Goal: Task Accomplishment & Management: Manage account settings

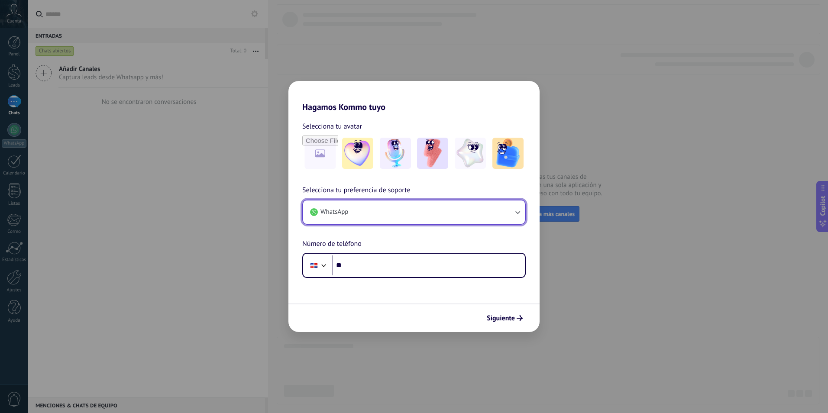
click at [496, 214] on button "WhatsApp" at bounding box center [414, 212] width 222 height 23
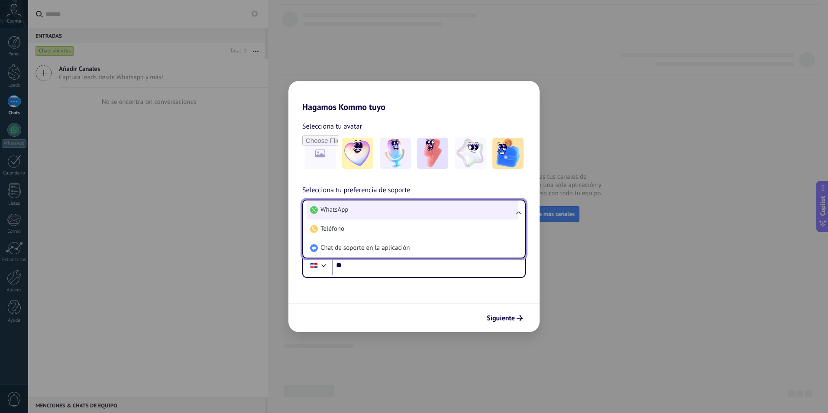
click at [377, 214] on li "WhatsApp" at bounding box center [412, 210] width 211 height 19
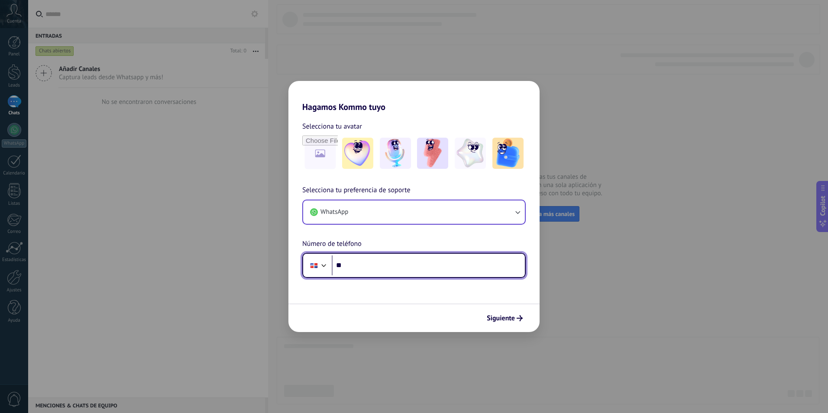
click at [377, 267] on input "**" at bounding box center [428, 266] width 193 height 20
type input "**********"
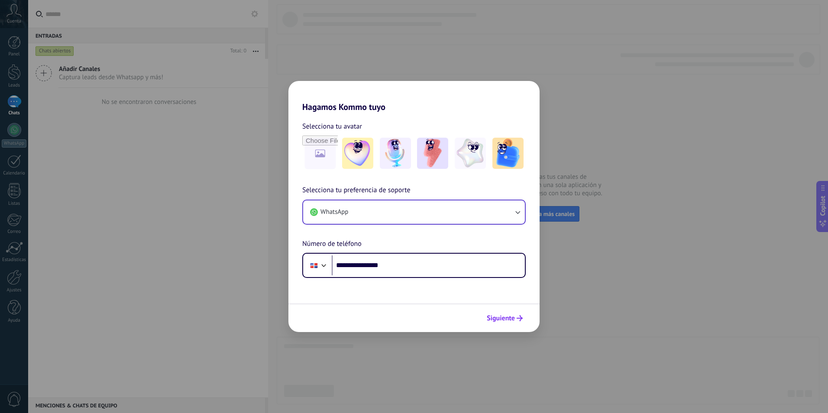
click at [504, 317] on span "Siguiente" at bounding box center [501, 318] width 28 height 6
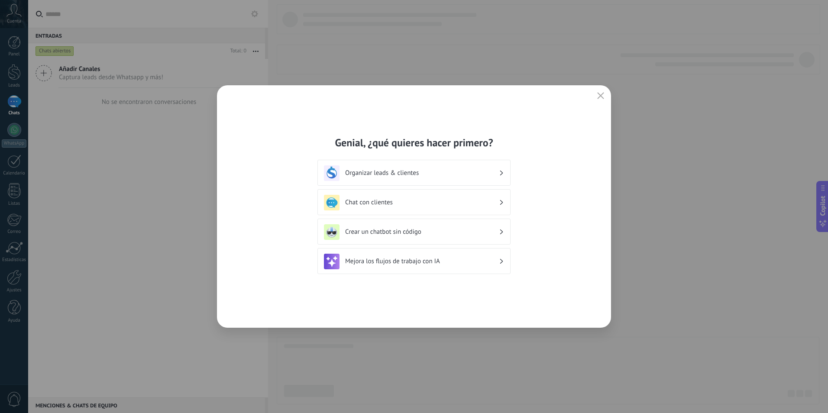
click at [376, 172] on h3 "Organizar leads & clientes" at bounding box center [422, 173] width 154 height 8
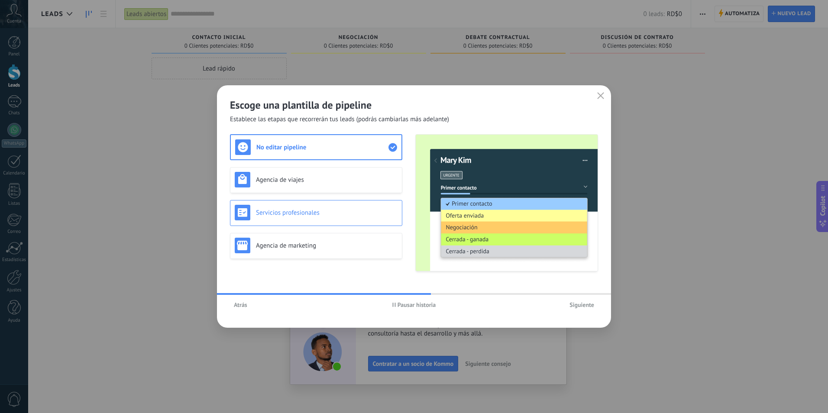
click at [280, 213] on h3 "Servicios profesionales" at bounding box center [327, 213] width 142 height 8
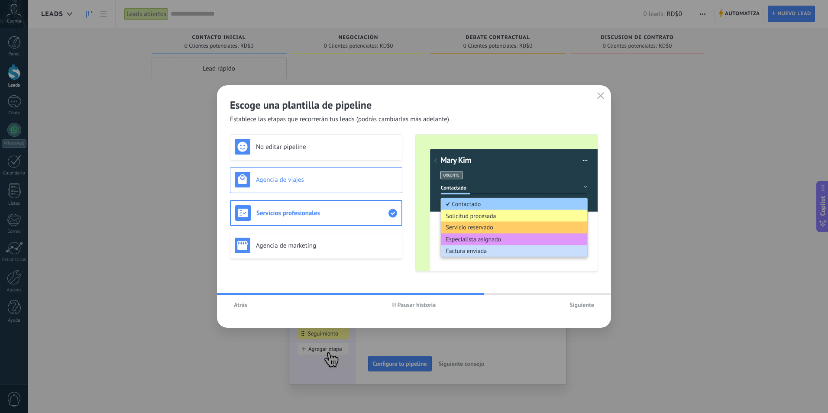
click at [286, 180] on h3 "Agencia de viajes" at bounding box center [327, 180] width 142 height 8
click at [294, 250] on h3 "Agencia de marketing" at bounding box center [327, 246] width 142 height 8
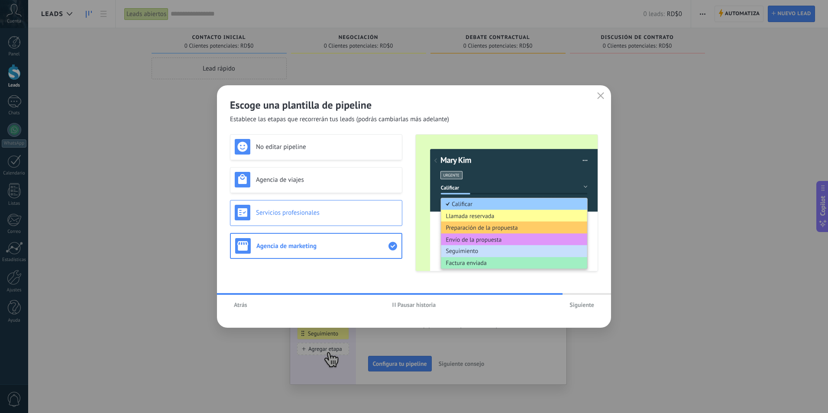
click at [312, 219] on div "Servicios profesionales" at bounding box center [316, 213] width 163 height 16
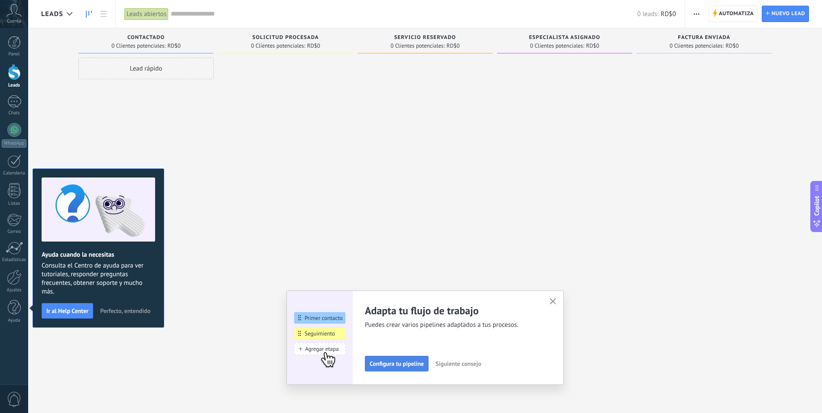
click at [400, 362] on span "Configura tu pipeline" at bounding box center [397, 364] width 54 height 6
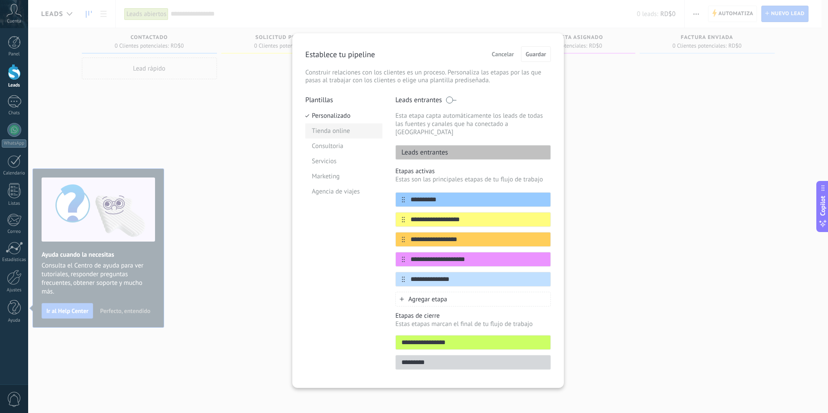
click at [327, 134] on li "Tienda online" at bounding box center [343, 130] width 77 height 15
click at [322, 164] on li "Servicios" at bounding box center [343, 161] width 77 height 15
click at [334, 133] on li "Tienda online" at bounding box center [343, 130] width 77 height 15
click at [335, 145] on li "Consultoria" at bounding box center [343, 146] width 77 height 15
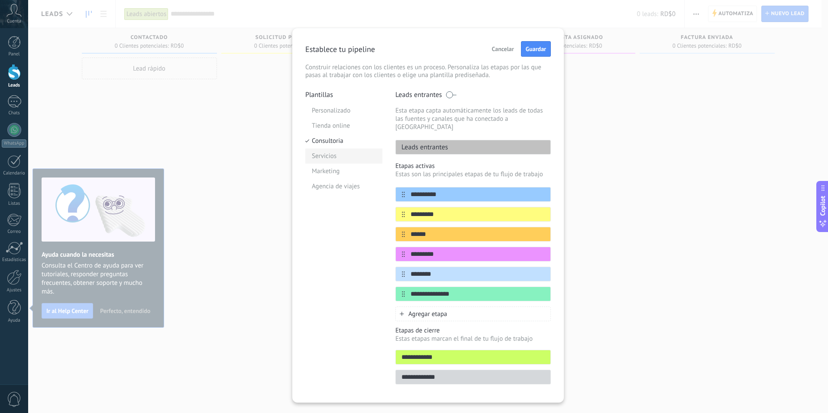
click at [334, 157] on li "Servicios" at bounding box center [343, 156] width 77 height 15
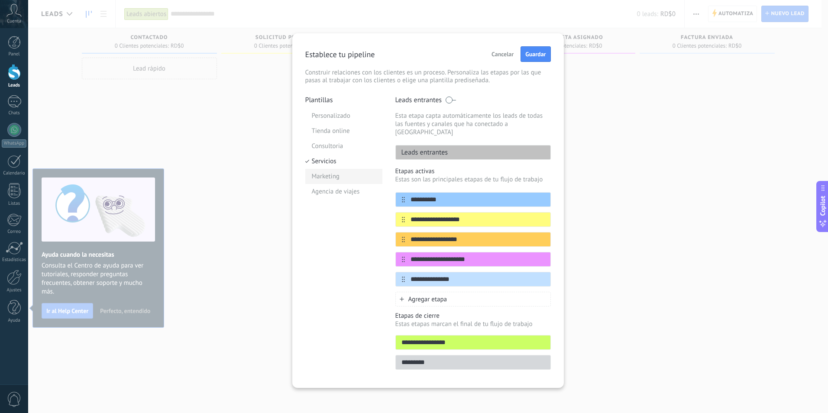
click at [332, 177] on li "Marketing" at bounding box center [343, 176] width 77 height 15
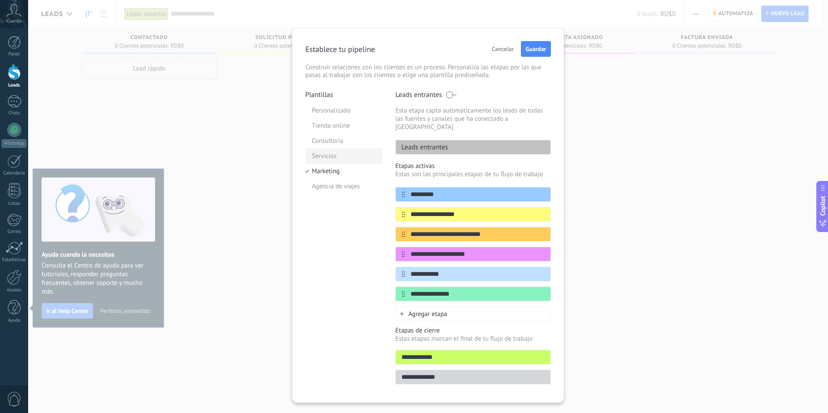
click at [332, 158] on li "Servicios" at bounding box center [343, 156] width 77 height 15
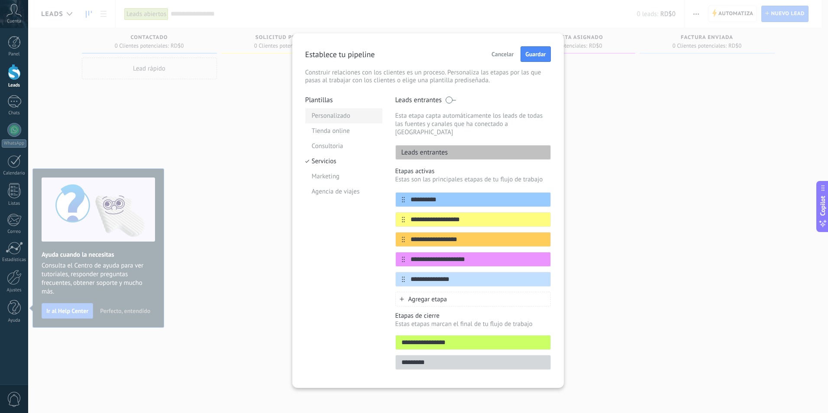
click at [320, 116] on li "Personalizado" at bounding box center [343, 115] width 77 height 15
click at [464, 235] on input "**********" at bounding box center [468, 239] width 126 height 9
click at [450, 192] on div "**********" at bounding box center [474, 199] width 156 height 15
click at [484, 215] on input "**********" at bounding box center [468, 219] width 126 height 9
click at [334, 191] on li "Agencia de viajes" at bounding box center [343, 191] width 77 height 15
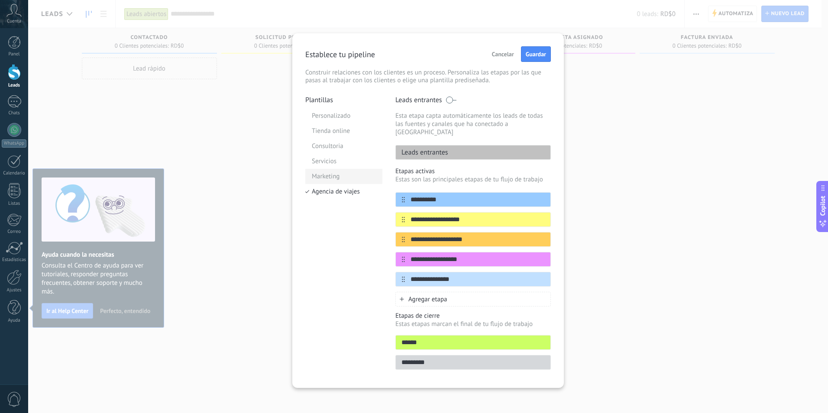
click at [328, 177] on li "Marketing" at bounding box center [343, 176] width 77 height 15
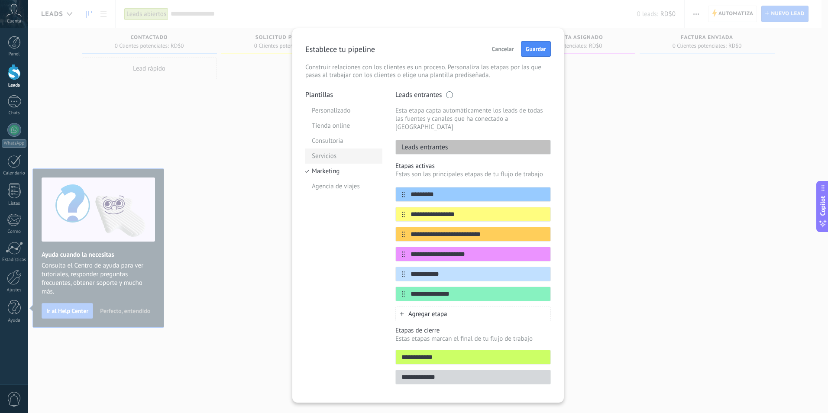
click at [326, 157] on li "Servicios" at bounding box center [343, 156] width 77 height 15
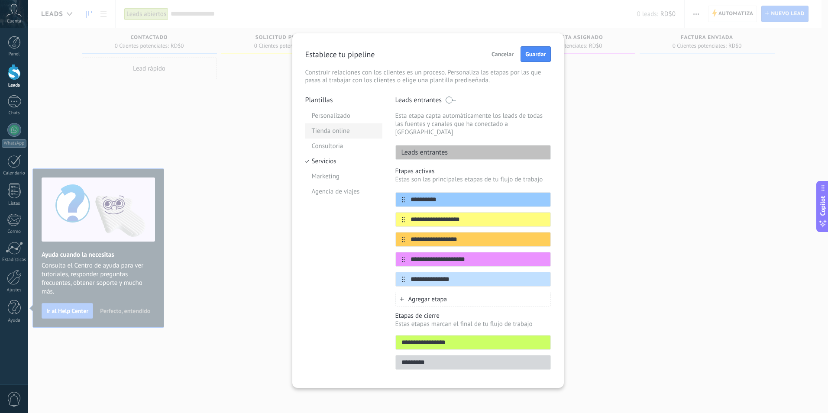
click at [326, 136] on li "Tienda online" at bounding box center [343, 130] width 77 height 15
click at [330, 147] on li "Consultoria" at bounding box center [343, 146] width 77 height 15
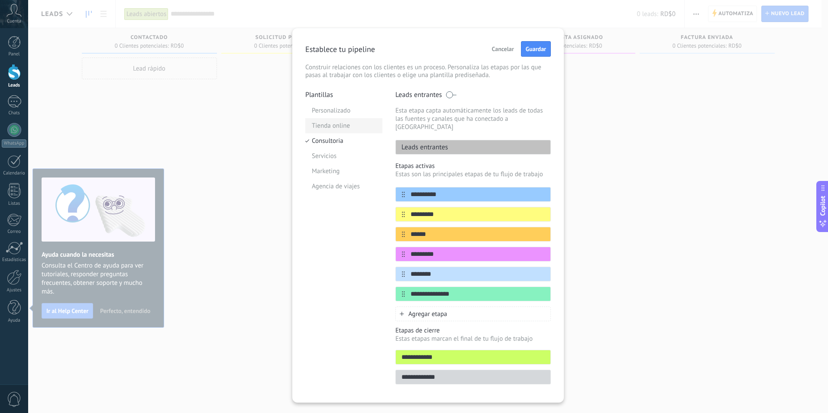
click at [337, 126] on li "Tienda online" at bounding box center [343, 125] width 77 height 15
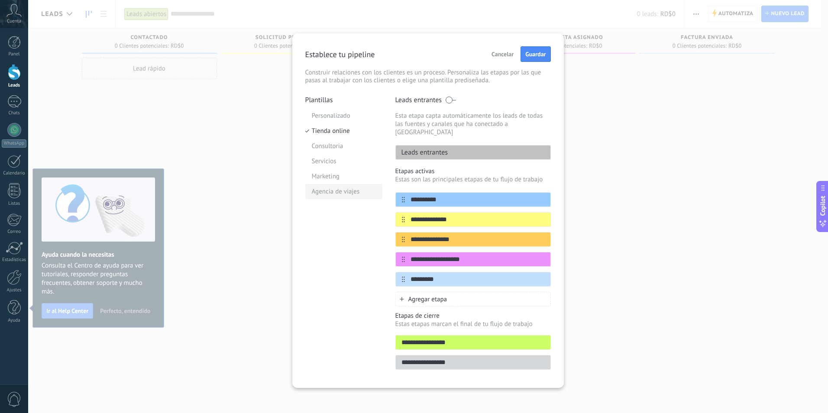
click at [335, 188] on li "Agencia de viajes" at bounding box center [343, 191] width 77 height 15
click at [335, 171] on li "Marketing" at bounding box center [343, 176] width 77 height 15
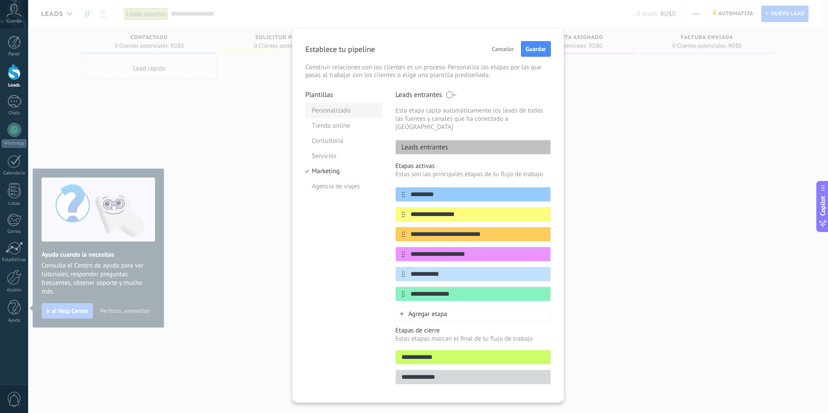
click at [335, 110] on li "Personalizado" at bounding box center [343, 110] width 77 height 15
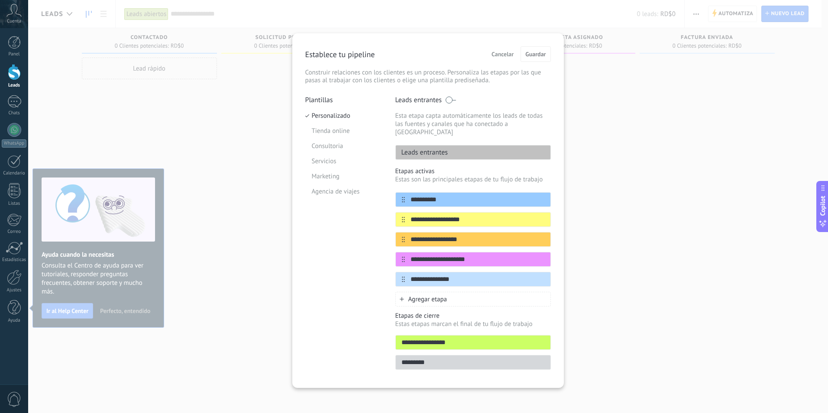
click at [467, 145] on div "Leads entrantes" at bounding box center [474, 152] width 156 height 15
click at [474, 215] on input "**********" at bounding box center [468, 219] width 126 height 9
click at [473, 195] on input "**********" at bounding box center [468, 199] width 126 height 9
click at [534, 197] on icon at bounding box center [534, 199] width 5 height 5
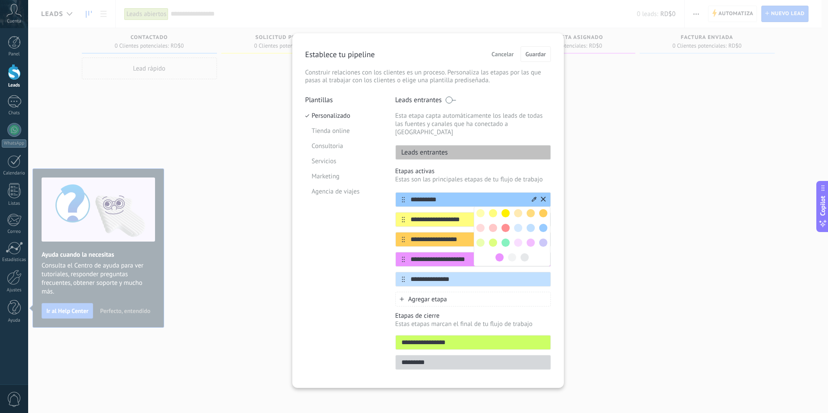
click at [508, 175] on p "Estas son las principales etapas de tu flujo de trabajo" at bounding box center [474, 179] width 156 height 8
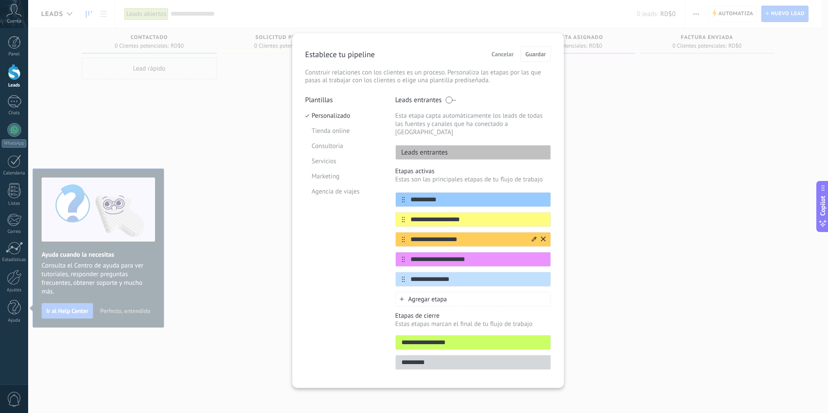
click at [480, 235] on input "**********" at bounding box center [468, 239] width 126 height 9
type input "**********"
click at [372, 57] on p "Establece tu pipeline" at bounding box center [340, 54] width 70 height 10
click at [448, 41] on div "**********" at bounding box center [428, 210] width 272 height 355
click at [448, 195] on input "**********" at bounding box center [468, 199] width 126 height 9
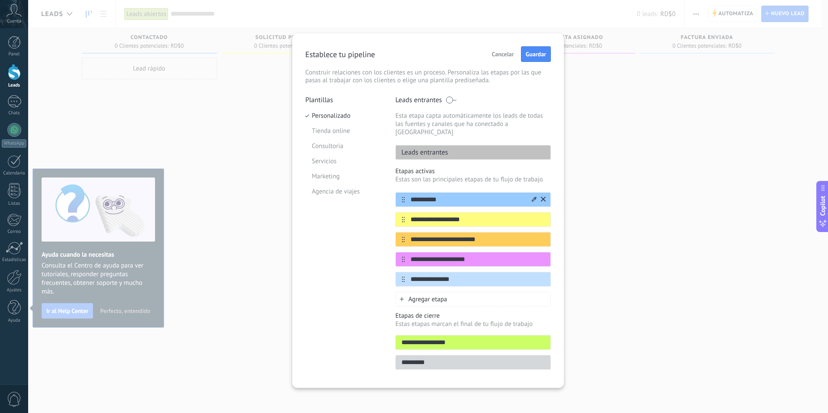
click at [412, 195] on input "**********" at bounding box center [468, 199] width 126 height 9
click at [433, 148] on p "Leads entrantes" at bounding box center [422, 152] width 52 height 9
click at [472, 215] on input "**********" at bounding box center [468, 219] width 126 height 9
click at [437, 215] on input "**********" at bounding box center [468, 219] width 126 height 9
click at [481, 215] on input "**********" at bounding box center [468, 219] width 126 height 9
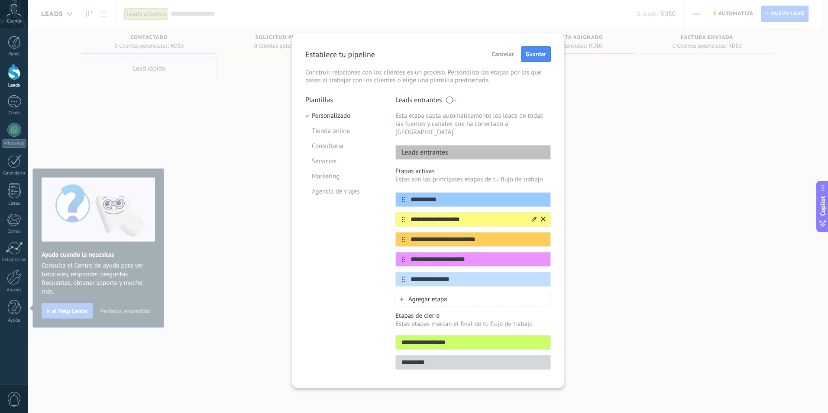
click at [437, 215] on input "**********" at bounding box center [468, 219] width 126 height 9
click at [503, 215] on input "**********" at bounding box center [468, 219] width 126 height 9
type input "**********"
click at [437, 235] on input "**********" at bounding box center [468, 239] width 126 height 9
type input "**********"
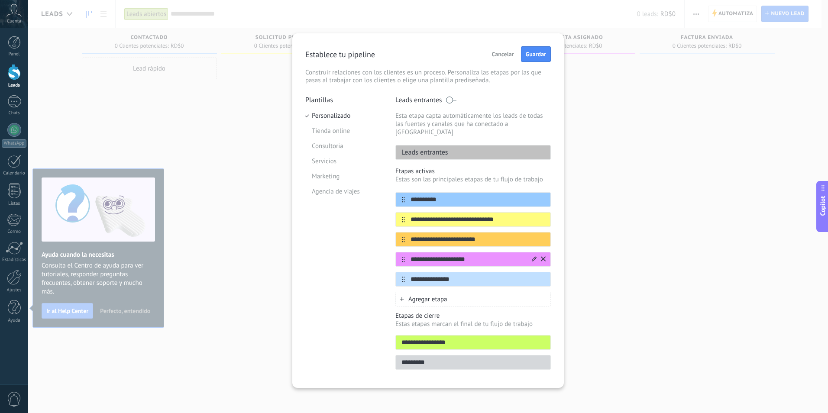
click at [449, 255] on input "**********" at bounding box center [468, 259] width 126 height 9
click at [475, 255] on input "**********" at bounding box center [468, 259] width 126 height 9
drag, startPoint x: 475, startPoint y: 251, endPoint x: 409, endPoint y: 253, distance: 65.9
click at [409, 255] on input "**********" at bounding box center [468, 259] width 126 height 9
type input "*"
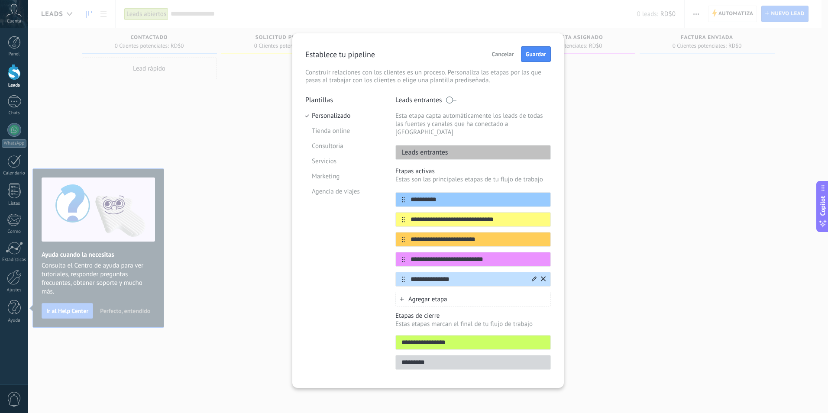
type input "**********"
click at [458, 275] on input "**********" at bounding box center [468, 279] width 126 height 9
type input "*"
click at [509, 275] on input "**********" at bounding box center [468, 279] width 126 height 9
type input "**********"
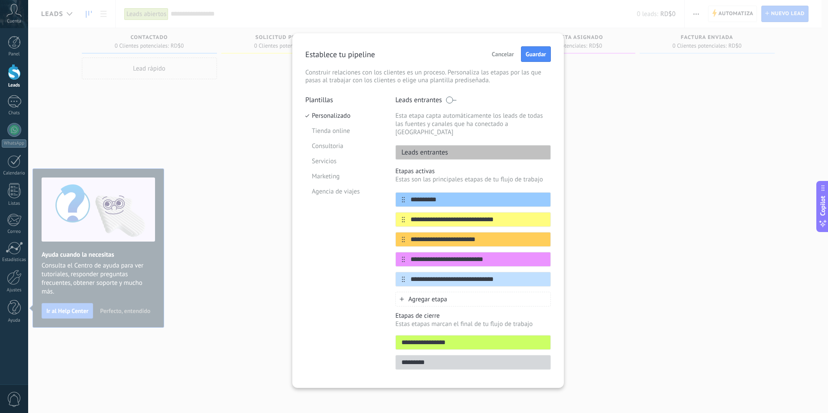
click at [441, 296] on span "Agregar etapa" at bounding box center [428, 300] width 39 height 8
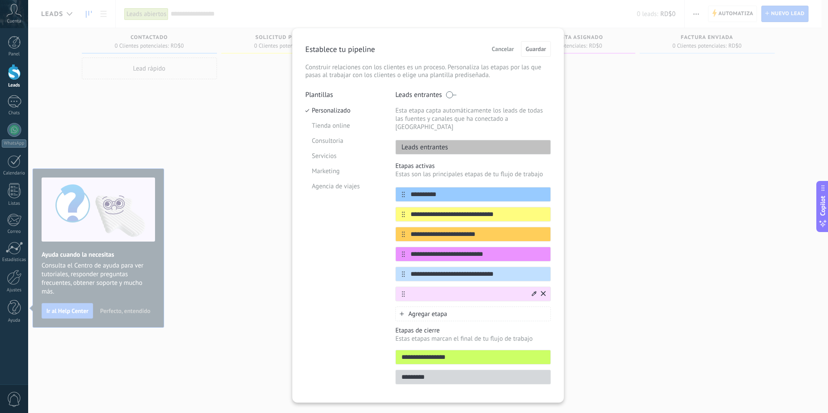
click at [443, 290] on input "text" at bounding box center [468, 294] width 126 height 9
type input "*"
type input "**********"
click at [423, 310] on span "Agregar etapa" at bounding box center [428, 314] width 39 height 8
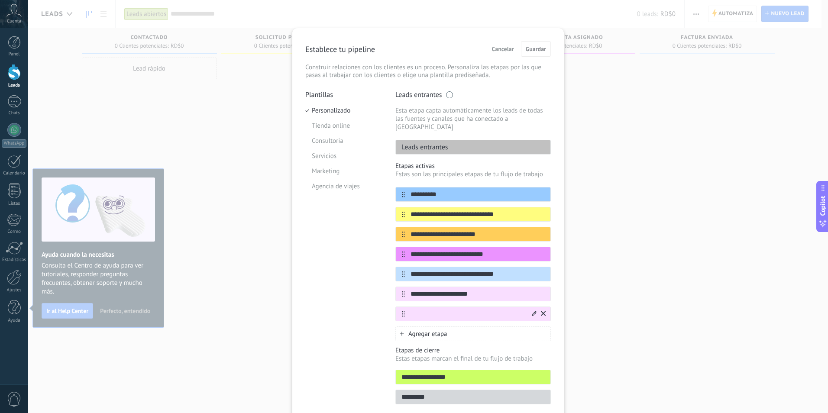
click at [458, 310] on input "text" at bounding box center [468, 314] width 126 height 9
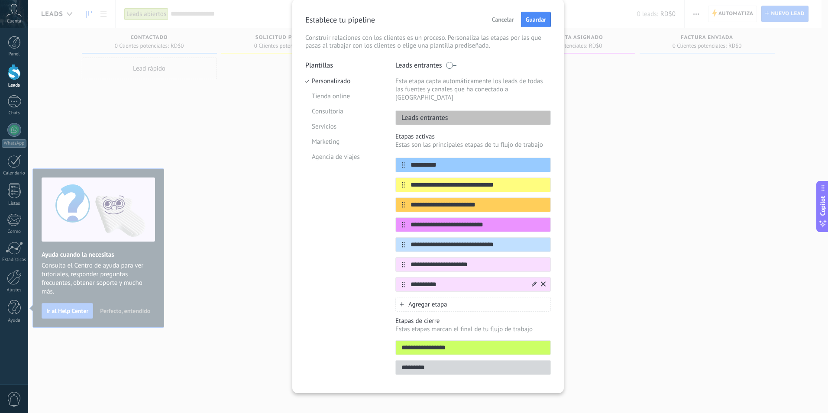
click at [476, 280] on input "**********" at bounding box center [468, 284] width 126 height 9
click at [440, 280] on input "**********" at bounding box center [468, 284] width 126 height 9
click at [507, 280] on input "**********" at bounding box center [468, 284] width 126 height 9
type input "**********"
click at [441, 301] on span "Agregar etapa" at bounding box center [428, 305] width 39 height 8
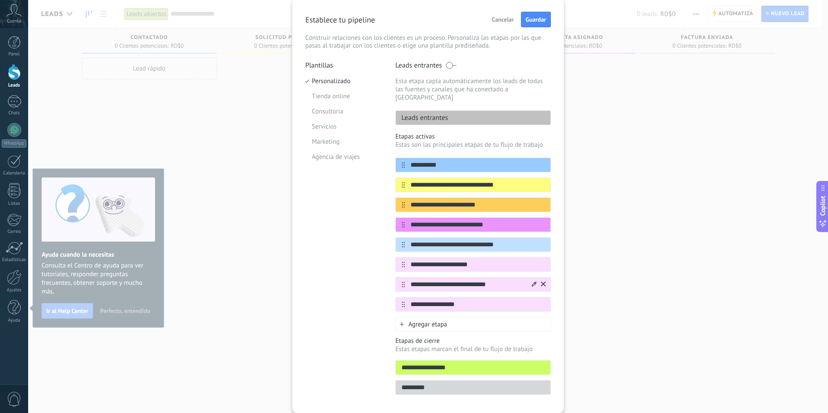
type input "**********"
click at [411, 280] on input "**********" at bounding box center [468, 284] width 126 height 9
click at [516, 280] on input "**********" at bounding box center [468, 284] width 126 height 9
type input "**********"
click at [432, 321] on span "Agregar etapa" at bounding box center [428, 325] width 39 height 8
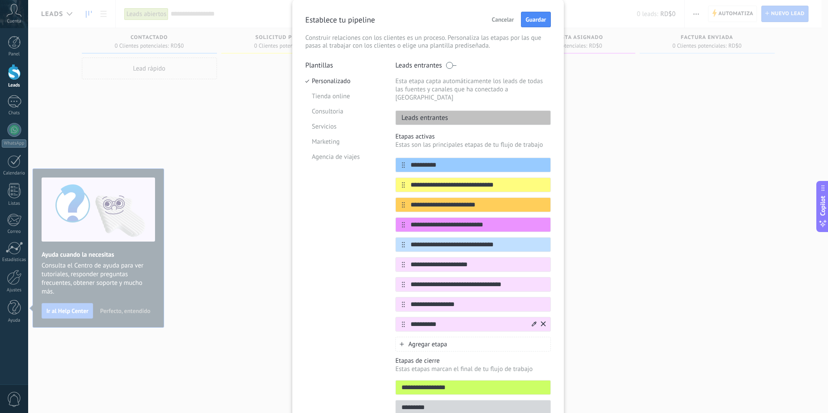
click at [410, 320] on input "**********" at bounding box center [468, 324] width 126 height 9
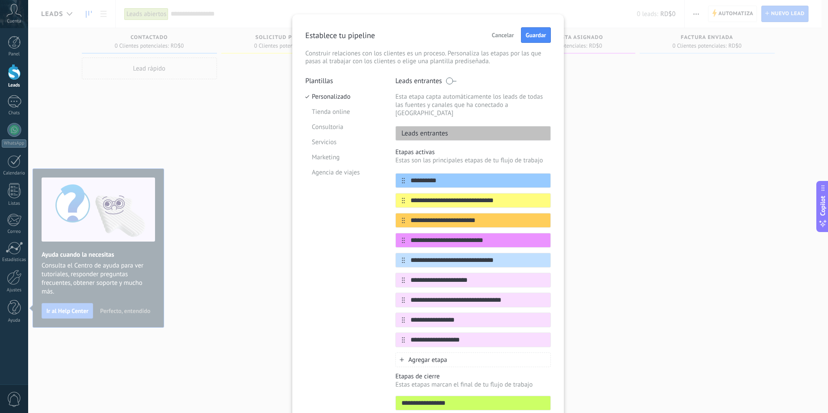
scroll to position [0, 0]
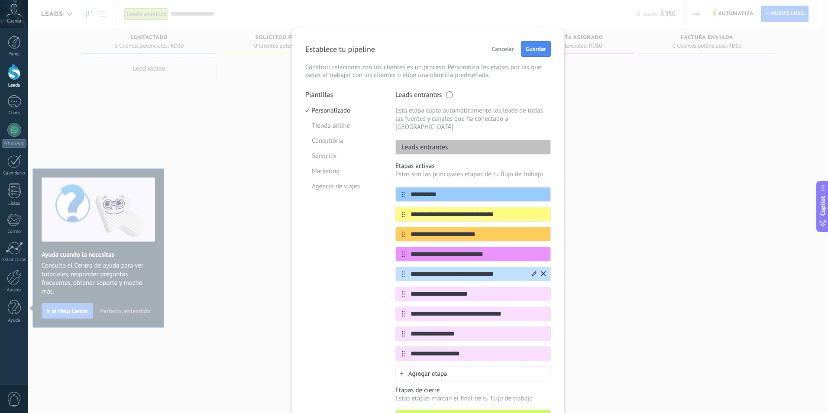
type input "**********"
click at [542, 271] on icon at bounding box center [543, 273] width 5 height 5
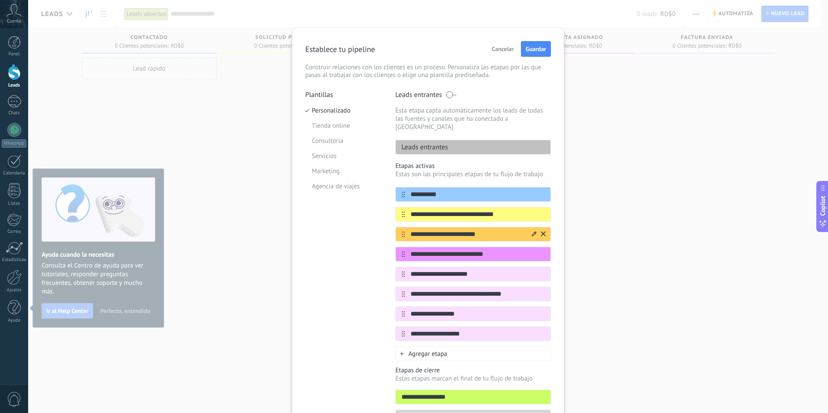
click at [466, 230] on input "**********" at bounding box center [468, 234] width 126 height 9
click at [465, 230] on input "**********" at bounding box center [468, 234] width 126 height 9
click at [515, 230] on input "**********" at bounding box center [468, 234] width 126 height 9
click at [467, 227] on div "**********" at bounding box center [474, 234] width 156 height 15
click at [464, 230] on input "**********" at bounding box center [468, 234] width 126 height 9
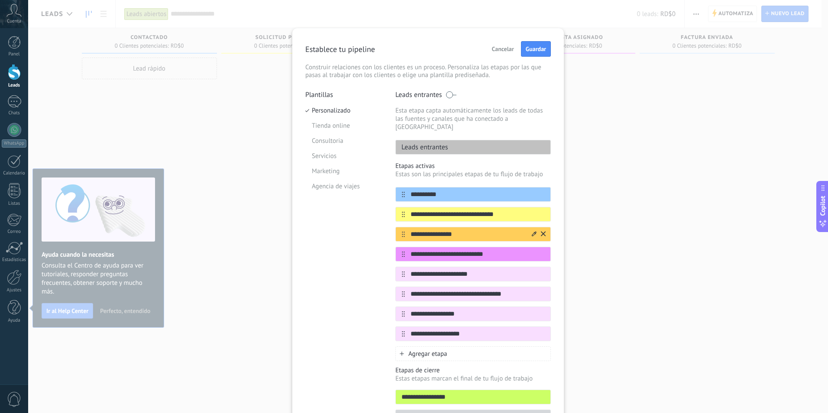
click at [465, 230] on input "**********" at bounding box center [468, 234] width 126 height 9
type input "**********"
click at [423, 350] on span "Agregar etapa" at bounding box center [428, 354] width 39 height 8
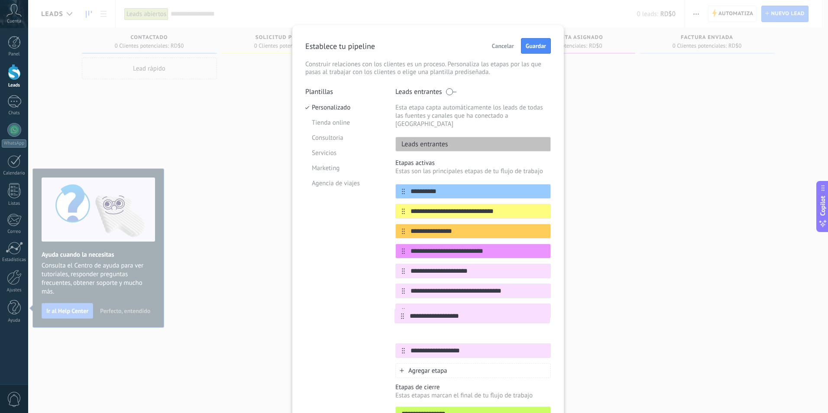
scroll to position [8, 0]
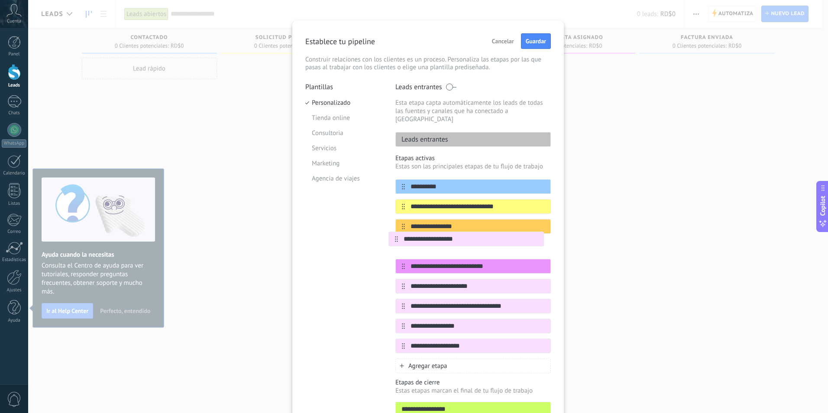
drag, startPoint x: 402, startPoint y: 347, endPoint x: 396, endPoint y: 237, distance: 109.3
click at [396, 237] on div "**********" at bounding box center [474, 266] width 156 height 174
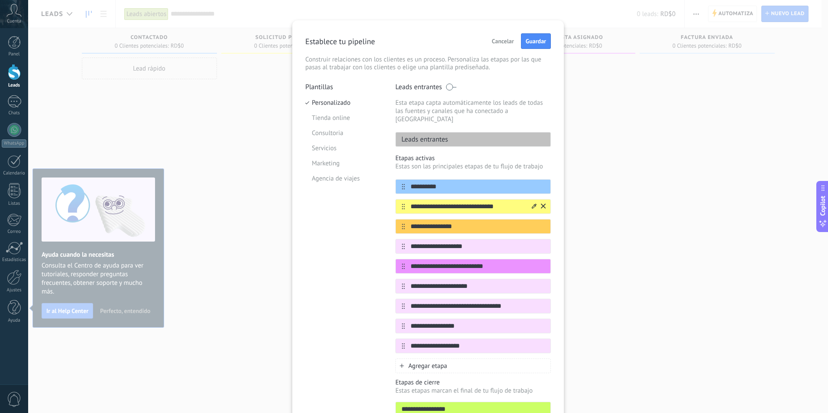
type input "**********"
click at [468, 202] on input "**********" at bounding box center [468, 206] width 126 height 9
type input "**********"
click at [439, 242] on input "**********" at bounding box center [468, 246] width 126 height 9
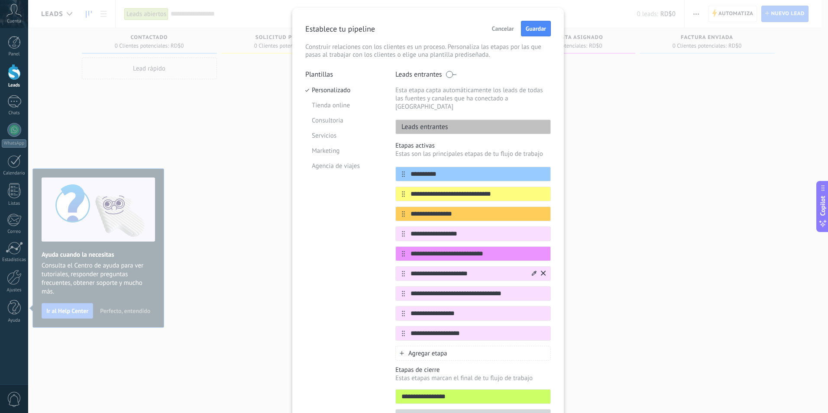
scroll to position [0, 0]
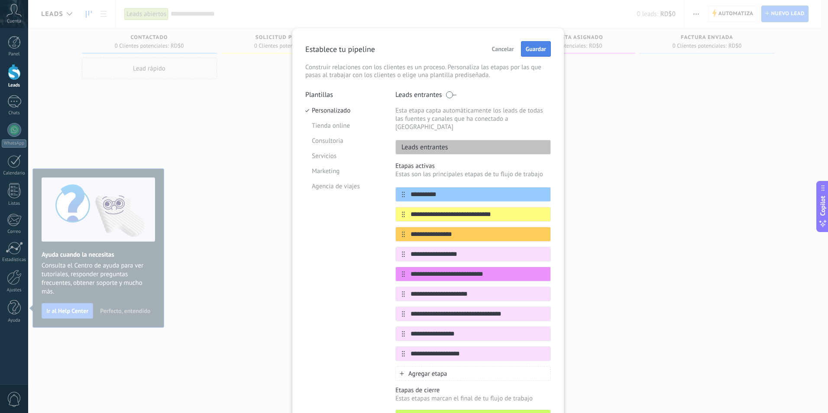
type input "**********"
click at [541, 52] on span "Guardar" at bounding box center [536, 49] width 20 height 6
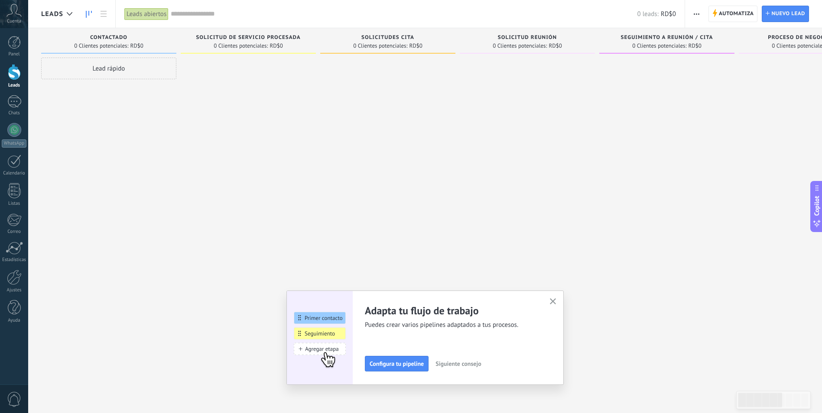
click at [467, 365] on span "Siguiente consejo" at bounding box center [457, 364] width 45 height 6
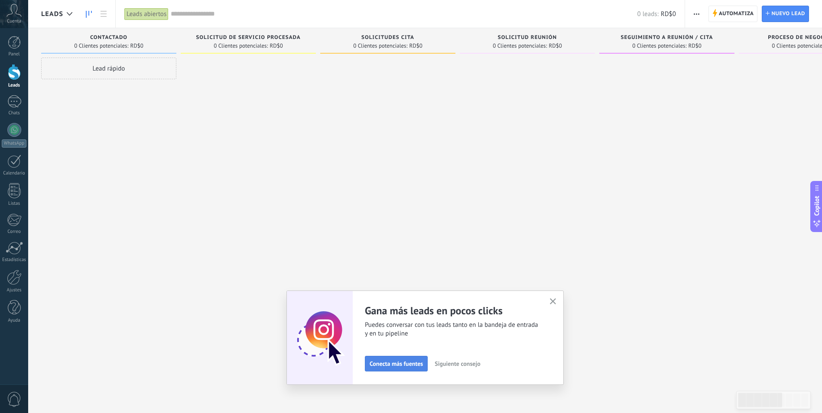
click at [400, 364] on span "Conecta más fuentes" at bounding box center [396, 364] width 53 height 6
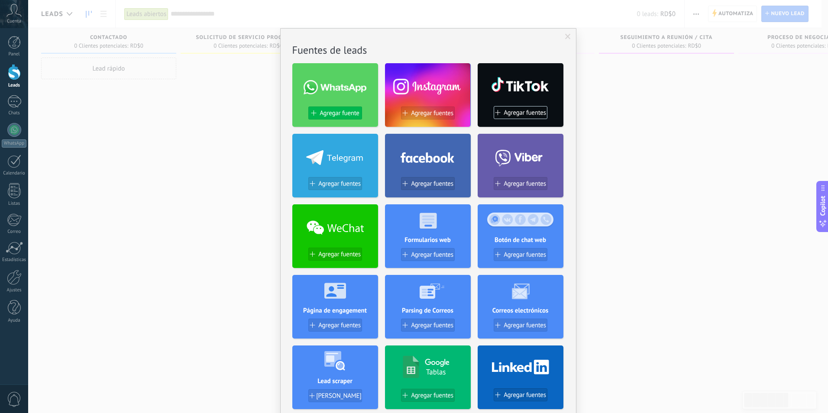
click at [334, 114] on span "Agregar fuente" at bounding box center [339, 113] width 39 height 7
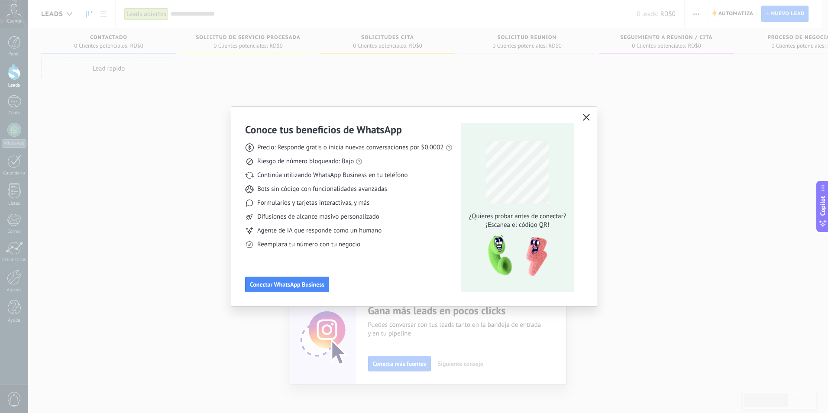
click at [585, 114] on icon "button" at bounding box center [586, 117] width 7 height 7
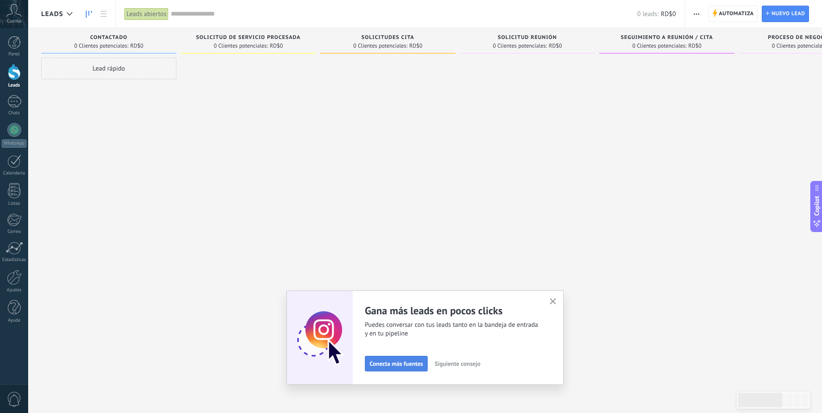
click at [406, 364] on span "Conecta más fuentes" at bounding box center [396, 364] width 53 height 6
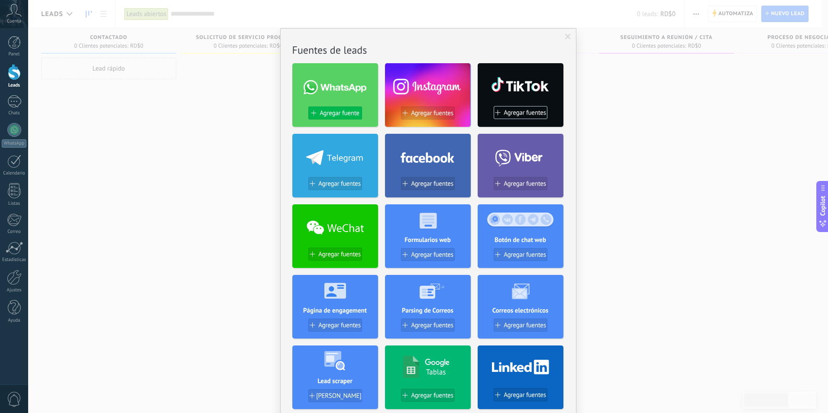
click at [344, 113] on span "Agregar fuente" at bounding box center [339, 113] width 39 height 7
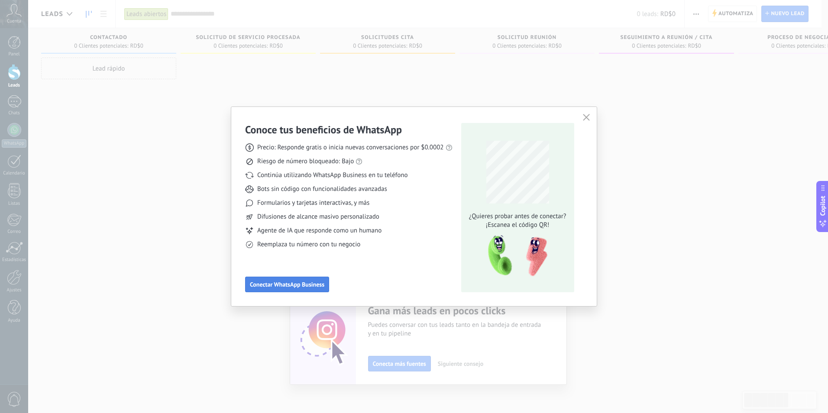
click at [286, 289] on button "Conectar WhatsApp Business" at bounding box center [287, 285] width 84 height 16
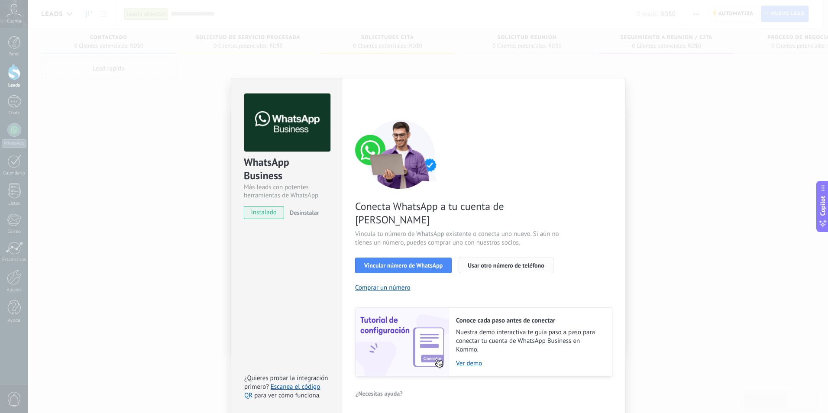
click at [494, 263] on span "Usar otro número de teléfono" at bounding box center [506, 266] width 76 height 6
click at [506, 258] on button "Usar otro número de teléfono" at bounding box center [506, 266] width 94 height 16
click at [155, 140] on div "WhatsApp Business Más leads con potentes herramientas de WhatsApp instalado Des…" at bounding box center [428, 206] width 800 height 413
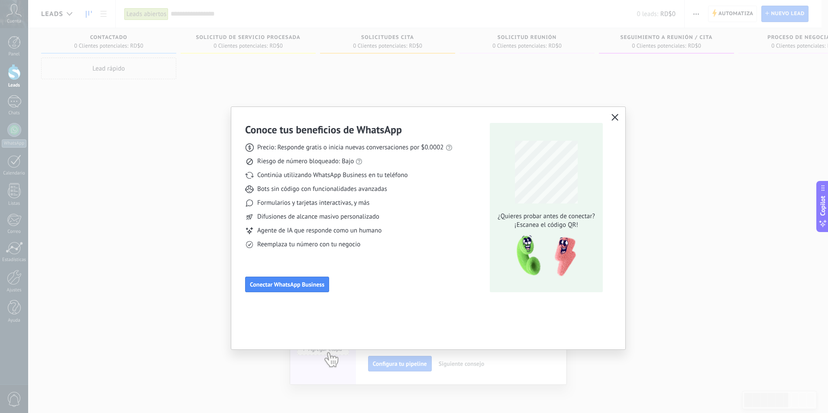
click at [615, 117] on icon "button" at bounding box center [615, 117] width 7 height 7
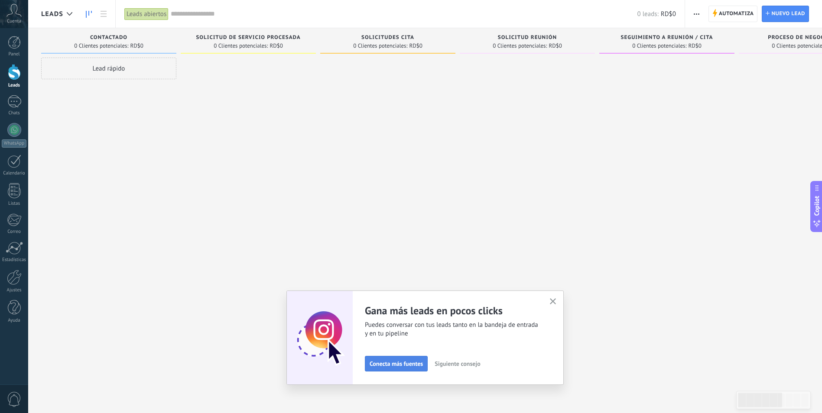
click at [414, 365] on span "Conecta más fuentes" at bounding box center [396, 364] width 53 height 6
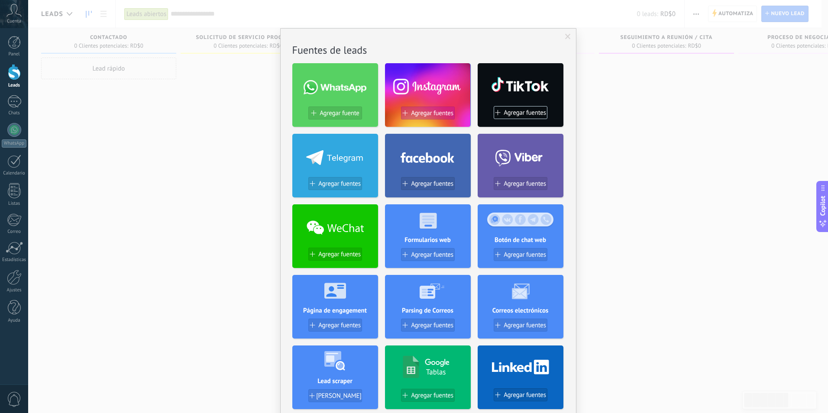
click at [432, 117] on button "Agregar fuentes" at bounding box center [428, 113] width 54 height 13
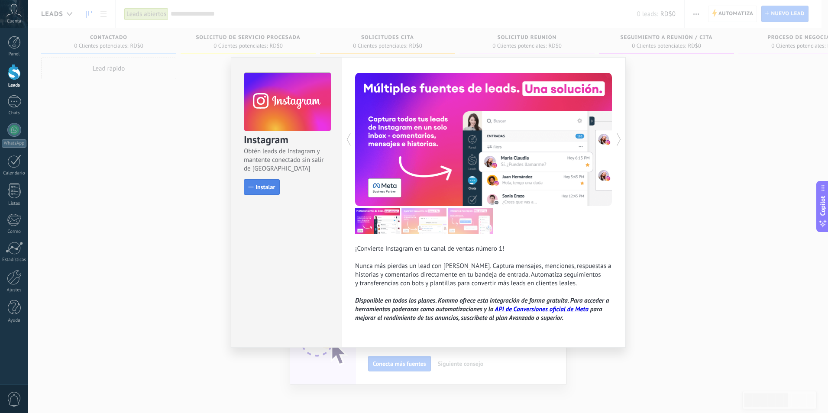
click at [264, 187] on span "Instalar" at bounding box center [265, 187] width 19 height 6
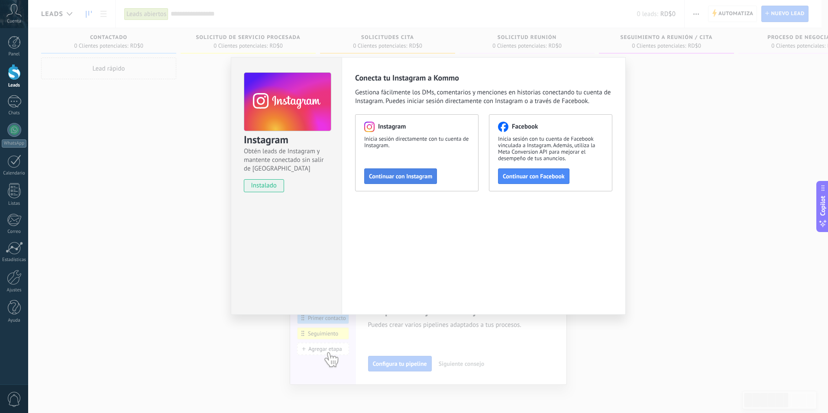
click at [395, 177] on span "Continuar con Instagram" at bounding box center [400, 176] width 63 height 6
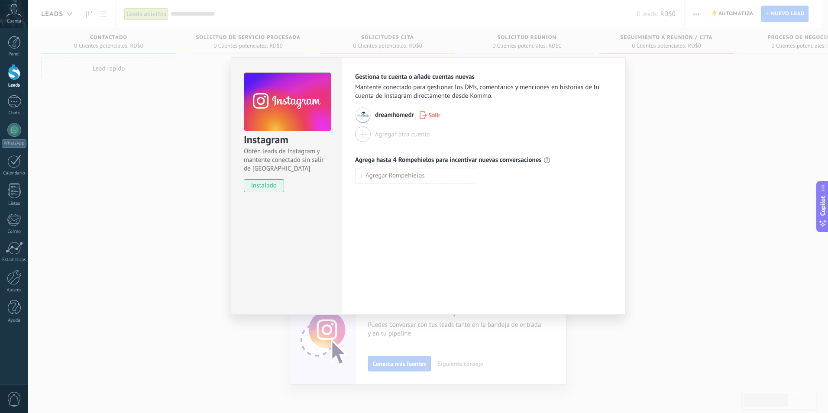
click at [397, 136] on div "Agregar otra cuenta" at bounding box center [402, 134] width 55 height 8
click at [396, 173] on span "Agregar Rompehielos" at bounding box center [395, 176] width 59 height 6
click at [409, 175] on input at bounding box center [416, 176] width 120 height 14
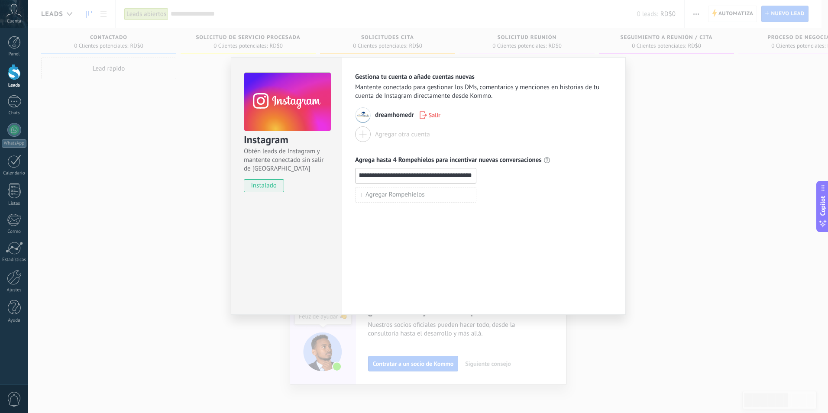
scroll to position [0, 26]
click at [395, 171] on input "**********" at bounding box center [416, 176] width 120 height 14
drag, startPoint x: 444, startPoint y: 175, endPoint x: 491, endPoint y: 176, distance: 47.2
click at [491, 176] on div "**********" at bounding box center [483, 176] width 257 height 16
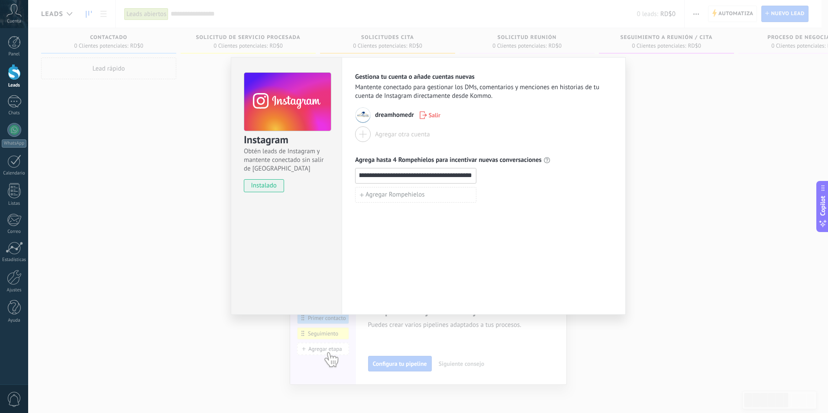
click at [414, 173] on input "**********" at bounding box center [416, 176] width 120 height 14
click at [451, 179] on input "**********" at bounding box center [416, 176] width 120 height 14
click at [391, 177] on input "**********" at bounding box center [416, 176] width 120 height 14
drag, startPoint x: 413, startPoint y: 179, endPoint x: 484, endPoint y: 185, distance: 71.0
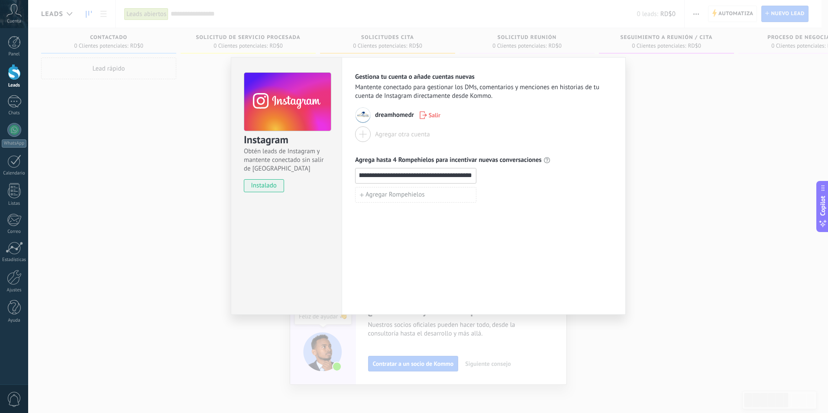
click at [484, 185] on div "**********" at bounding box center [483, 185] width 257 height 35
click at [447, 176] on input "**********" at bounding box center [416, 176] width 120 height 14
click at [520, 195] on div "Agregar Rompehielos" at bounding box center [483, 195] width 257 height 16
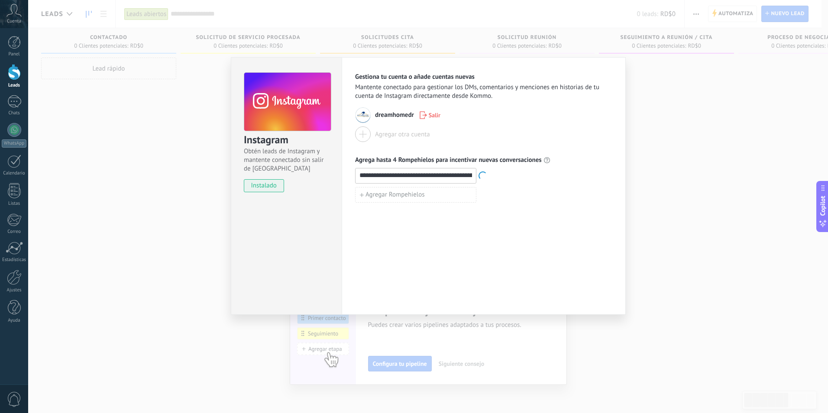
click at [422, 177] on input "**********" at bounding box center [416, 176] width 120 height 14
click at [390, 176] on input "**********" at bounding box center [416, 176] width 120 height 14
type input "**********"
click at [409, 196] on span "Agregar Rompehielos" at bounding box center [395, 195] width 59 height 6
click at [430, 196] on input at bounding box center [416, 195] width 120 height 14
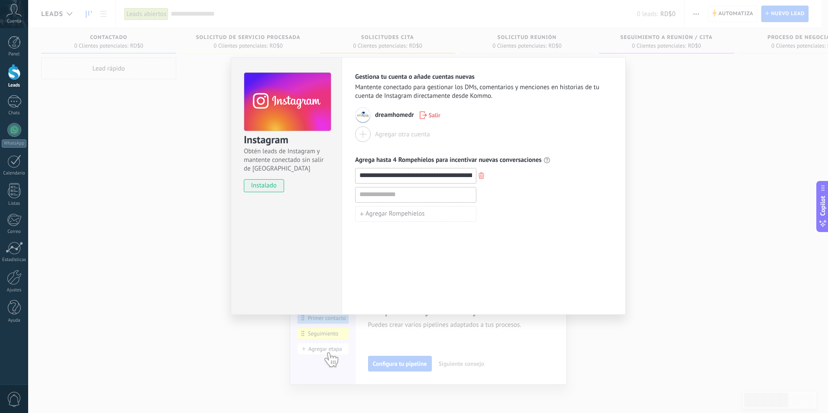
click at [402, 196] on input at bounding box center [416, 195] width 120 height 14
type input "*"
click at [380, 195] on input at bounding box center [416, 195] width 120 height 14
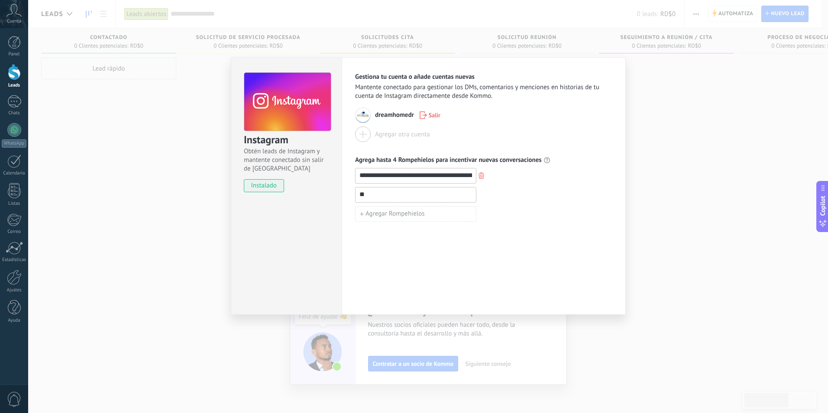
type input "*"
type input "**********"
click at [373, 220] on button "Agregar Rompehielos" at bounding box center [415, 214] width 121 height 16
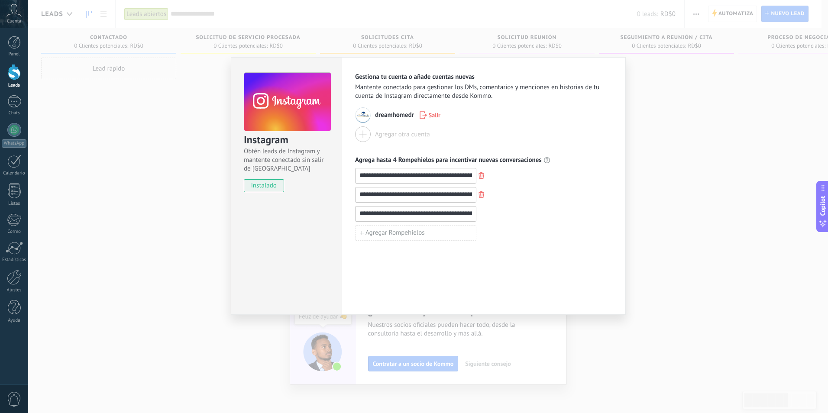
click at [458, 215] on input "**********" at bounding box center [416, 214] width 120 height 14
type input "**********"
click at [452, 192] on input "**********" at bounding box center [416, 195] width 120 height 14
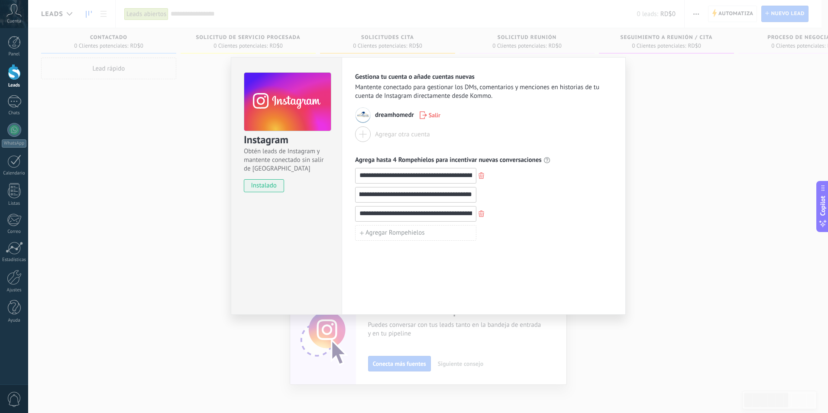
scroll to position [0, 62]
type input "**********"
click at [414, 183] on div "**********" at bounding box center [415, 176] width 121 height 16
click at [430, 207] on input "**********" at bounding box center [416, 214] width 120 height 14
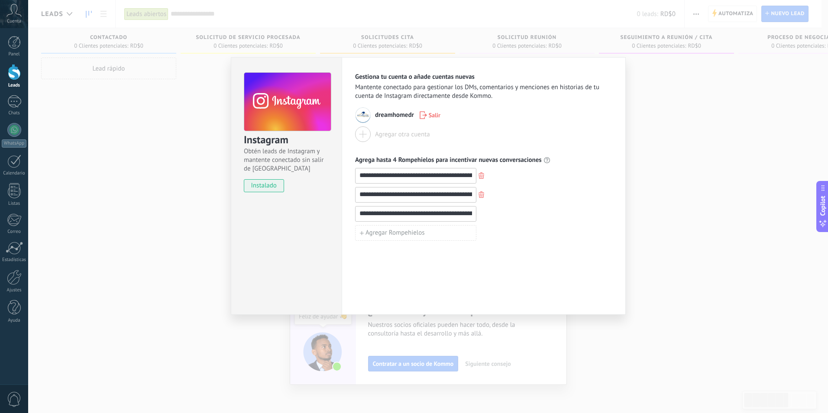
click at [451, 215] on input "**********" at bounding box center [416, 214] width 120 height 14
click at [464, 207] on input "**********" at bounding box center [416, 214] width 120 height 14
click at [464, 214] on input "**********" at bounding box center [416, 214] width 120 height 14
type input "**********"
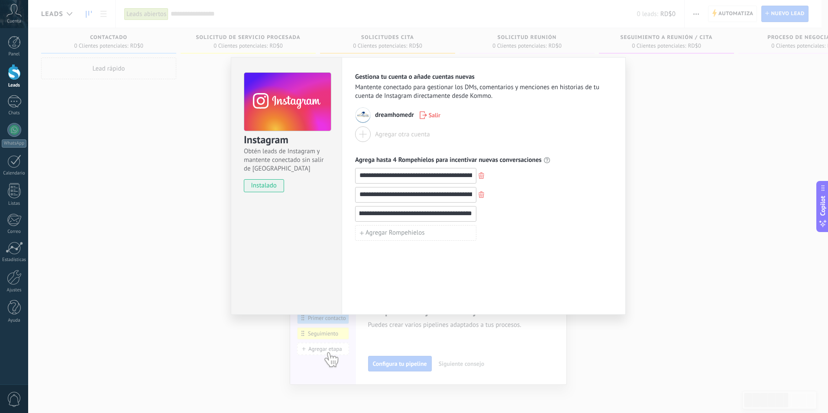
click at [463, 194] on input "**********" at bounding box center [416, 195] width 120 height 14
click at [390, 194] on input "**********" at bounding box center [416, 195] width 120 height 14
click at [451, 193] on input "**********" at bounding box center [416, 195] width 120 height 14
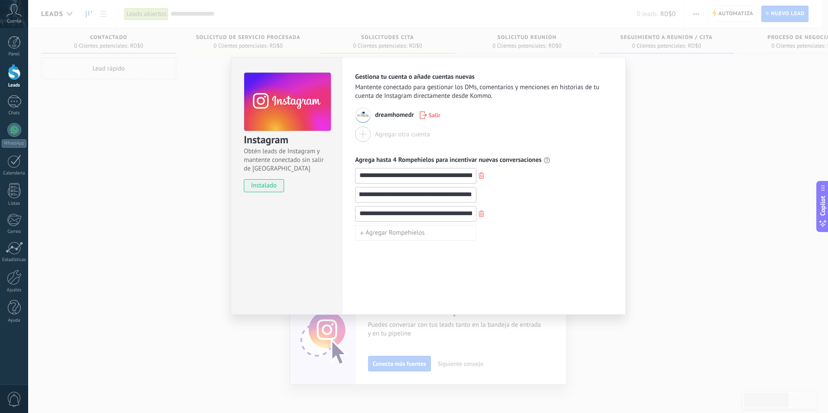
scroll to position [0, 109]
click at [385, 193] on input "**********" at bounding box center [416, 195] width 120 height 14
click at [425, 189] on input "**********" at bounding box center [416, 195] width 120 height 14
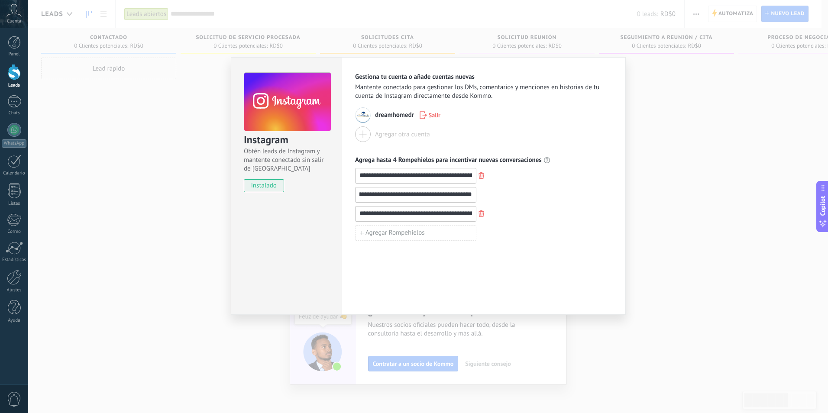
type input "**********"
click at [396, 213] on input "**********" at bounding box center [416, 214] width 120 height 14
click at [445, 188] on input "**********" at bounding box center [416, 195] width 120 height 14
click at [404, 214] on input "**********" at bounding box center [416, 214] width 120 height 14
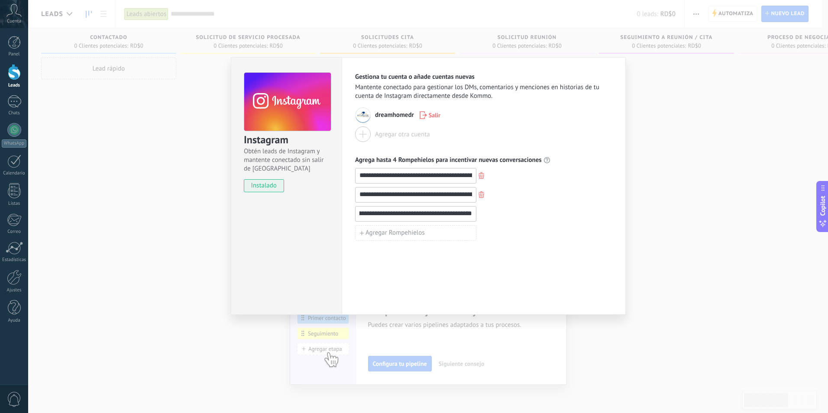
scroll to position [0, 104]
click at [443, 214] on input "**********" at bounding box center [416, 214] width 120 height 14
click at [454, 213] on input "**********" at bounding box center [416, 214] width 120 height 14
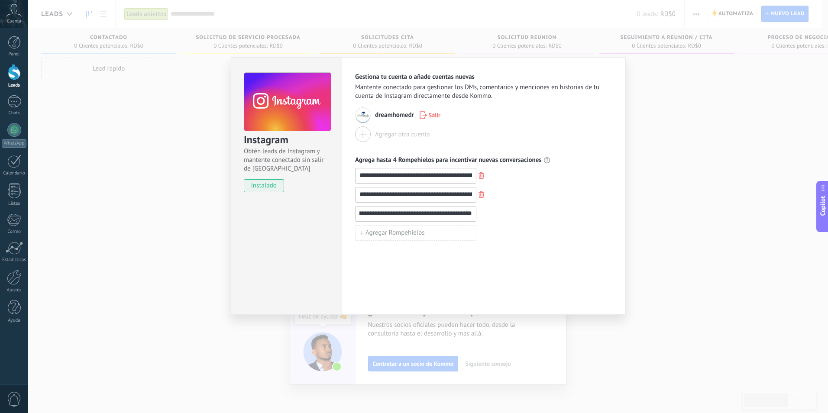
type input "**********"
click at [448, 177] on input "**********" at bounding box center [416, 176] width 120 height 14
click at [424, 195] on input "**********" at bounding box center [416, 195] width 120 height 14
click at [383, 194] on input "**********" at bounding box center [416, 195] width 120 height 14
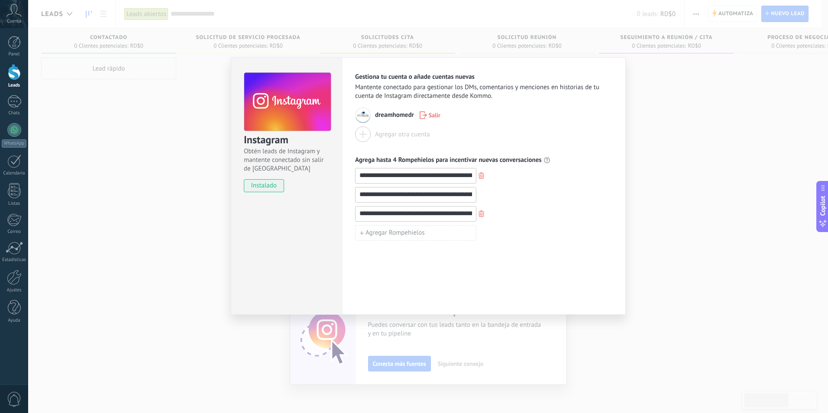
click at [383, 194] on input "**********" at bounding box center [416, 195] width 120 height 14
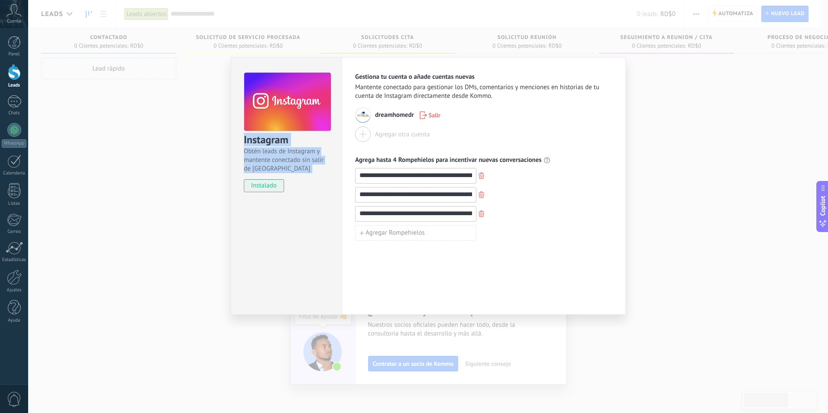
drag, startPoint x: 458, startPoint y: 67, endPoint x: 336, endPoint y: 68, distance: 122.6
click at [336, 68] on div "**********" at bounding box center [428, 186] width 395 height 258
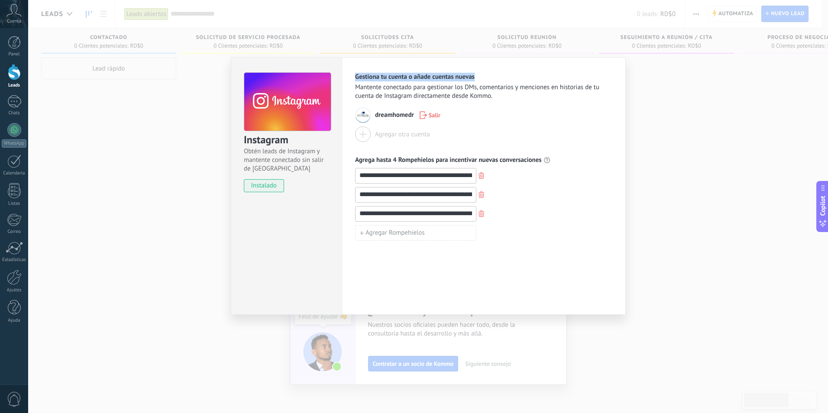
drag, startPoint x: 543, startPoint y: 68, endPoint x: 401, endPoint y: 68, distance: 141.7
click at [401, 68] on div "**********" at bounding box center [484, 186] width 284 height 258
drag, startPoint x: 401, startPoint y: 68, endPoint x: 520, endPoint y: 65, distance: 118.8
click at [520, 65] on div "**********" at bounding box center [484, 186] width 284 height 258
drag, startPoint x: 520, startPoint y: 62, endPoint x: 340, endPoint y: 64, distance: 180.3
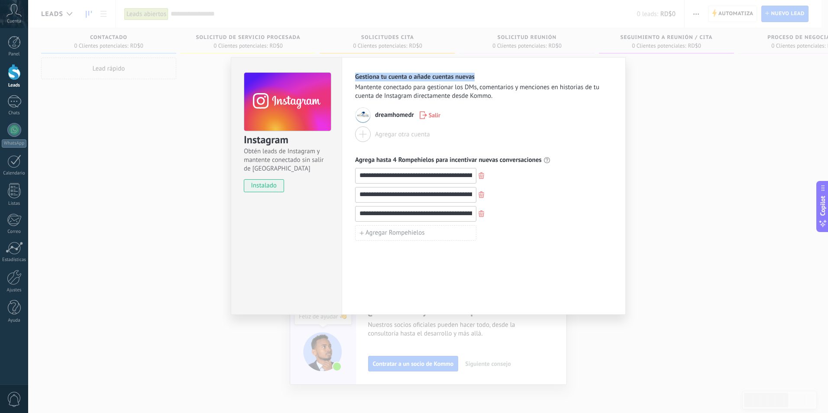
click at [348, 64] on div "**********" at bounding box center [484, 186] width 284 height 258
drag, startPoint x: 340, startPoint y: 64, endPoint x: 223, endPoint y: 63, distance: 117.0
click at [223, 63] on div "**********" at bounding box center [428, 206] width 800 height 413
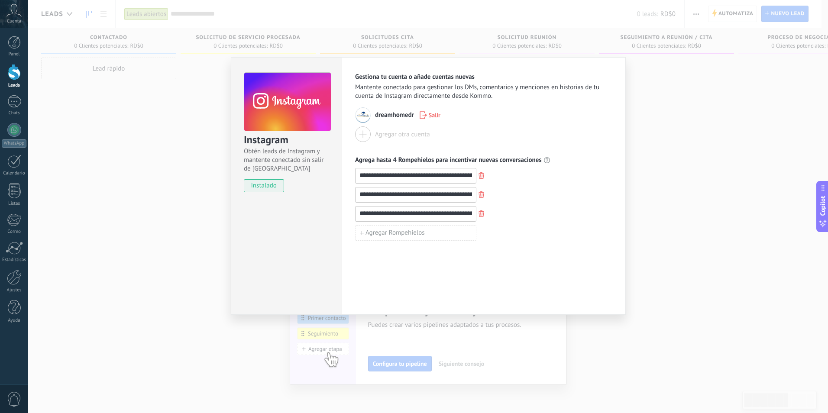
click at [380, 195] on input "**********" at bounding box center [416, 195] width 120 height 14
click at [422, 217] on input "**********" at bounding box center [416, 214] width 120 height 14
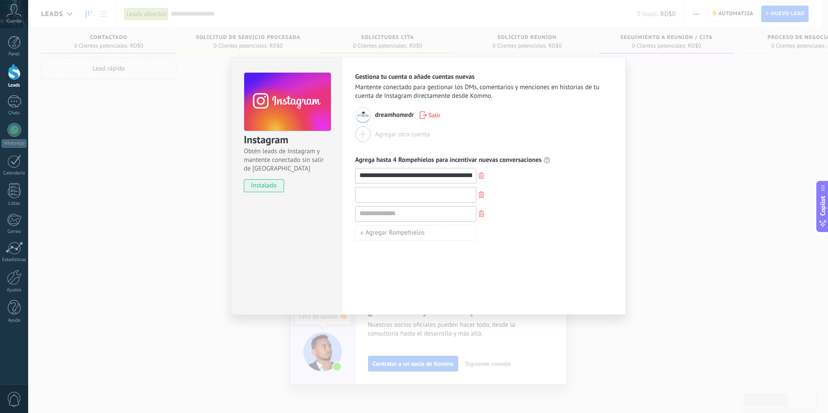
click at [436, 195] on input at bounding box center [416, 195] width 120 height 14
paste input "**********"
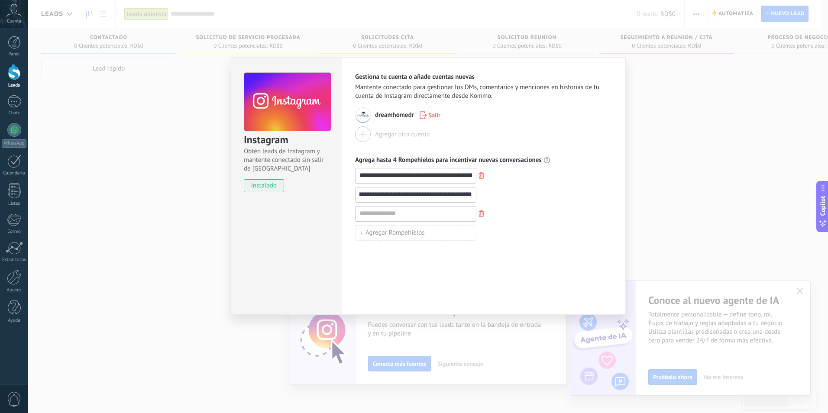
type input "**********"
click at [412, 214] on input at bounding box center [416, 214] width 120 height 14
paste input "**********"
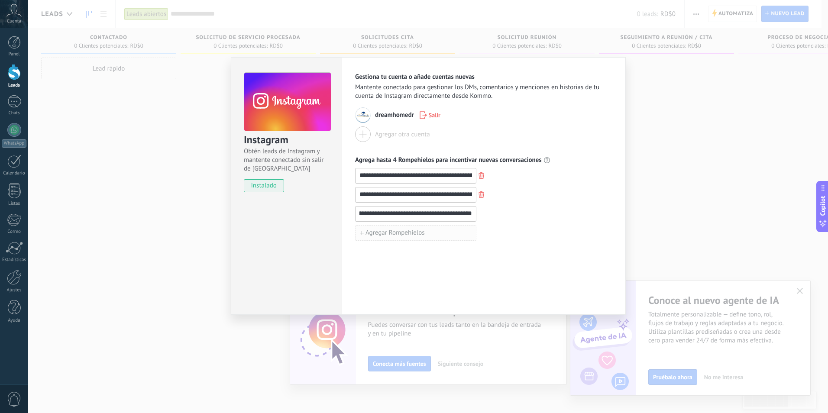
type input "**********"
click at [421, 232] on span "Agregar Rompehielos" at bounding box center [395, 233] width 59 height 6
click at [386, 234] on input at bounding box center [416, 233] width 120 height 14
click at [405, 234] on input "**********" at bounding box center [416, 233] width 120 height 14
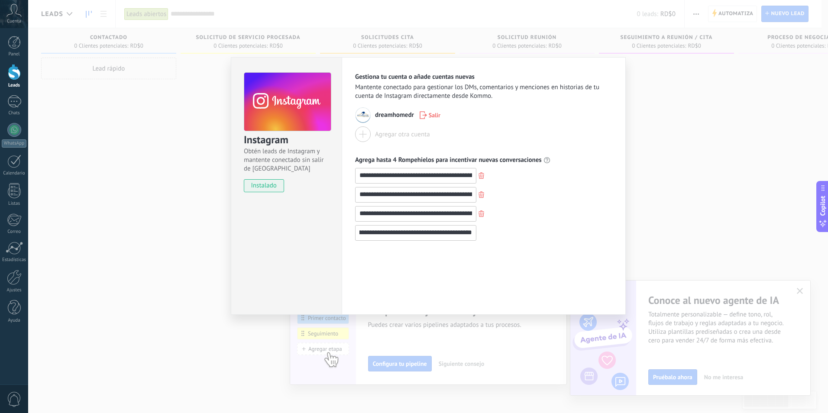
scroll to position [0, 62]
type input "**********"
click at [413, 185] on div "**********" at bounding box center [483, 204] width 257 height 73
drag, startPoint x: 413, startPoint y: 185, endPoint x: 444, endPoint y: 231, distance: 55.9
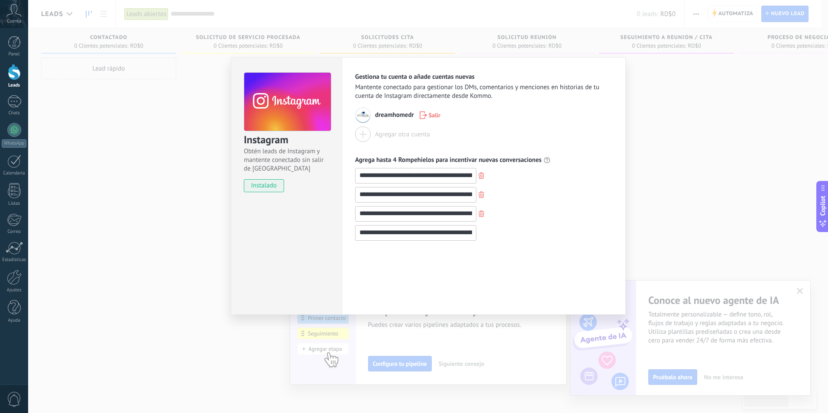
click at [444, 231] on input "**********" at bounding box center [416, 233] width 120 height 14
click at [432, 208] on input "**********" at bounding box center [416, 214] width 120 height 14
click at [601, 307] on div "**********" at bounding box center [484, 186] width 284 height 258
click at [602, 294] on div "**********" at bounding box center [484, 186] width 284 height 258
click at [600, 290] on div "**********" at bounding box center [484, 186] width 284 height 258
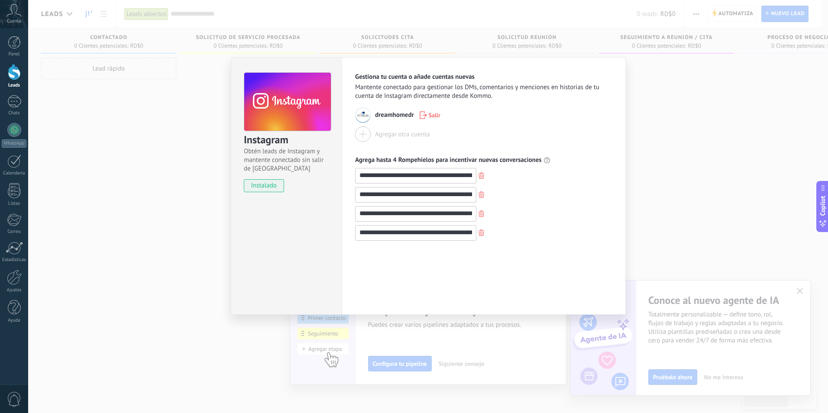
click at [315, 298] on div "Instagram Obtén leads de Instagram y mantente conectado sin salir de Kommo inst…" at bounding box center [286, 186] width 111 height 258
click at [257, 186] on span "instalado" at bounding box center [263, 185] width 39 height 13
click at [300, 183] on div "instalado" at bounding box center [287, 185] width 87 height 13
click at [304, 162] on span "Obtén leads de Instagram y mantente conectado sin salir de Kommo" at bounding box center [287, 160] width 87 height 26
click at [626, 46] on div "**********" at bounding box center [428, 206] width 800 height 413
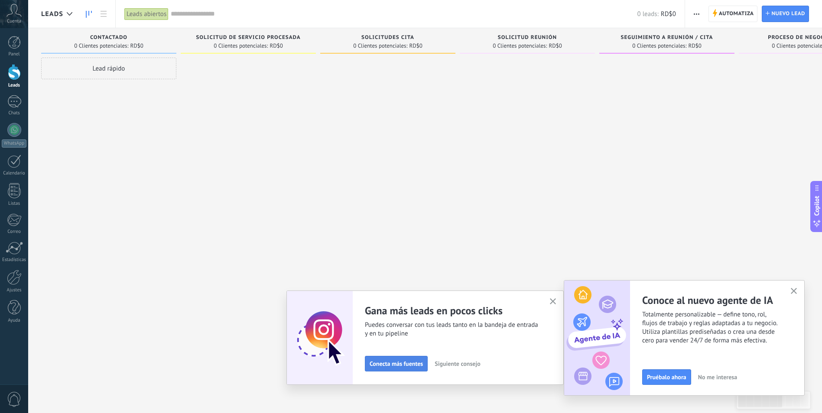
click at [390, 360] on button "Conecta más fuentes" at bounding box center [396, 364] width 63 height 16
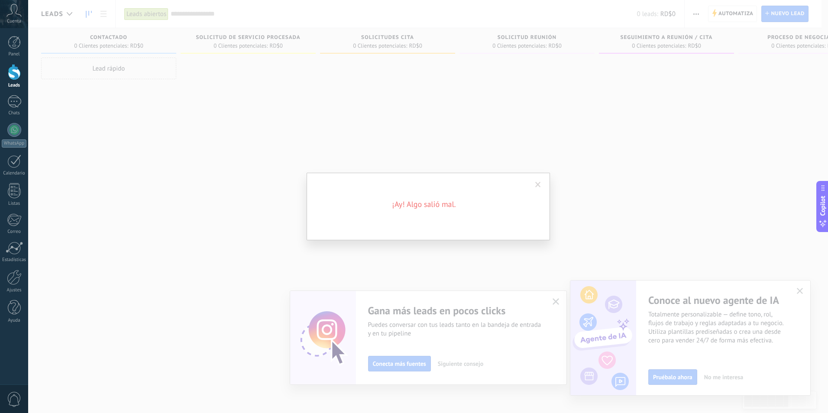
click at [414, 195] on div "¡Ay! Algo salió mal." at bounding box center [429, 207] width 244 height 68
click at [536, 181] on span at bounding box center [538, 185] width 14 height 15
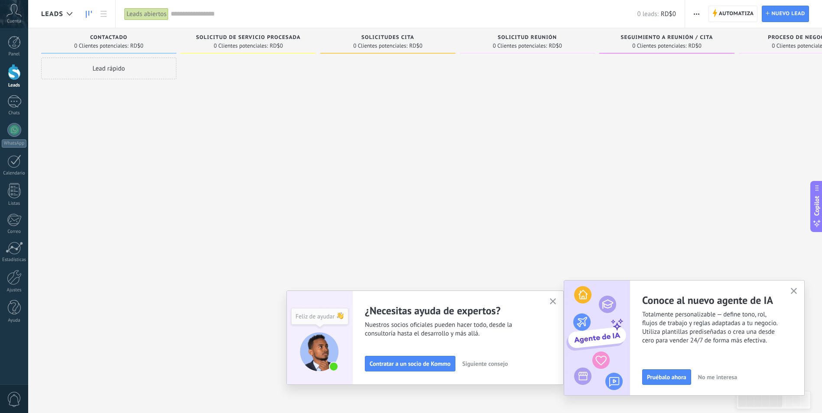
click at [508, 365] on span "Siguiente consejo" at bounding box center [484, 364] width 45 height 6
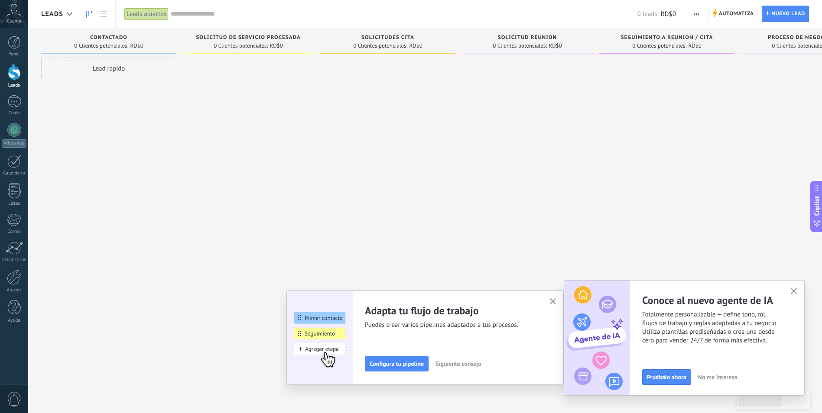
click at [466, 363] on span "Siguiente consejo" at bounding box center [457, 364] width 45 height 6
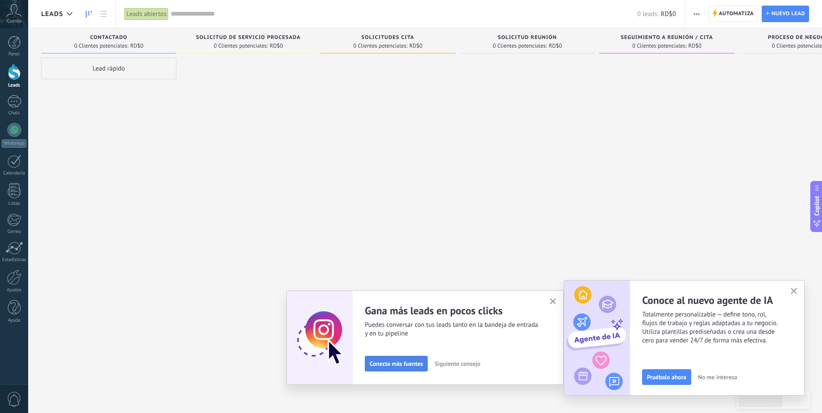
click at [393, 364] on span "Conecta más fuentes" at bounding box center [396, 364] width 53 height 6
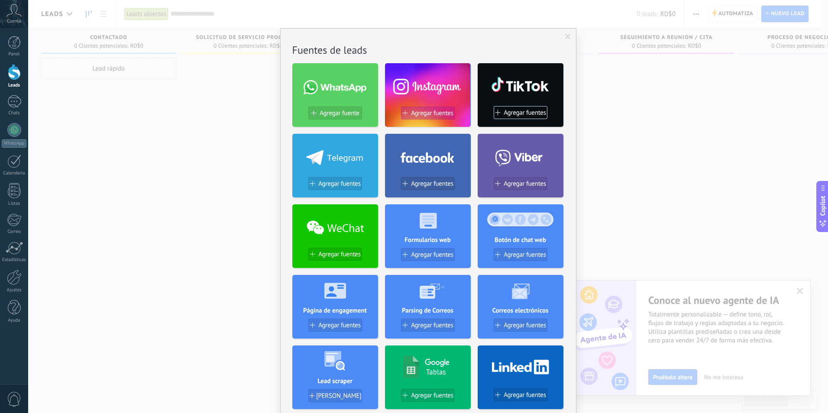
click at [434, 110] on span "Agregar fuentes" at bounding box center [432, 113] width 42 height 7
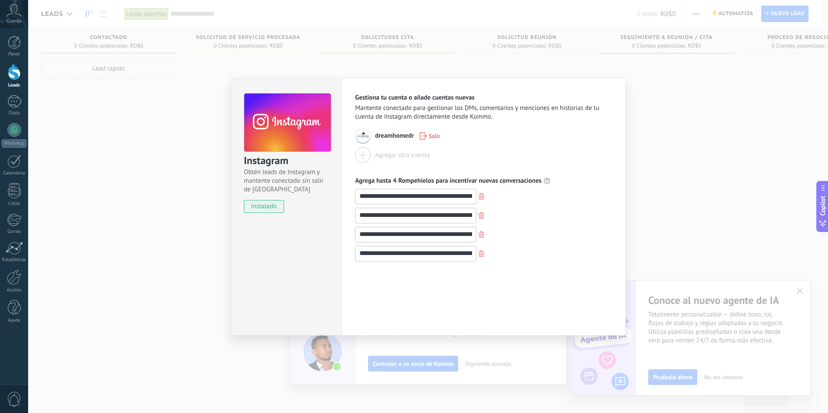
click at [476, 351] on div "**********" at bounding box center [428, 206] width 800 height 413
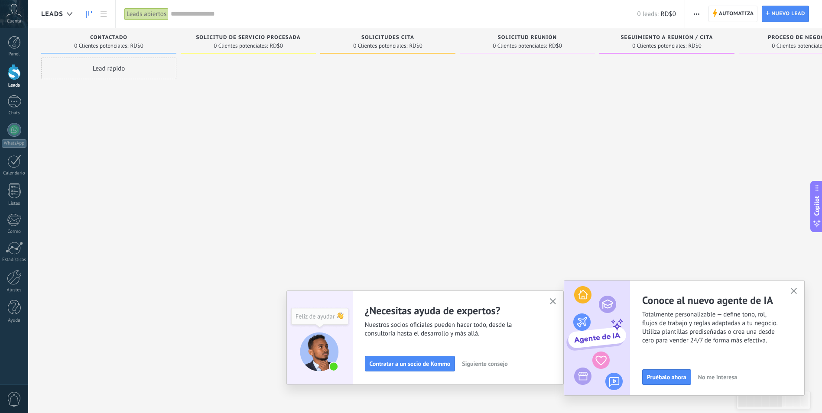
click at [470, 361] on span "Siguiente consejo" at bounding box center [484, 364] width 45 height 6
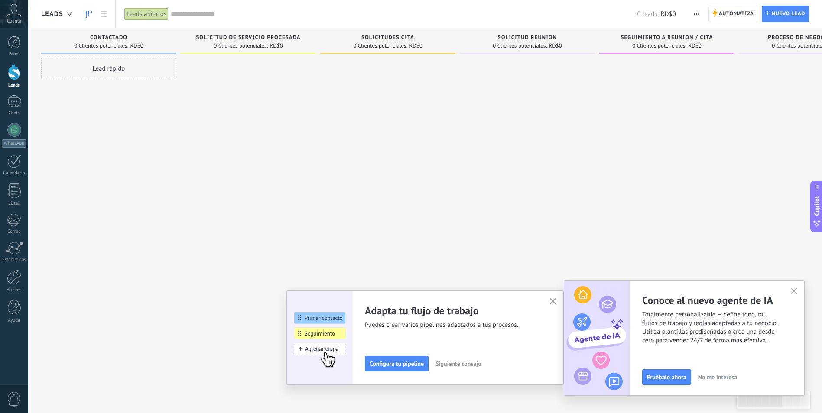
click at [470, 361] on span "Siguiente consejo" at bounding box center [457, 364] width 45 height 6
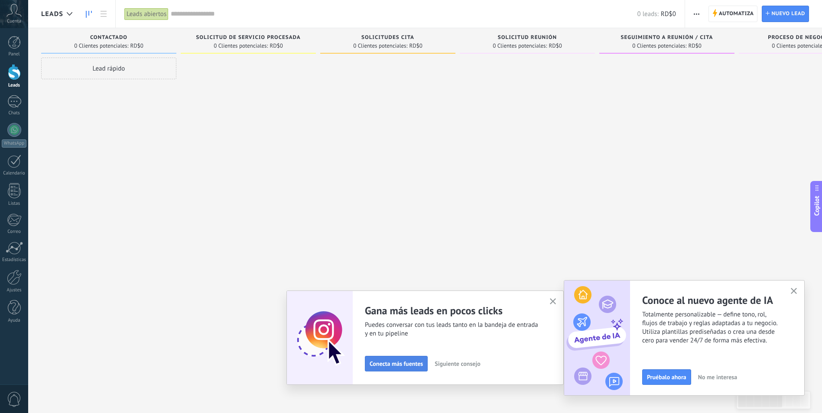
click at [402, 363] on span "Conecta más fuentes" at bounding box center [396, 364] width 53 height 6
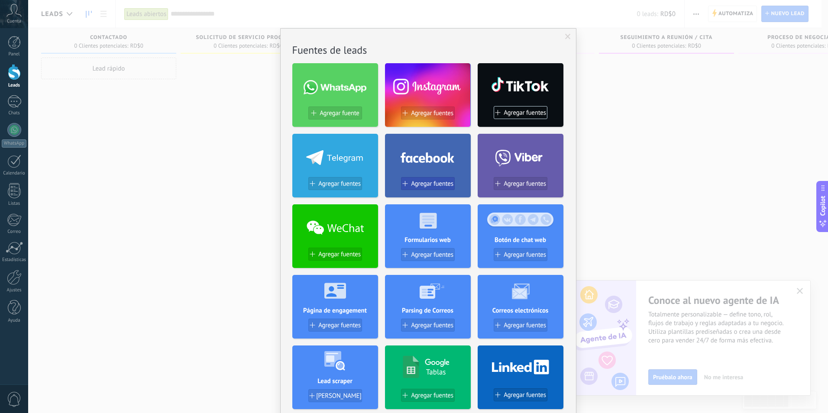
click at [422, 186] on span "Agregar fuentes" at bounding box center [432, 183] width 42 height 7
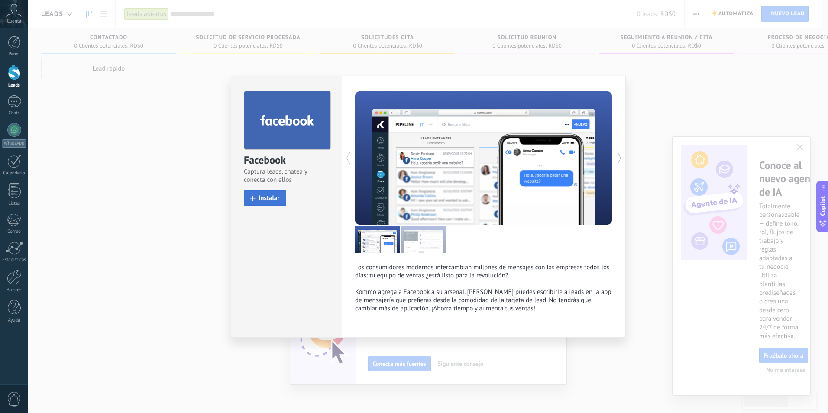
click at [274, 192] on button "Instalar" at bounding box center [265, 198] width 42 height 15
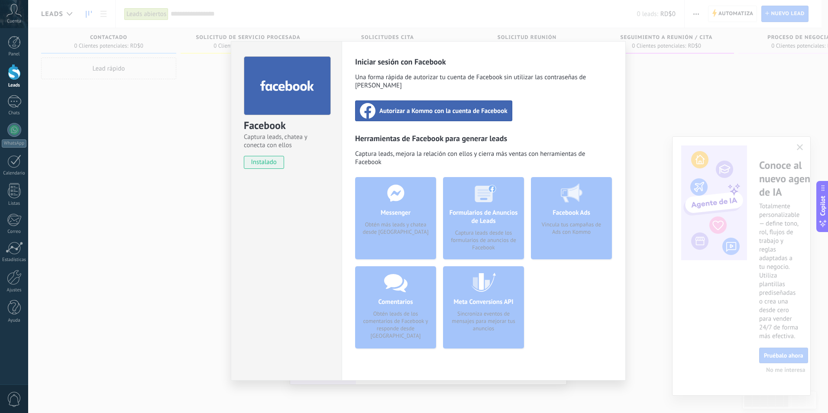
click at [431, 107] on span "Autorizar a Kommo con la cuenta de Facebook" at bounding box center [444, 111] width 128 height 9
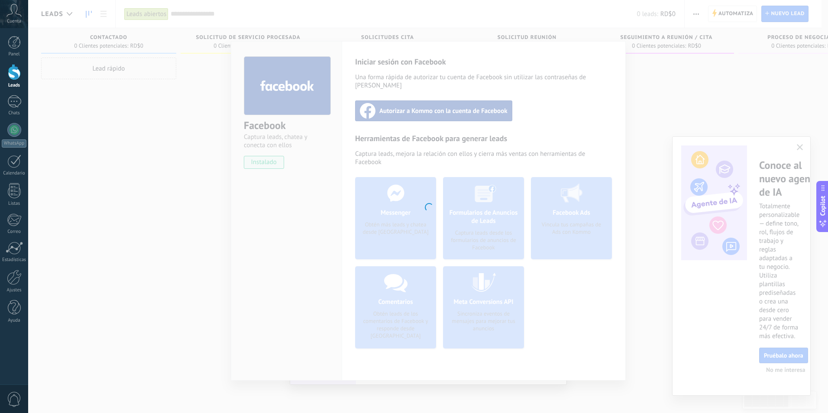
click at [495, 313] on div at bounding box center [428, 206] width 800 height 413
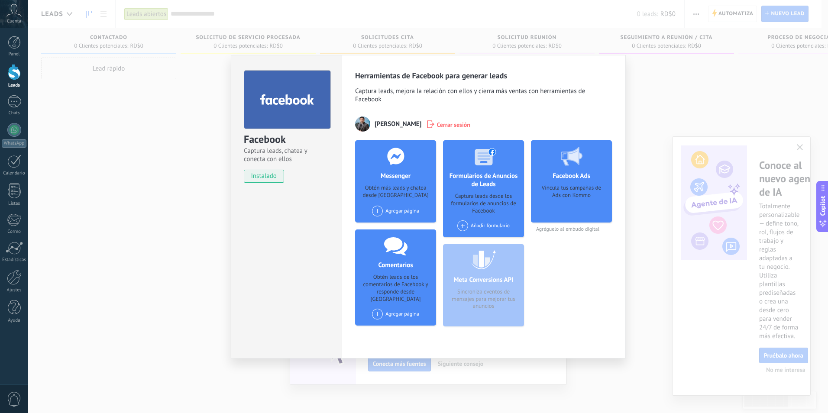
click at [410, 310] on div "Agregar página" at bounding box center [395, 314] width 47 height 11
click at [571, 317] on div "Facebook Ads Vincula tus campañas de Ads con Kommo Agréguelo al embudo digital" at bounding box center [571, 236] width 81 height 193
click at [485, 224] on div "Añadir formulario" at bounding box center [484, 226] width 52 height 11
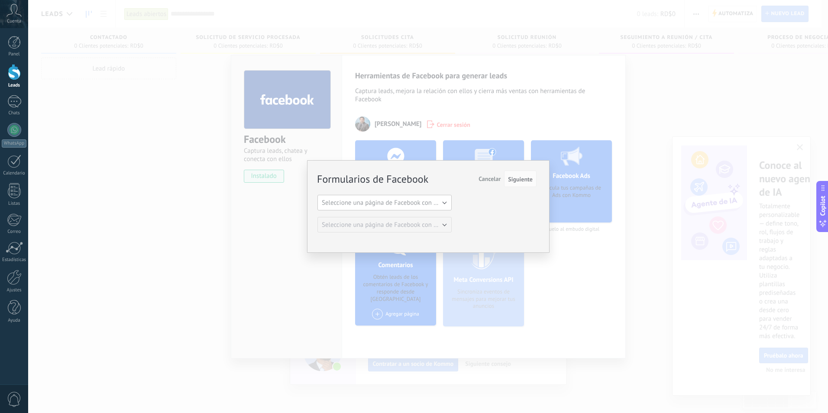
click at [418, 205] on span "Seleccione una página de Facebook con formas" at bounding box center [387, 203] width 131 height 8
click at [396, 219] on span "Dreamhome Real Estate, SRL." at bounding box center [380, 218] width 136 height 8
click at [419, 227] on span "Seleccione una página de Facebook con formas" at bounding box center [387, 225] width 131 height 8
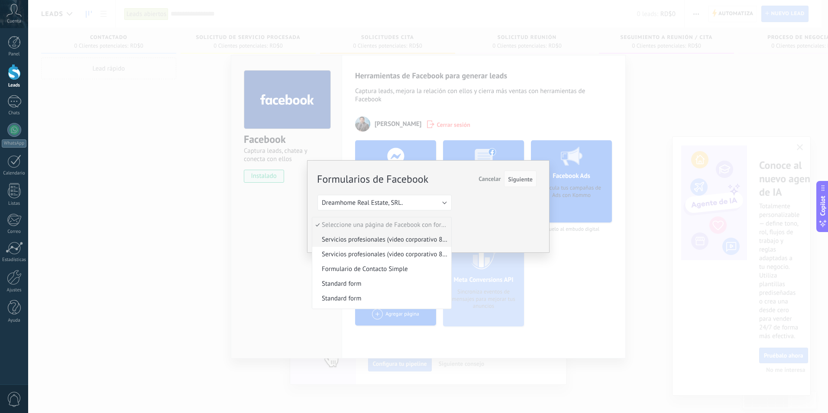
click at [376, 241] on span "Servicios profesionales (video corporativo 8 razones)" at bounding box center [380, 240] width 136 height 8
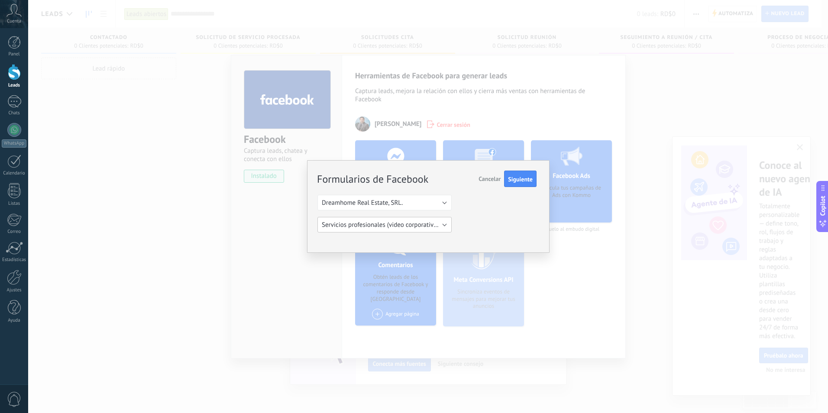
click at [413, 227] on span "Servicios profesionales (video corporativo 8 razones)" at bounding box center [395, 225] width 146 height 8
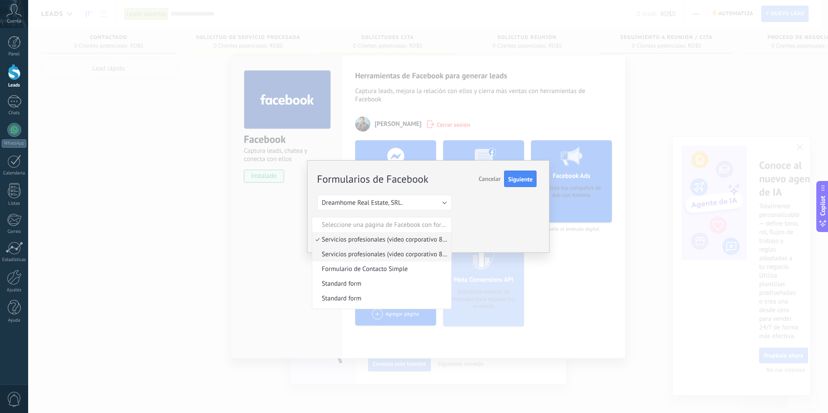
click at [381, 257] on span "Servicios profesionales (video corporativo 8 razones)" at bounding box center [380, 254] width 136 height 8
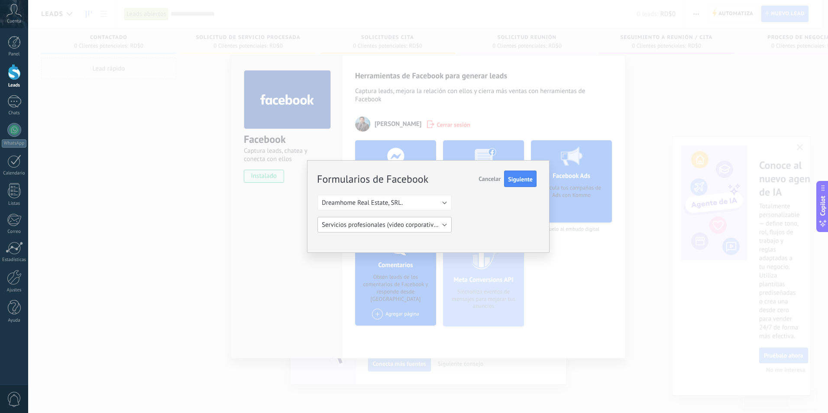
click at [390, 224] on span "Servicios profesionales (video corporativo 8 razones)" at bounding box center [395, 225] width 146 height 8
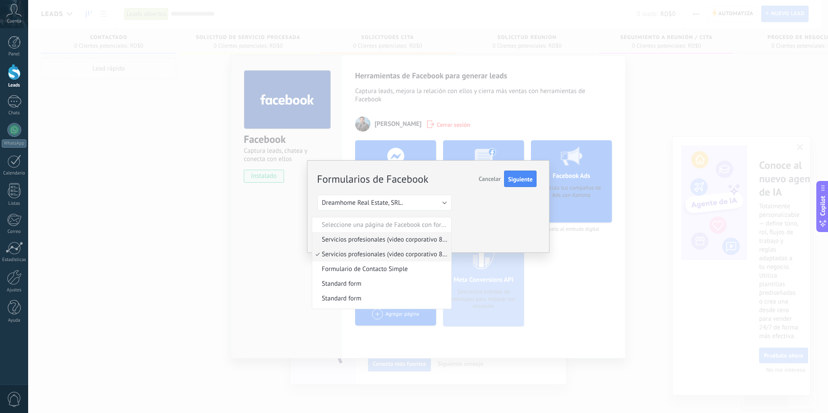
click at [378, 239] on span "Servicios profesionales (video corporativo 8 razones)" at bounding box center [380, 240] width 136 height 8
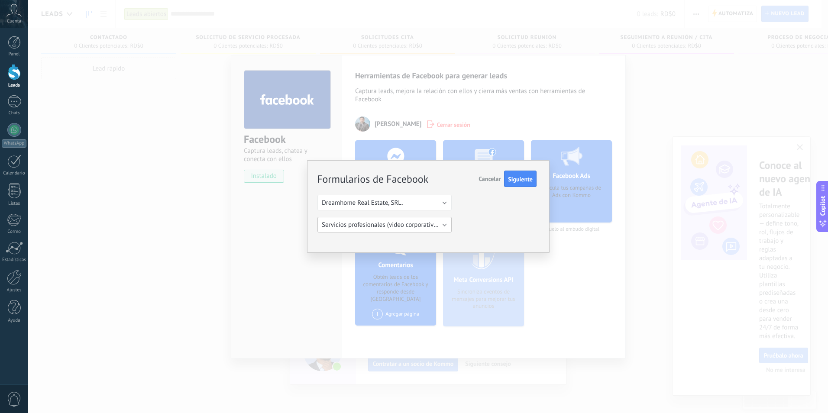
click at [399, 226] on span "Servicios profesionales (video corporativo 8 razones)" at bounding box center [395, 225] width 146 height 8
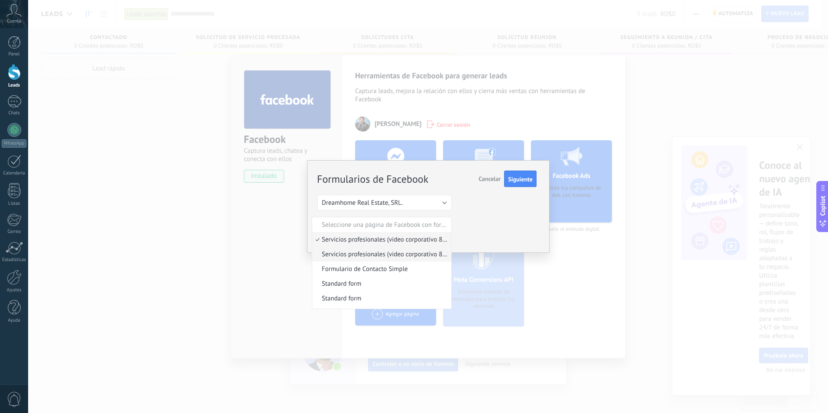
click at [383, 258] on span "Servicios profesionales (video corporativo 8 razones)" at bounding box center [380, 254] width 136 height 8
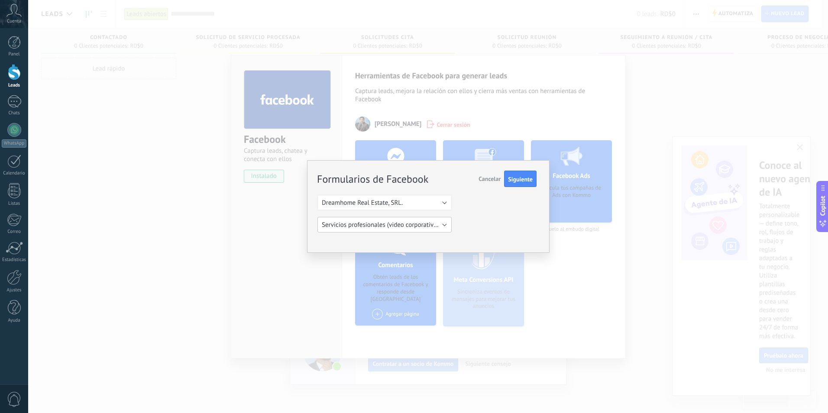
click at [396, 225] on span "Servicios profesionales (video corporativo 8 razones)" at bounding box center [395, 225] width 146 height 8
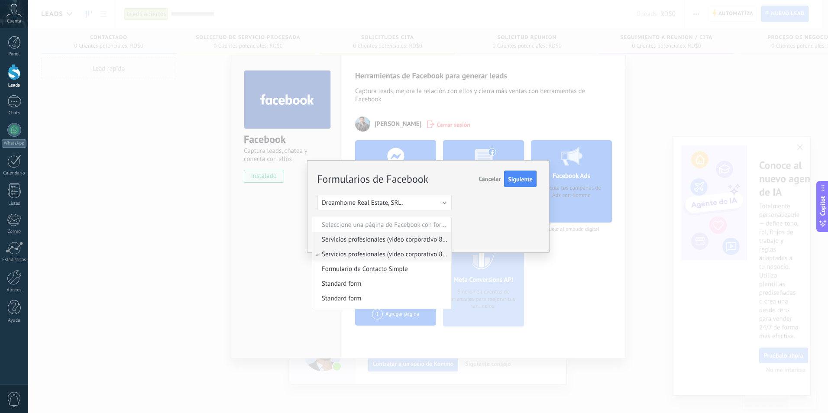
click at [390, 241] on span "Servicios profesionales (video corporativo 8 razones)" at bounding box center [380, 240] width 136 height 8
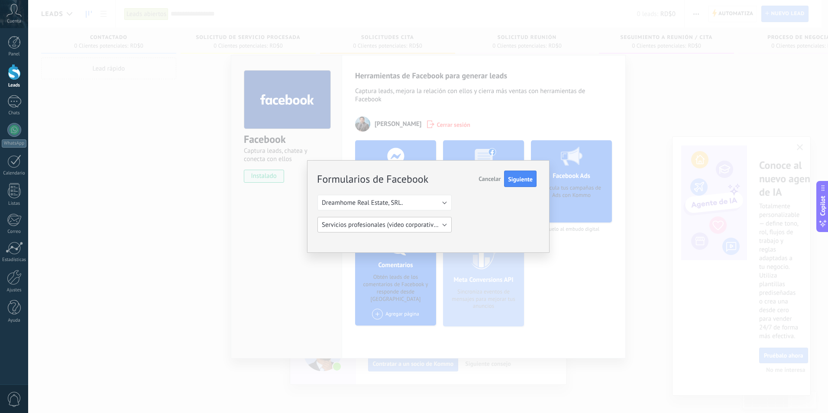
click at [444, 229] on span "Servicios profesionales (video corporativo 8 razones)" at bounding box center [395, 225] width 146 height 8
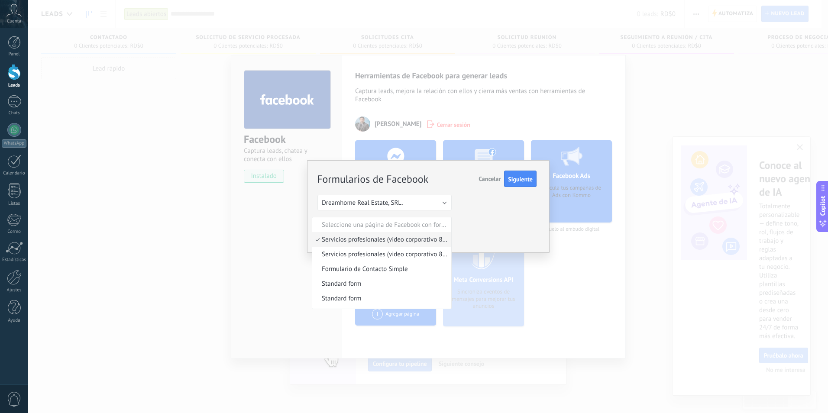
click at [520, 229] on div "Formularios de Facebook Siguiente Cancelar Seleccione una página de Facebook co…" at bounding box center [427, 202] width 219 height 61
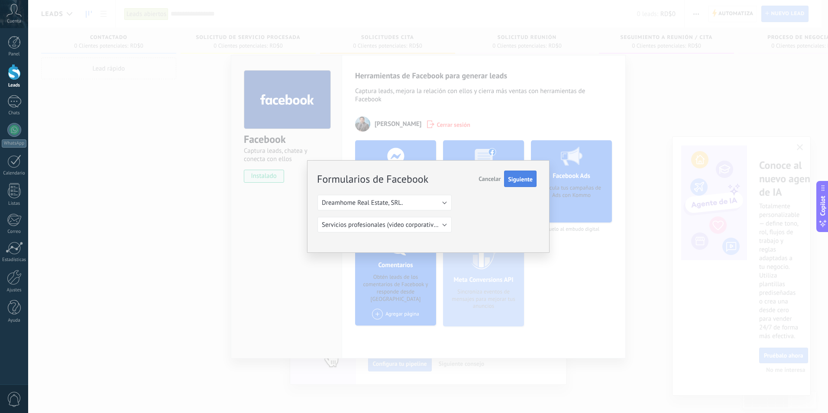
click at [519, 181] on span "Siguiente" at bounding box center [520, 179] width 25 height 6
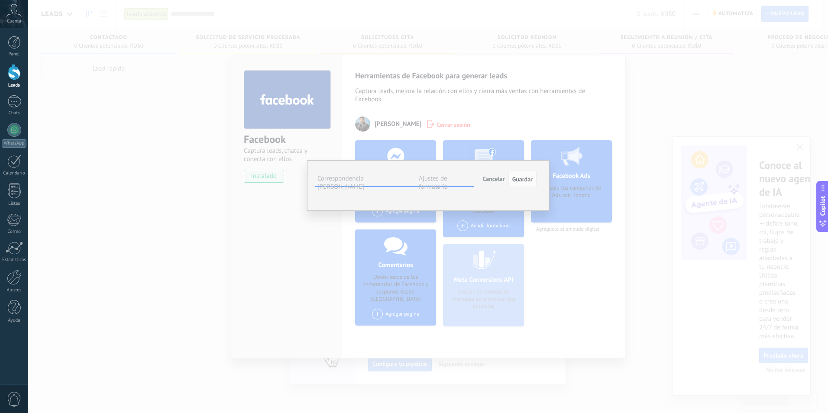
click at [0, 0] on button "Seleccionar campo" at bounding box center [0, 0] width 0 height 0
click at [0, 0] on span "Nombre del contacto (contacto)" at bounding box center [0, 0] width 0 height 0
click at [0, 0] on span "Seleccionar campo" at bounding box center [0, 0] width 0 height 0
click at [0, 0] on span "Teléfono (contacto)" at bounding box center [0, 0] width 0 height 0
click at [0, 0] on button "Seleccionar campo" at bounding box center [0, 0] width 0 height 0
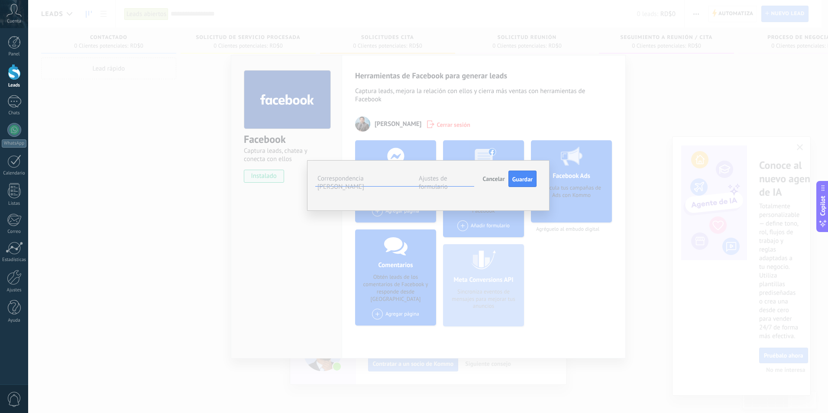
click at [0, 0] on span "Correo (contacto)" at bounding box center [0, 0] width 0 height 0
click at [0, 0] on button "Seleccionar campo" at bounding box center [0, 0] width 0 height 0
click at [0, 0] on span "Nota (lead)" at bounding box center [0, 0] width 0 height 0
click at [0, 0] on span "Seleccionar campo" at bounding box center [0, 0] width 0 height 0
click at [0, 0] on div "Díganos cómo podemos ayudarle" at bounding box center [0, 0] width 0 height 0
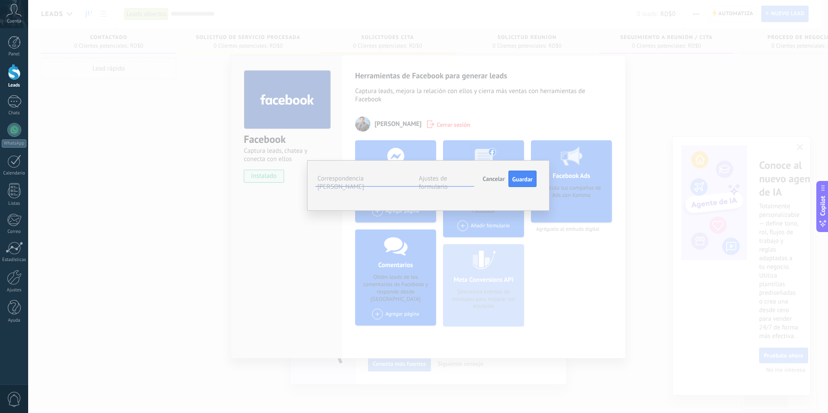
click at [0, 0] on use at bounding box center [0, 0] width 0 height 0
click at [0, 0] on div "Deseo invertir o comprar ?" at bounding box center [0, 0] width 0 height 0
click at [0, 0] on span "Seleccionar campo" at bounding box center [0, 0] width 0 height 0
click at [0, 0] on div "Díganos cómo podemos ayudarle" at bounding box center [0, 0] width 0 height 0
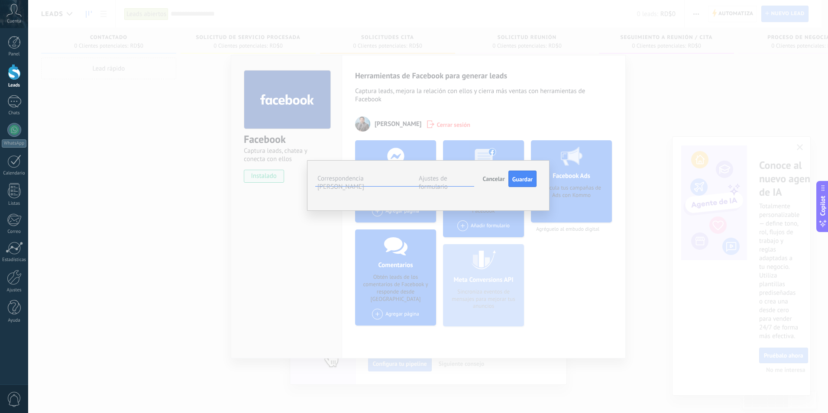
click at [0, 0] on span "Seleccionar campo" at bounding box center [0, 0] width 0 height 0
click at [0, 0] on span "Página web (compañía)" at bounding box center [0, 0] width 0 height 0
click at [0, 0] on button "Página web (compañía)" at bounding box center [0, 0] width 0 height 0
click at [0, 0] on div "Estaría listo para invertir ahora o tiempo futuro ? De 0-3 meses . De 3-6 meses…" at bounding box center [0, 0] width 0 height 0
click at [0, 0] on div "Campos de Kommo" at bounding box center [0, 0] width 0 height 0
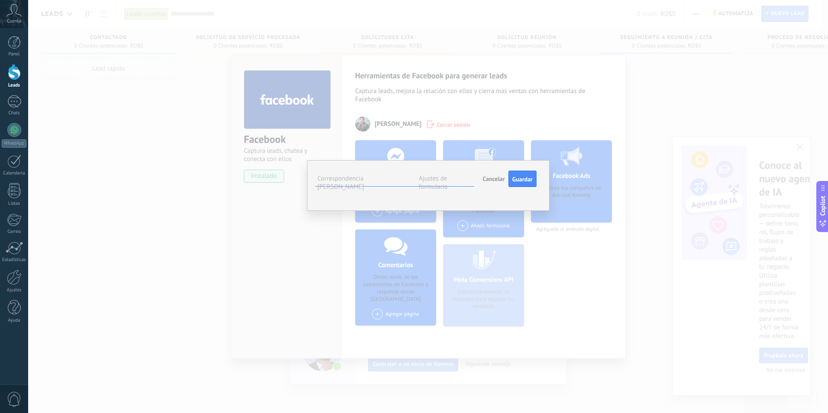
click at [456, 184] on li "Ajustes de formulario" at bounding box center [446, 180] width 58 height 13
click at [448, 180] on label "Ajustes de formulario" at bounding box center [433, 183] width 29 height 16
click at [0, 0] on div "Leads Entrantes Contactado Solicitud de Servicio Procesada Solicitudes Cita Sol…" at bounding box center [0, 0] width 0 height 0
click at [445, 160] on div at bounding box center [428, 206] width 800 height 413
click at [0, 0] on div "Leads Entrantes Contactado Solicitud de Servicio Procesada Solicitudes Cita Sol…" at bounding box center [0, 0] width 0 height 0
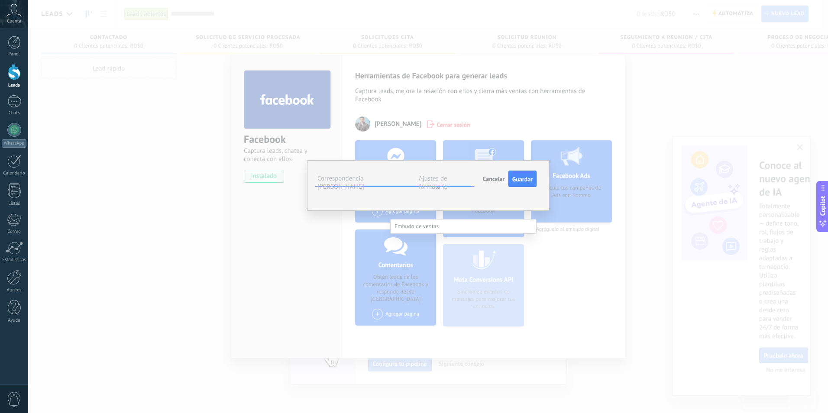
click at [443, 166] on div at bounding box center [428, 206] width 800 height 413
click at [0, 0] on div "Leads Entrantes Contactado Solicitud de Servicio Procesada Solicitudes Cita Sol…" at bounding box center [0, 0] width 0 height 0
click at [431, 166] on div at bounding box center [428, 206] width 800 height 413
click at [0, 0] on div "Leads Entrantes Contactado Solicitud de Servicio Procesada Solicitudes Cita Sol…" at bounding box center [0, 0] width 0 height 0
click at [439, 165] on div at bounding box center [428, 206] width 800 height 413
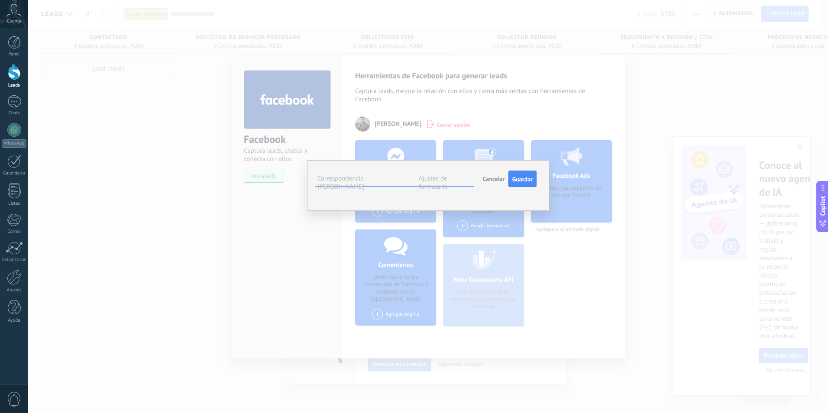
click at [364, 175] on label "Correspondencia de campos" at bounding box center [341, 183] width 47 height 16
click at [323, 173] on ul "Correspondencia de campos Ajustes de formulario" at bounding box center [394, 179] width 159 height 15
click at [499, 178] on span "Cancelar" at bounding box center [494, 179] width 22 height 8
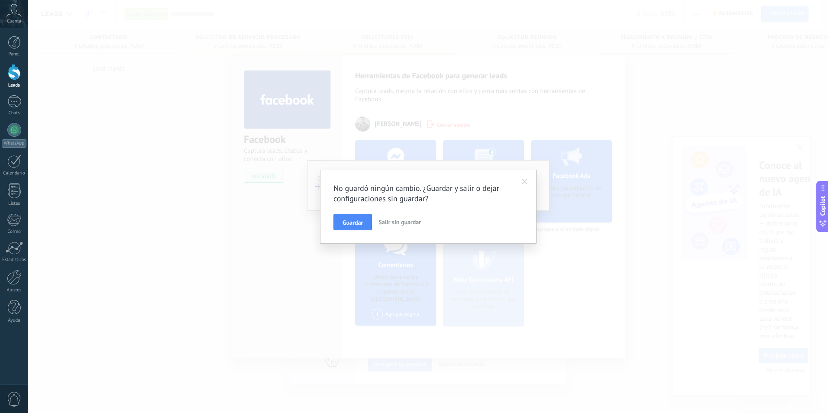
click at [400, 227] on button "Salir sin guardar" at bounding box center [399, 222] width 49 height 16
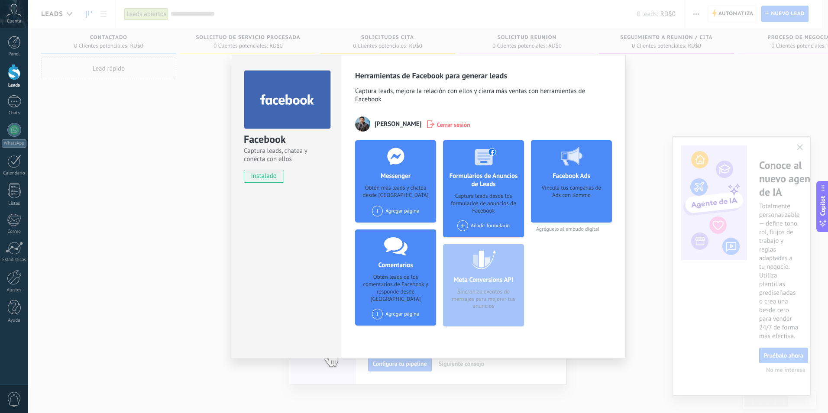
click at [568, 229] on span "Agréguelo al embudo digital" at bounding box center [571, 229] width 81 height 6
click at [572, 191] on div "Vincula tus campañas de Ads con Kommo" at bounding box center [571, 201] width 67 height 32
click at [573, 174] on h4 "Facebook Ads" at bounding box center [572, 176] width 42 height 8
click at [409, 209] on div "Agregar página" at bounding box center [395, 211] width 47 height 11
click at [570, 308] on div "Facebook Ads Vincula tus campañas de Ads con Kommo Agréguelo al embudo digital" at bounding box center [571, 236] width 81 height 193
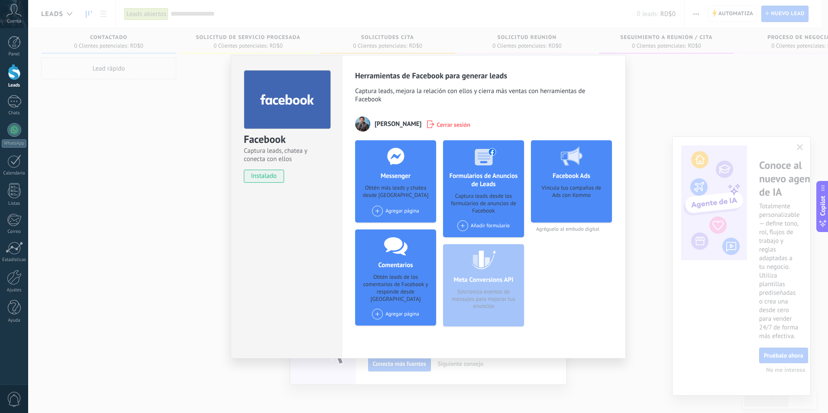
click at [415, 309] on div "Agregar página Dreamhome Real Estate, SRL." at bounding box center [395, 314] width 47 height 11
click at [415, 328] on div "Dreamhome Real Estate, SRL." at bounding box center [413, 330] width 84 height 19
click at [416, 326] on div "Messenger Obtén más leads y chatea desde Kommo Agregar página Dreamhome Real Es…" at bounding box center [395, 236] width 81 height 193
click at [557, 288] on div "Facebook Ads Vincula tus campañas de Ads con Kommo Agréguelo al embudo digital" at bounding box center [571, 236] width 81 height 193
click at [493, 225] on div "Añadir formulario" at bounding box center [484, 226] width 52 height 11
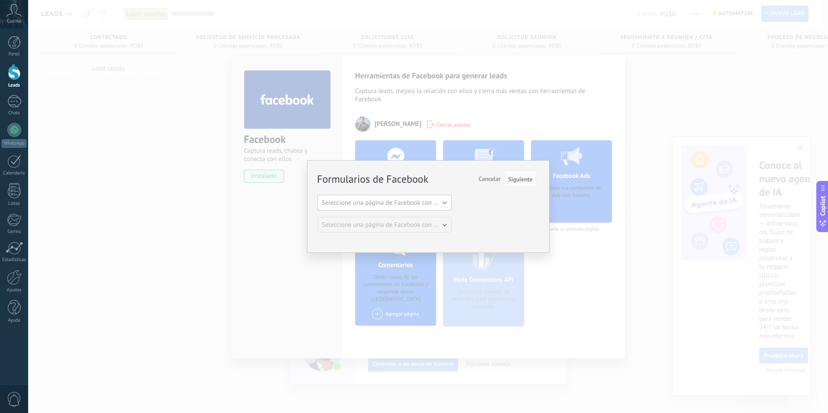
click at [426, 199] on span "Seleccione una página de Facebook con formas" at bounding box center [387, 203] width 131 height 8
click at [419, 203] on span "Seleccione una página de Facebook con formas" at bounding box center [387, 203] width 131 height 8
drag, startPoint x: 496, startPoint y: 212, endPoint x: 498, endPoint y: 205, distance: 8.1
click at [497, 209] on div "Formularios de Facebook Siguiente Cancelar Seleccione una página de Facebook co…" at bounding box center [427, 202] width 219 height 61
copy div "Seleccione una página de Facebook con formas Seleccione una página de Facebook …"
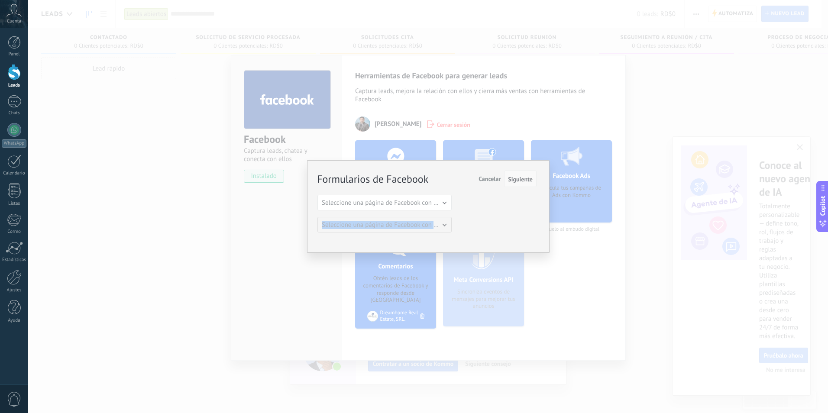
click at [525, 181] on span "Siguiente" at bounding box center [520, 179] width 25 height 6
click at [525, 177] on span "Siguiente" at bounding box center [520, 179] width 25 height 6
click at [478, 174] on button "Cancelar" at bounding box center [489, 179] width 29 height 16
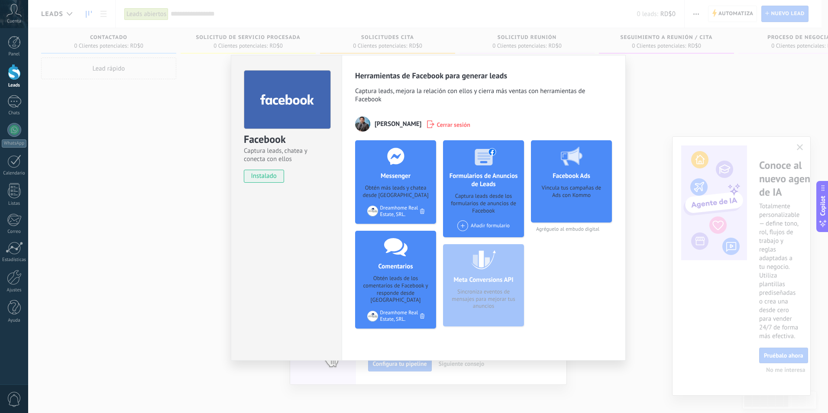
click at [481, 224] on div "Añadir formulario" at bounding box center [484, 226] width 52 height 11
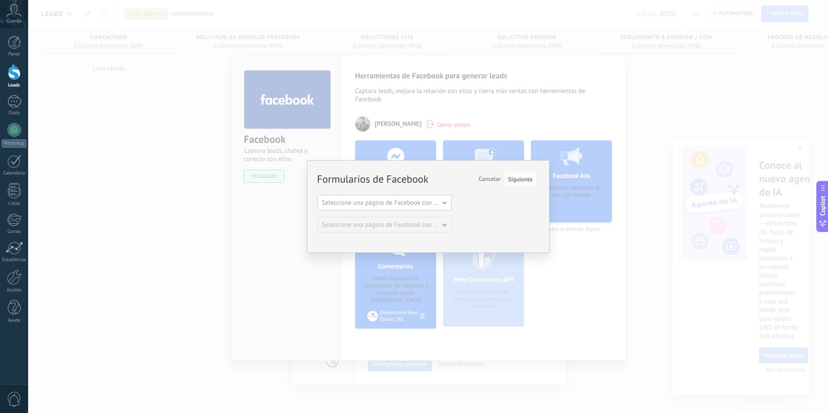
click at [438, 205] on span "Seleccione una página de Facebook con formas" at bounding box center [387, 203] width 131 height 8
click at [401, 221] on span "Dreamhome Real Estate, SRL." at bounding box center [380, 218] width 136 height 8
click at [419, 217] on button "Seleccione una página de Facebook con formas" at bounding box center [385, 225] width 134 height 16
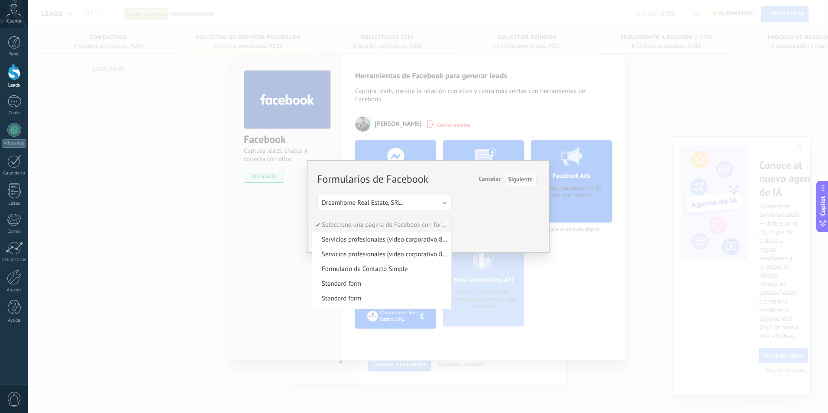
drag, startPoint x: 372, startPoint y: 272, endPoint x: 373, endPoint y: 267, distance: 4.8
click at [372, 272] on span "Formulario de Contacto Simple" at bounding box center [380, 269] width 136 height 8
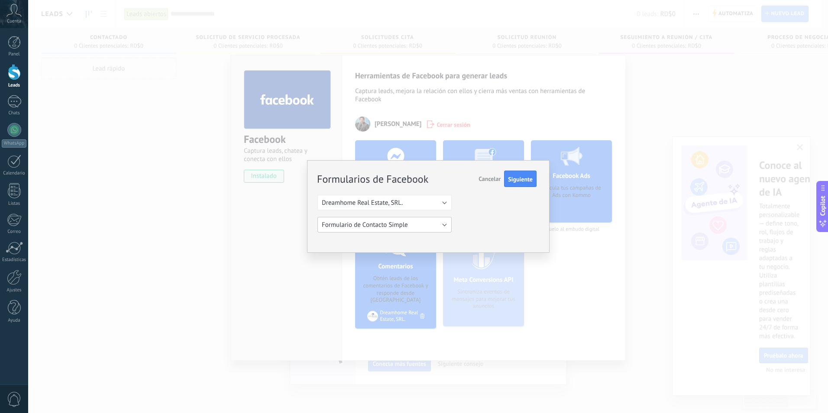
click at [435, 225] on button "Formulario de Contacto Simple" at bounding box center [385, 225] width 134 height 16
drag, startPoint x: 516, startPoint y: 214, endPoint x: 520, endPoint y: 196, distance: 17.9
click at [516, 213] on div "Formularios de Facebook Siguiente Cancelar Seleccione una página de Facebook co…" at bounding box center [427, 202] width 219 height 61
click at [415, 228] on button "Formulario de Contacto Simple" at bounding box center [385, 225] width 134 height 16
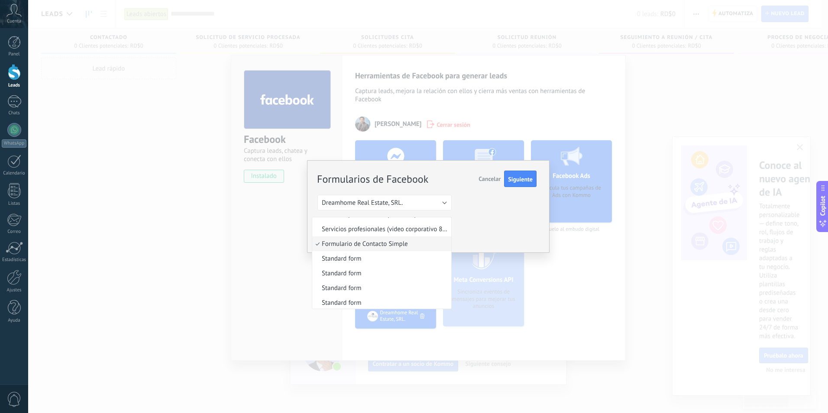
scroll to position [0, 0]
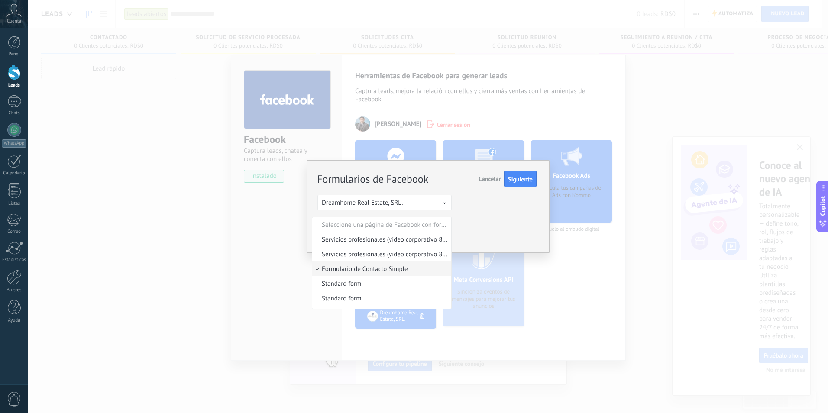
click at [366, 272] on span "Formulario de Contacto Simple" at bounding box center [380, 269] width 136 height 8
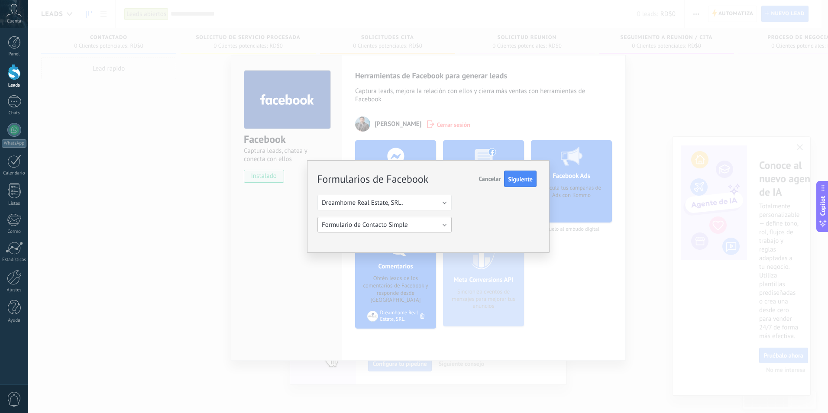
click at [378, 222] on span "Formulario de Contacto Simple" at bounding box center [365, 225] width 86 height 8
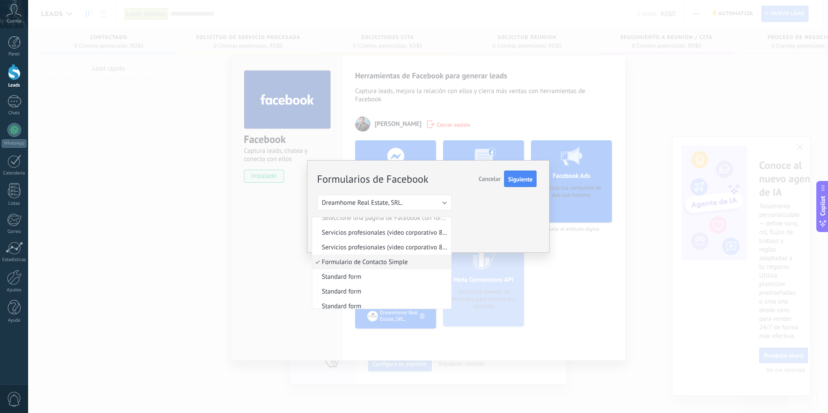
click at [379, 233] on span "Servicios profesionales (video corporativo 8 razones)" at bounding box center [380, 233] width 136 height 8
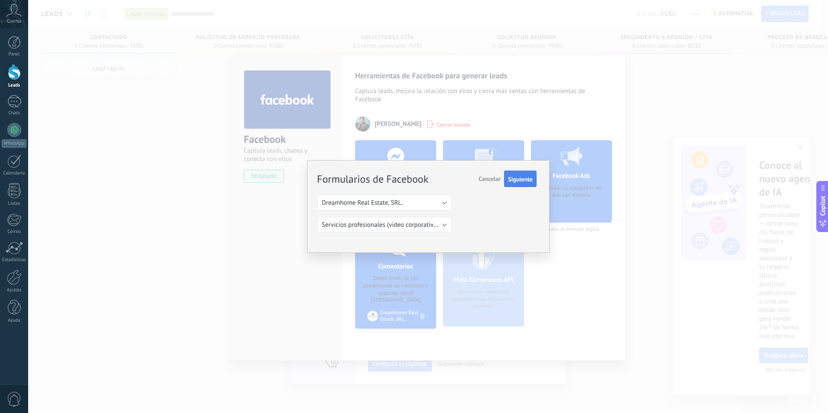
click at [535, 180] on button "Siguiente" at bounding box center [520, 179] width 32 height 16
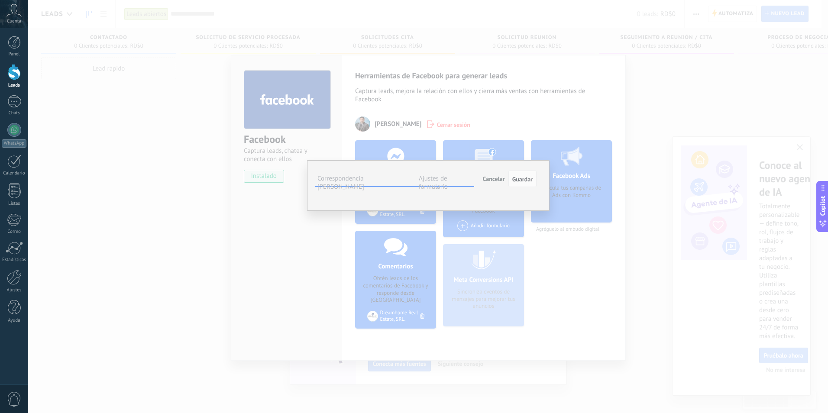
click at [494, 179] on span "Cancelar" at bounding box center [494, 179] width 22 height 8
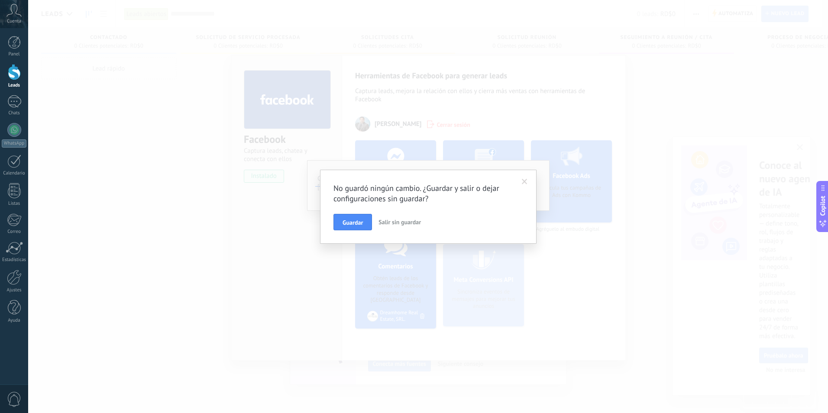
click at [389, 225] on span "Salir sin guardar" at bounding box center [400, 222] width 42 height 8
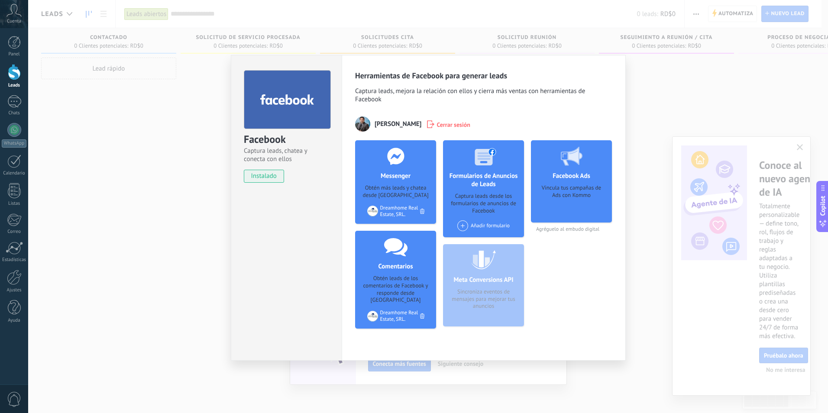
click at [492, 225] on div "Añadir formulario" at bounding box center [484, 226] width 52 height 11
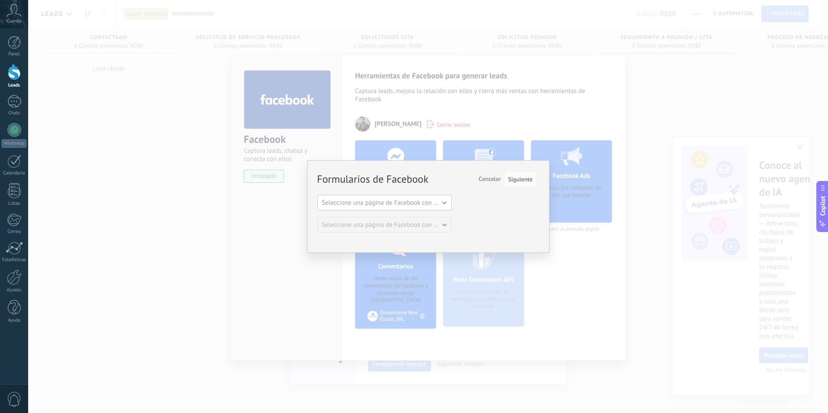
click at [411, 199] on span "Seleccione una página de Facebook con formas" at bounding box center [387, 203] width 131 height 8
click at [399, 216] on span "Dreamhome Real Estate, SRL." at bounding box center [380, 218] width 136 height 8
click at [393, 227] on span "Seleccione una página de Facebook con formas" at bounding box center [387, 225] width 131 height 8
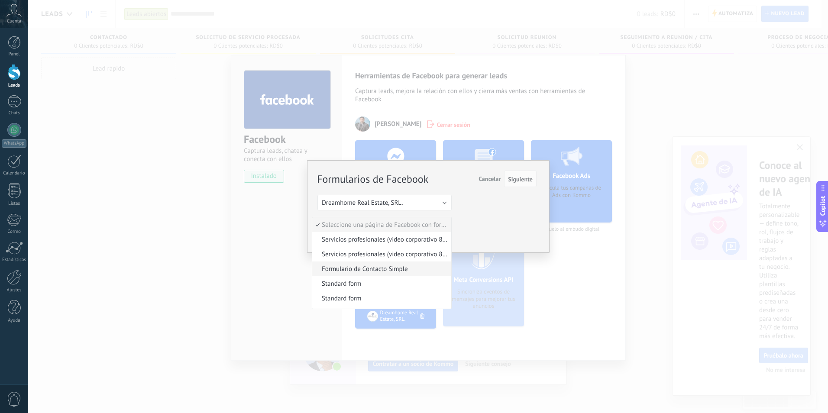
click at [367, 266] on span "Formulario de Contacto Simple" at bounding box center [380, 269] width 136 height 8
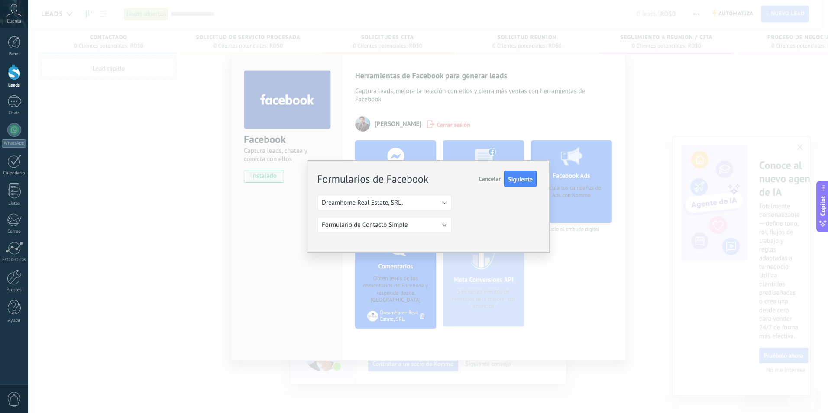
click at [528, 170] on div "Formularios de Facebook Siguiente Cancelar Seleccione una página de Facebook co…" at bounding box center [428, 206] width 243 height 93
click at [520, 176] on span "Siguiente" at bounding box center [520, 179] width 25 height 6
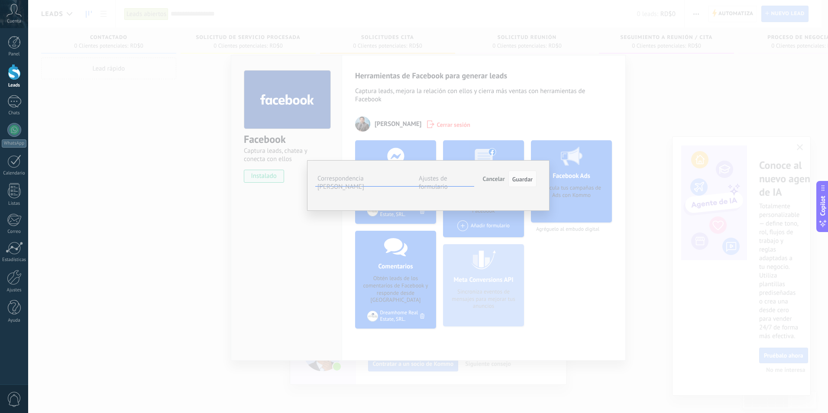
click at [0, 0] on button "Seleccionar campo" at bounding box center [0, 0] width 0 height 0
click at [0, 0] on span "Nombre del contacto (contacto)" at bounding box center [0, 0] width 0 height 0
click at [0, 0] on span "Seleccionar campo" at bounding box center [0, 0] width 0 height 0
click at [0, 0] on span "Correo (contacto)" at bounding box center [0, 0] width 0 height 0
click at [0, 0] on button "Seleccionar campo" at bounding box center [0, 0] width 0 height 0
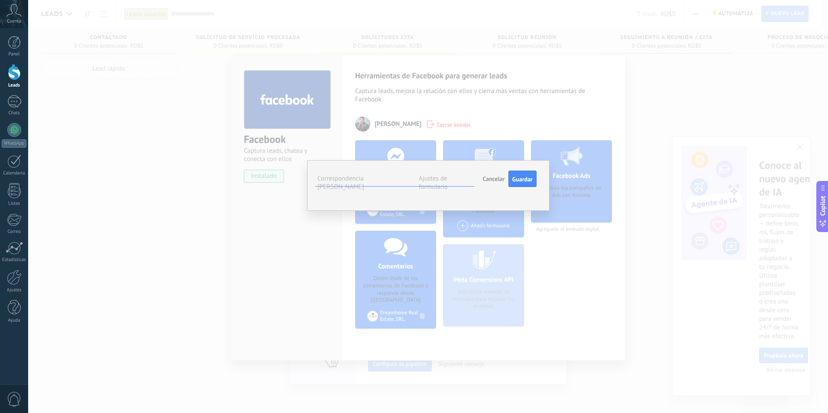
click at [0, 0] on span "Teléfono (contacto)" at bounding box center [0, 0] width 0 height 0
click at [0, 0] on button "Seleccionar campo" at bounding box center [0, 0] width 0 height 0
click at [0, 0] on span "Cargo (contacto)" at bounding box center [0, 0] width 0 height 0
click at [448, 182] on label "Ajustes de formulario" at bounding box center [433, 183] width 29 height 16
click at [525, 182] on span "Guardar" at bounding box center [523, 179] width 20 height 6
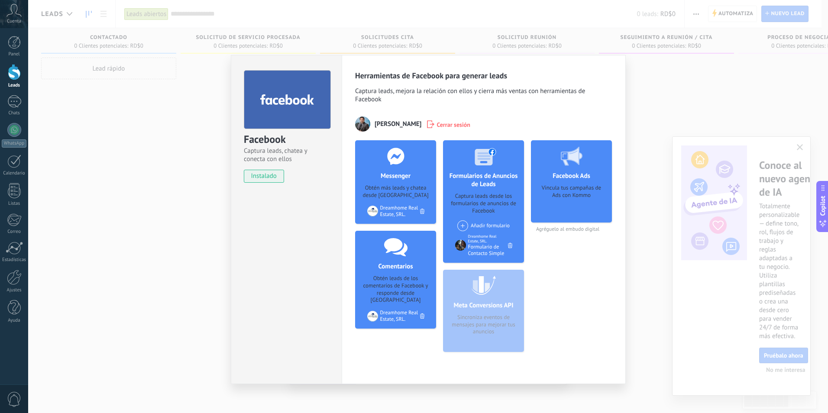
click at [484, 226] on div "Añadir formulario" at bounding box center [484, 226] width 52 height 11
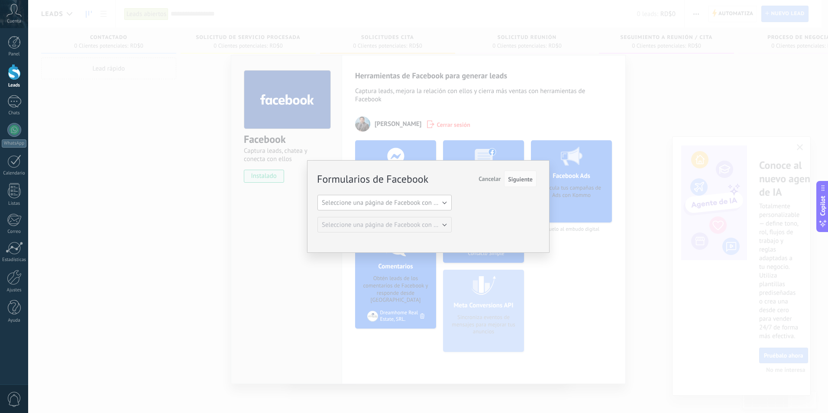
click at [399, 202] on span "Seleccione una página de Facebook con formas" at bounding box center [387, 203] width 131 height 8
click at [391, 218] on span "Dreamhome Real Estate, SRL." at bounding box center [380, 218] width 136 height 8
click at [428, 219] on button "Seleccione una página de Facebook con formas" at bounding box center [385, 225] width 134 height 16
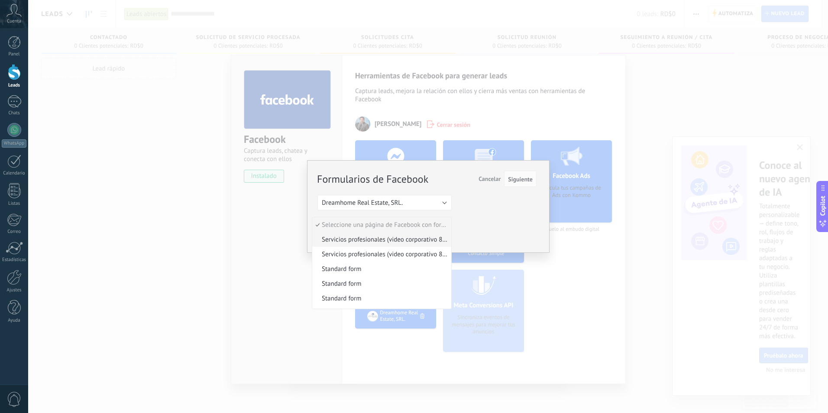
click at [365, 242] on span "Servicios profesionales (video corporativo 8 razones)" at bounding box center [380, 240] width 136 height 8
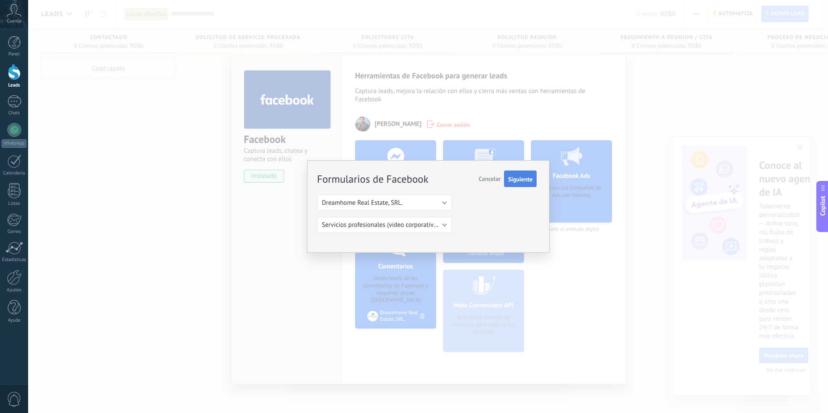
click at [521, 182] on span "Siguiente" at bounding box center [520, 179] width 25 height 6
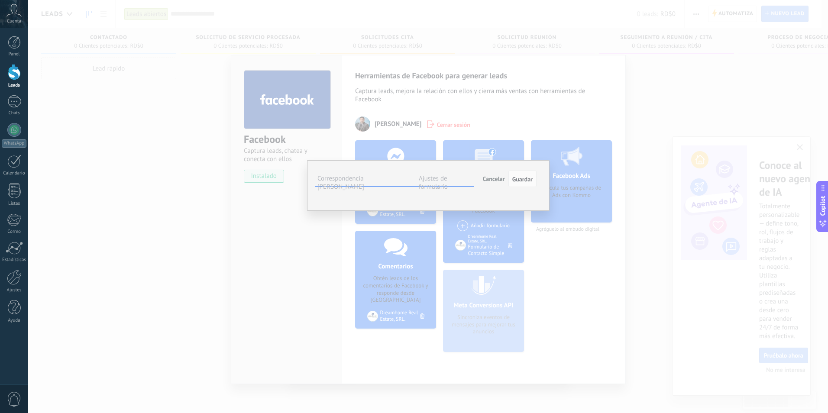
click at [554, 350] on div "**********" at bounding box center [428, 206] width 800 height 413
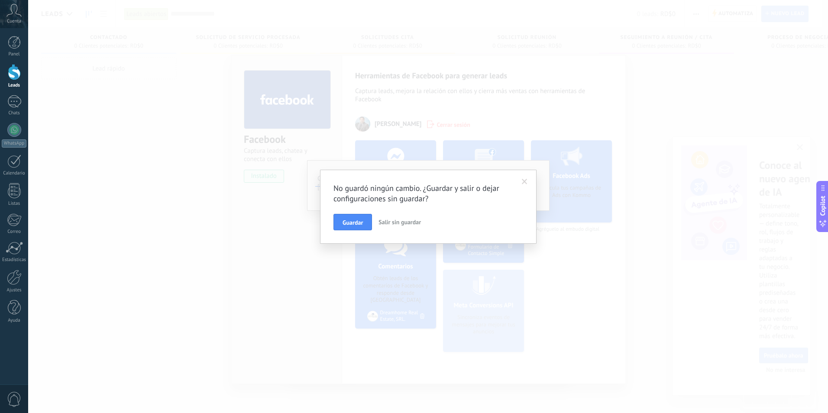
click at [413, 219] on span "Salir sin guardar" at bounding box center [400, 222] width 42 height 8
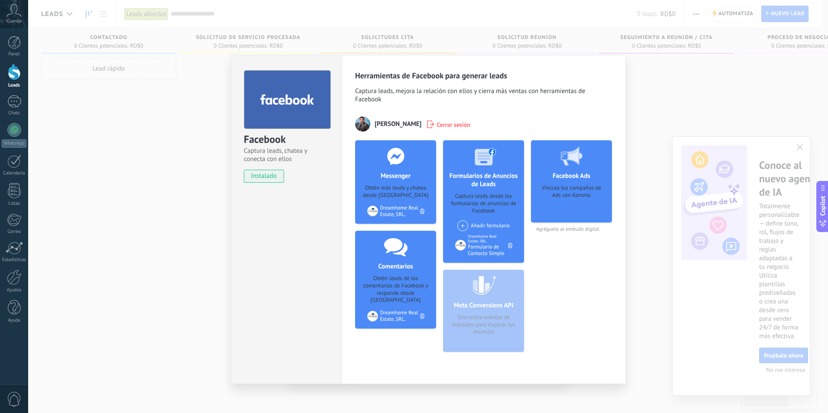
click at [478, 227] on div "Añadir formulario" at bounding box center [484, 226] width 52 height 11
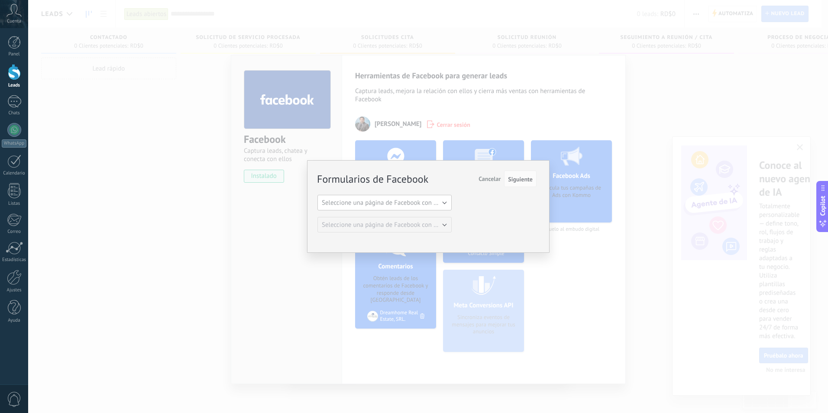
click at [420, 201] on span "Seleccione una página de Facebook con formas" at bounding box center [387, 203] width 131 height 8
click at [407, 218] on span "Dreamhome Real Estate, SRL." at bounding box center [380, 218] width 136 height 8
click at [405, 225] on span "Seleccione una página de Facebook con formas" at bounding box center [387, 225] width 131 height 8
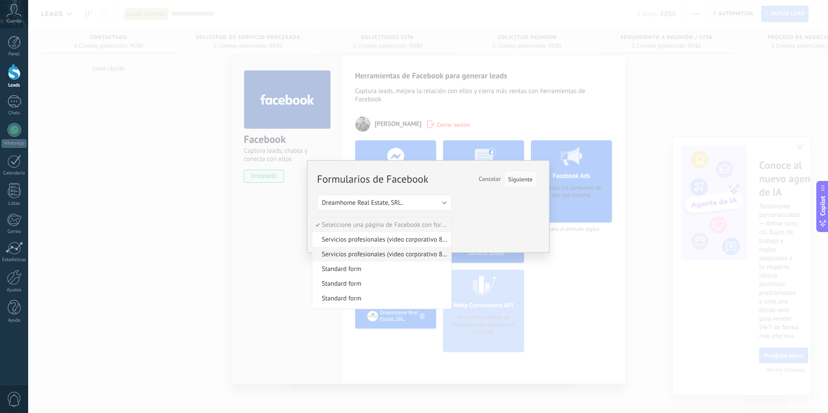
click at [387, 255] on span "Servicios profesionales (video corporativo 8 razones)" at bounding box center [380, 254] width 136 height 8
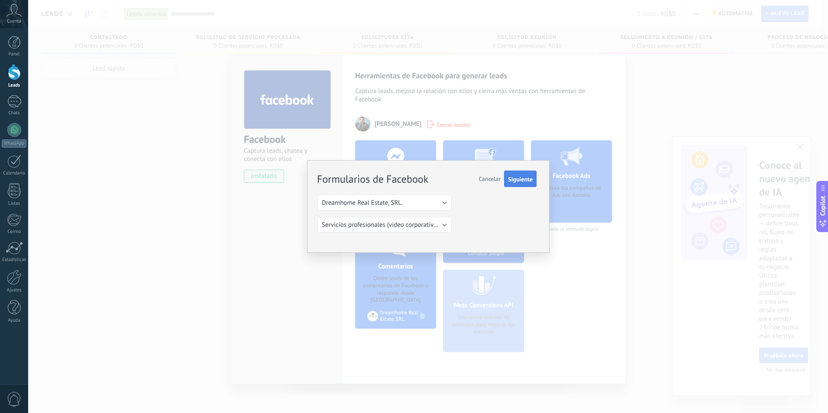
click at [525, 179] on span "Siguiente" at bounding box center [520, 179] width 25 height 6
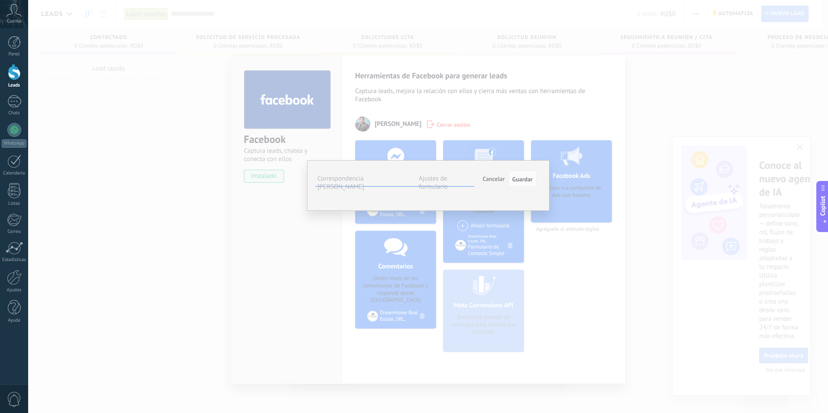
click at [0, 0] on span "Seleccionar campo" at bounding box center [0, 0] width 0 height 0
click at [0, 0] on span "Nombre del contacto (contacto)" at bounding box center [0, 0] width 0 height 0
click at [0, 0] on span "Seleccionar campo" at bounding box center [0, 0] width 0 height 0
click at [0, 0] on span "Teléfono (contacto)" at bounding box center [0, 0] width 0 height 0
click at [0, 0] on button "Seleccionar campo" at bounding box center [0, 0] width 0 height 0
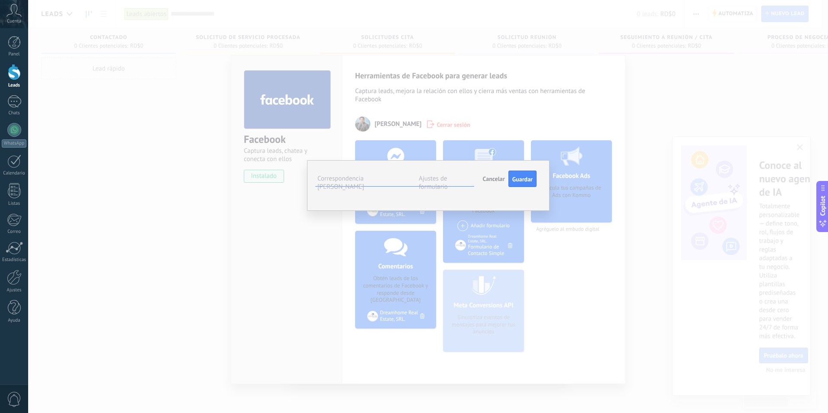
click at [0, 0] on span "Correo (contacto)" at bounding box center [0, 0] width 0 height 0
click at [0, 0] on button "Seleccionar campo" at bounding box center [0, 0] width 0 height 0
click at [0, 0] on span "Nota (lead)" at bounding box center [0, 0] width 0 height 0
click at [0, 0] on button "Seleccionar campo" at bounding box center [0, 0] width 0 height 0
click at [0, 0] on span "Página web (compañía)" at bounding box center [0, 0] width 0 height 0
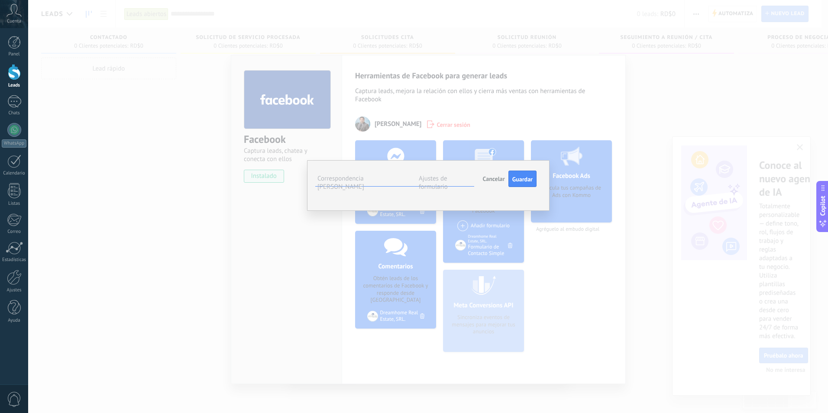
click at [0, 0] on span "Seleccionar campo" at bounding box center [0, 0] width 0 height 0
click at [398, 211] on div "**********" at bounding box center [428, 185] width 243 height 51
click at [0, 0] on button "Seleccionar campo" at bounding box center [0, 0] width 0 height 0
click at [388, 211] on div "**********" at bounding box center [428, 185] width 243 height 51
click at [533, 179] on button "Guardar" at bounding box center [523, 179] width 28 height 16
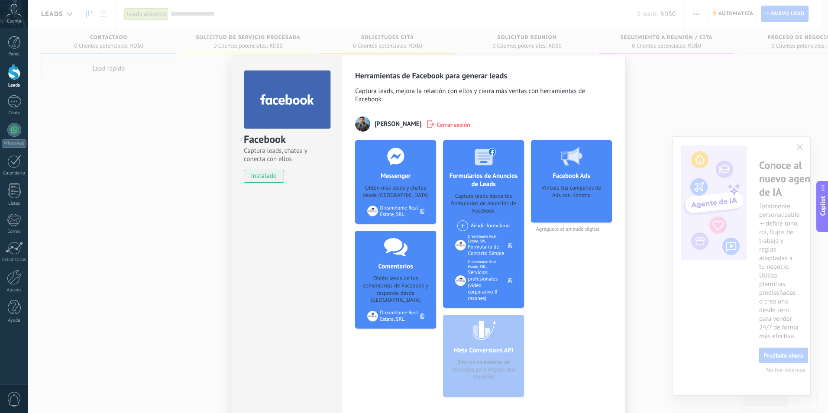
click at [486, 229] on div "Añadir formulario" at bounding box center [484, 226] width 52 height 11
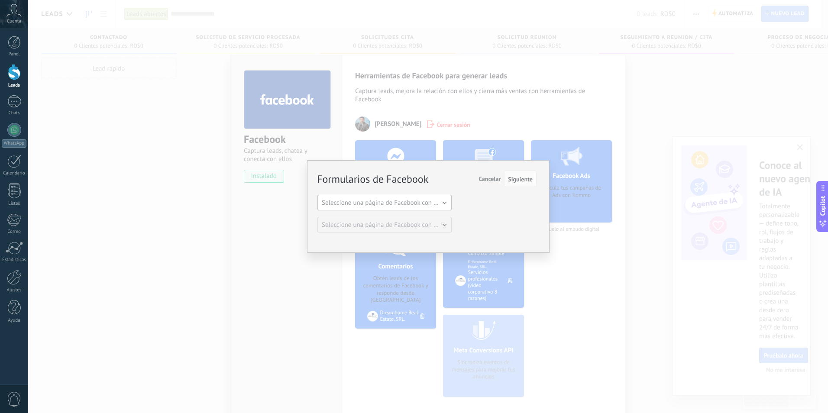
click at [419, 205] on span "Seleccione una página de Facebook con formas" at bounding box center [387, 203] width 131 height 8
click at [401, 221] on span "Dreamhome Real Estate, SRL." at bounding box center [380, 218] width 136 height 8
click at [436, 225] on span "Seleccione una página de Facebook con formas" at bounding box center [387, 225] width 131 height 8
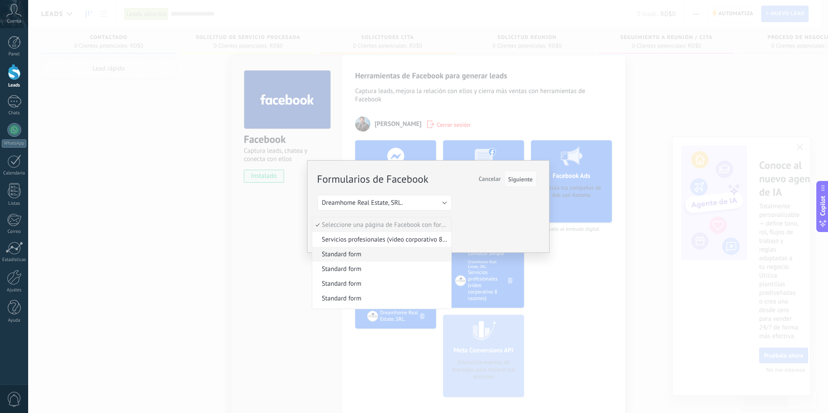
click at [364, 253] on span "Standard form" at bounding box center [380, 254] width 136 height 8
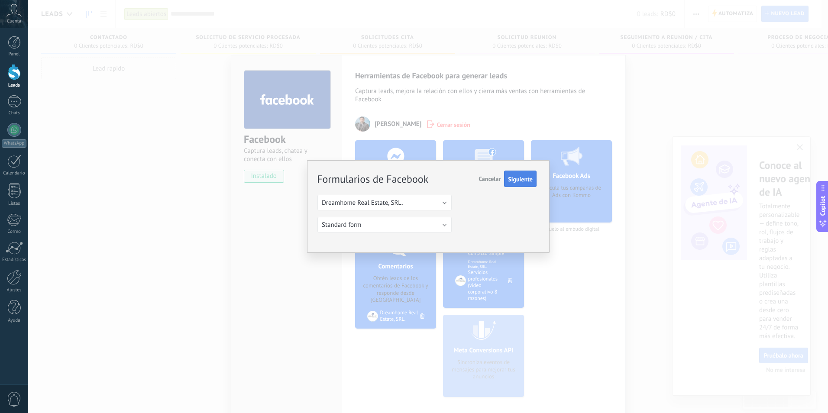
click at [522, 179] on span "Siguiente" at bounding box center [520, 179] width 25 height 6
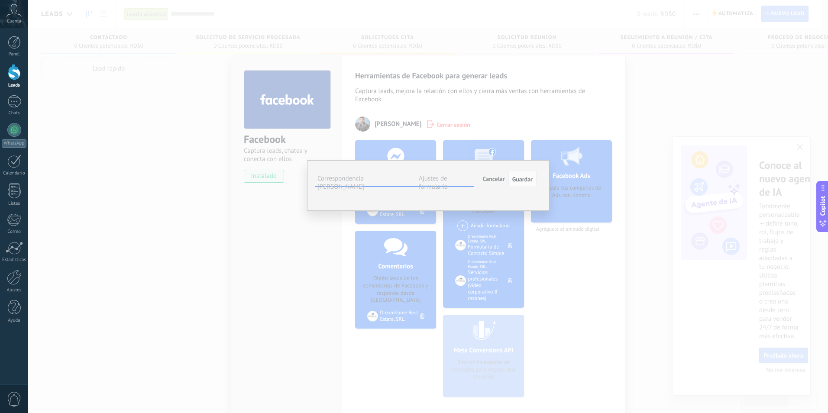
click at [0, 0] on button "Seleccionar campo" at bounding box center [0, 0] width 0 height 0
click at [0, 0] on li "Nombre del contacto (contacto)" at bounding box center [0, 0] width 0 height 0
click at [0, 0] on span "Seleccionar campo" at bounding box center [0, 0] width 0 height 0
click at [0, 0] on span "Teléfono (contacto)" at bounding box center [0, 0] width 0 height 0
click at [0, 0] on span "Seleccionar campo" at bounding box center [0, 0] width 0 height 0
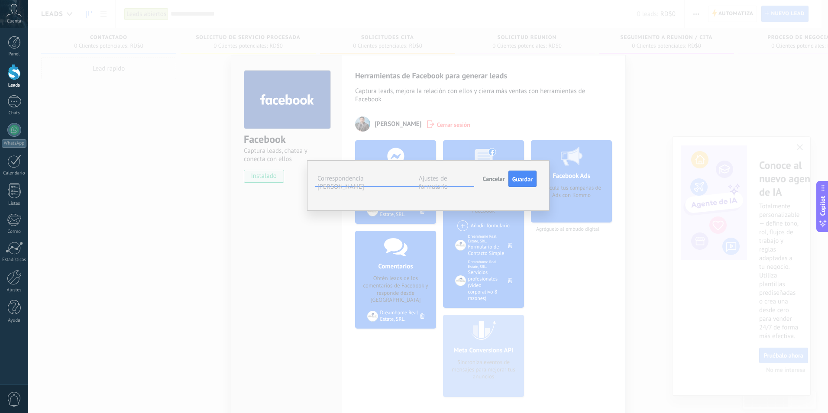
click at [456, 211] on div "**********" at bounding box center [428, 185] width 243 height 51
click at [0, 0] on span "Seleccionar campo" at bounding box center [0, 0] width 0 height 0
click at [0, 0] on span "Correo (contacto)" at bounding box center [0, 0] width 0 height 0
click at [0, 0] on span "Seleccionar campo" at bounding box center [0, 0] width 0 height 0
click at [0, 0] on span "Nota (lead)" at bounding box center [0, 0] width 0 height 0
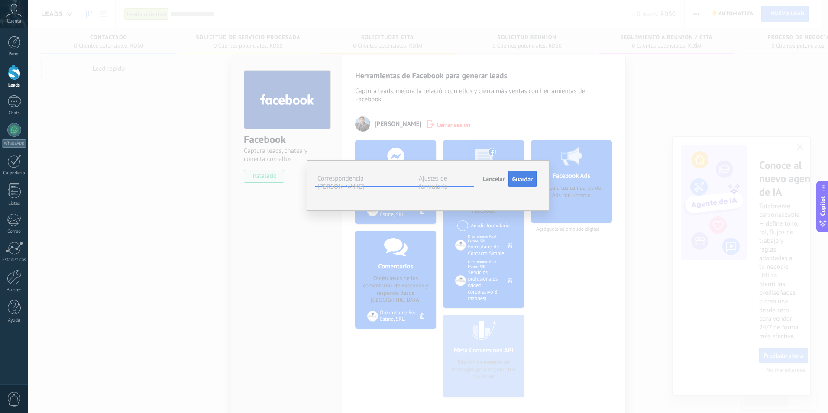
click at [533, 179] on button "Guardar" at bounding box center [523, 179] width 28 height 16
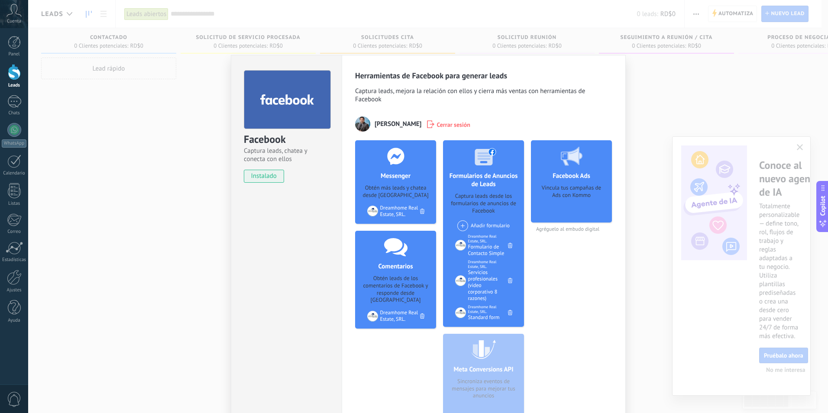
click at [474, 224] on div "Añadir formulario" at bounding box center [484, 226] width 52 height 11
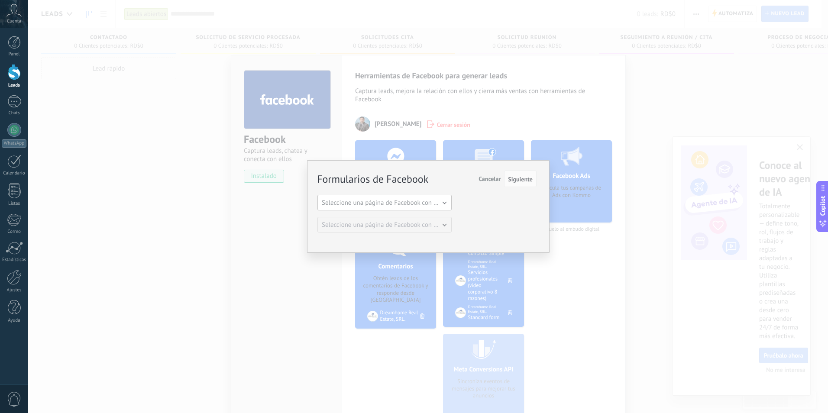
click at [384, 202] on span "Seleccione una página de Facebook con formas" at bounding box center [387, 203] width 131 height 8
click at [377, 211] on li "Dreamhome Real Estate, SRL." at bounding box center [381, 217] width 139 height 15
click at [415, 227] on span "Seleccione una página de Facebook con formas" at bounding box center [387, 225] width 131 height 8
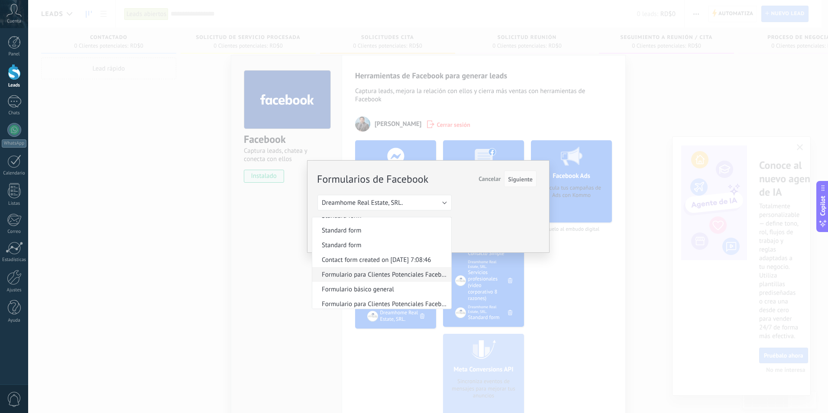
scroll to position [0, 0]
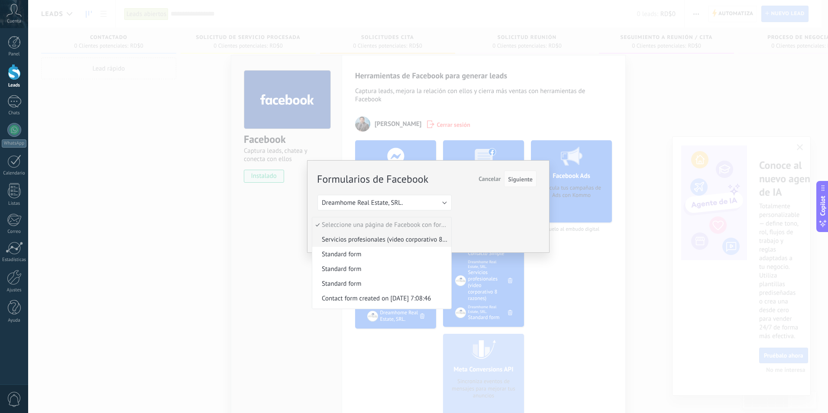
click at [398, 241] on span "Servicios profesionales (video corporativo 8 razones)" at bounding box center [380, 240] width 136 height 8
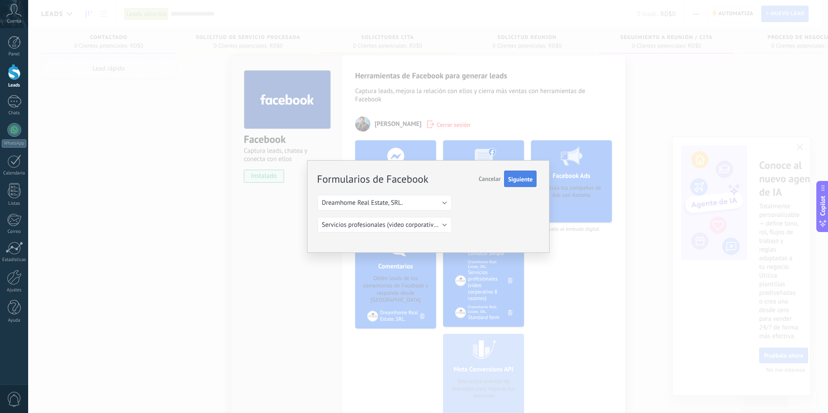
click at [527, 180] on span "Siguiente" at bounding box center [520, 179] width 25 height 6
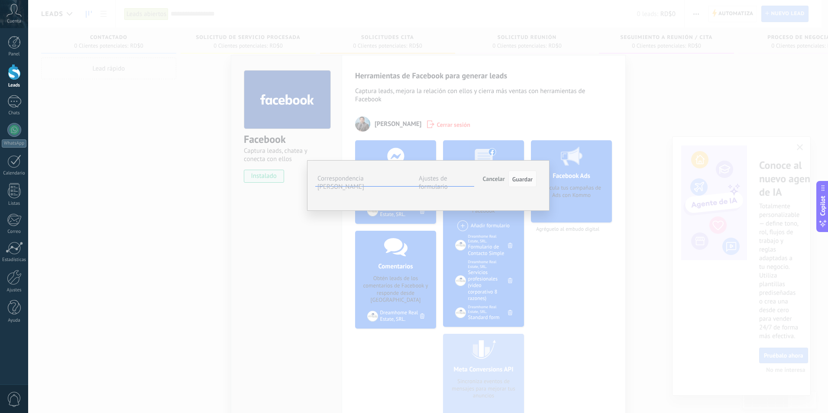
click at [0, 0] on span "Seleccionar campo" at bounding box center [0, 0] width 0 height 0
click at [0, 0] on span "Nombre del contacto (contacto)" at bounding box center [0, 0] width 0 height 0
click at [0, 0] on span "Seleccionar campo" at bounding box center [0, 0] width 0 height 0
click at [0, 0] on span "Teléfono (contacto)" at bounding box center [0, 0] width 0 height 0
click at [0, 0] on span "Seleccionar campo" at bounding box center [0, 0] width 0 height 0
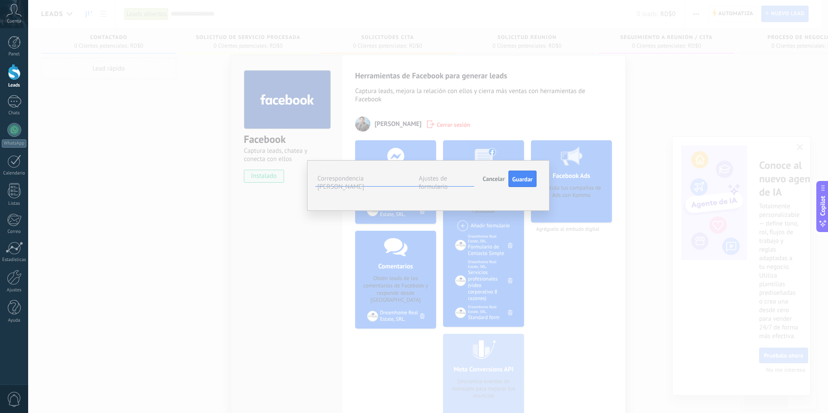
click at [0, 0] on span "Correo (contacto)" at bounding box center [0, 0] width 0 height 0
click at [0, 0] on span "Seleccionar campo" at bounding box center [0, 0] width 0 height 0
click at [0, 0] on span "Nota (lead)" at bounding box center [0, 0] width 0 height 0
click at [0, 0] on span "Seleccionar campo" at bounding box center [0, 0] width 0 height 0
click at [0, 0] on span "Página web (compañía)" at bounding box center [0, 0] width 0 height 0
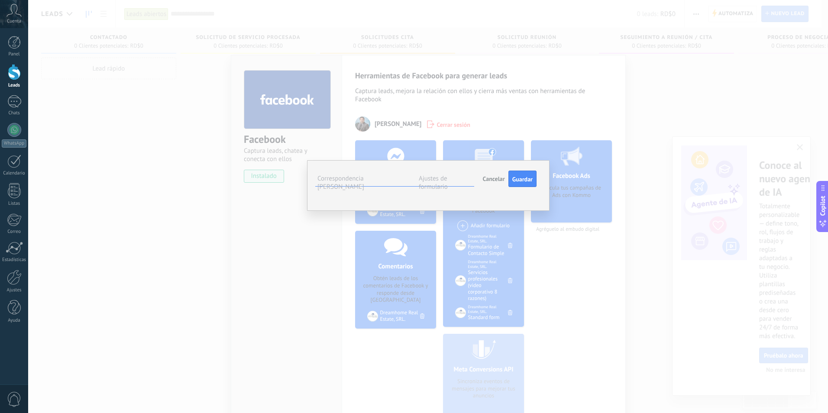
click at [0, 0] on button "Seleccionar campo" at bounding box center [0, 0] width 0 height 0
click at [469, 166] on div "**********" at bounding box center [428, 185] width 243 height 51
click at [532, 176] on span "Guardar" at bounding box center [523, 179] width 20 height 6
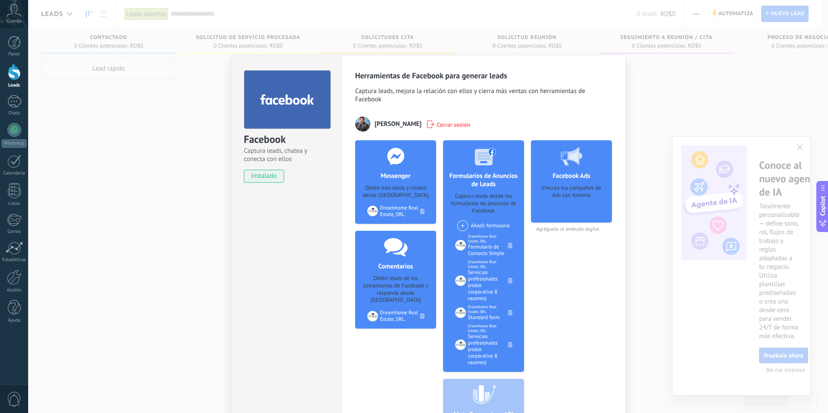
drag, startPoint x: 563, startPoint y: 200, endPoint x: 567, endPoint y: 178, distance: 22.9
click at [563, 200] on div "Vincula tus campañas de Ads con Kommo" at bounding box center [571, 201] width 67 height 32
click at [573, 158] on use at bounding box center [572, 156] width 22 height 19
click at [569, 191] on div "Vincula tus campañas de Ads con Kommo" at bounding box center [571, 201] width 67 height 32
click at [587, 198] on div "Vincula tus campañas de Ads con Kommo" at bounding box center [571, 201] width 67 height 32
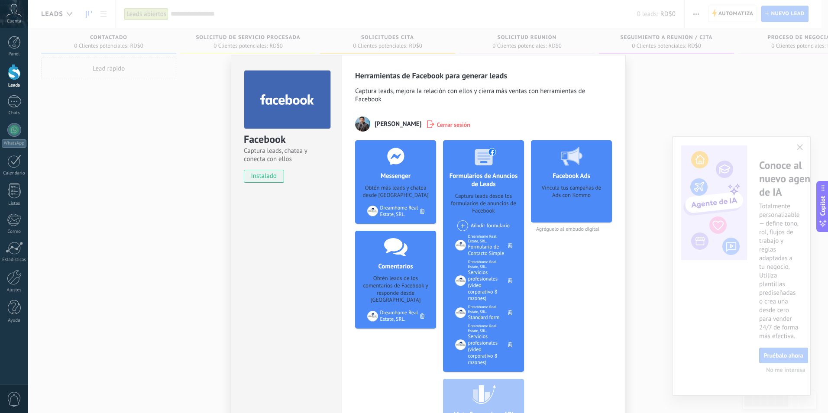
click at [568, 230] on span "Agréguelo al embudo digital" at bounding box center [571, 229] width 81 height 6
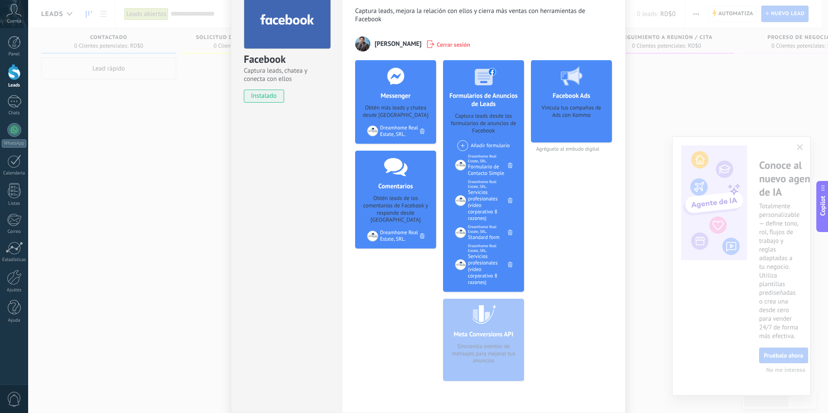
click at [476, 364] on div "Meta Conversions API Sincroniza eventos de mensajes para mejorar tus anuncios" at bounding box center [483, 340] width 81 height 82
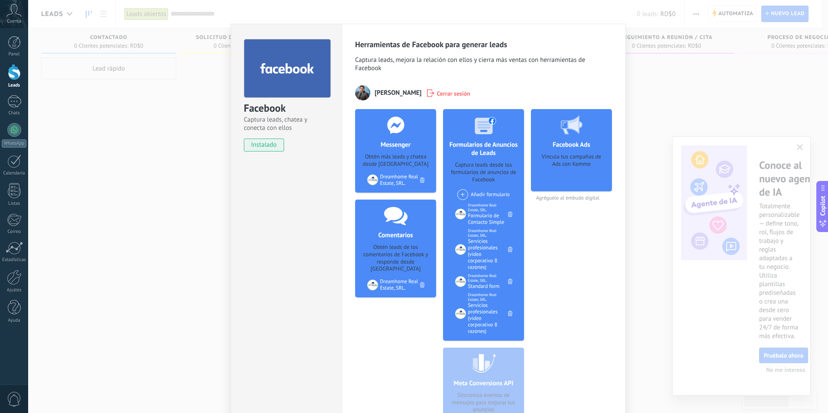
scroll to position [0, 0]
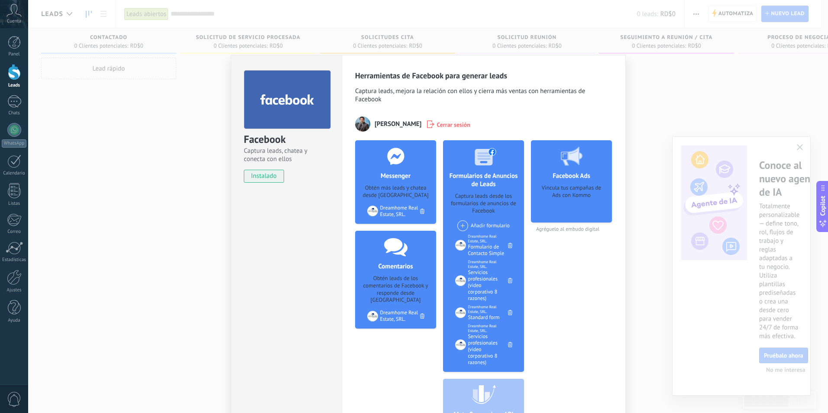
click at [188, 131] on div "Facebook Captura leads, chatea y conecta con ellos instalado Desinstalar Herram…" at bounding box center [428, 206] width 800 height 413
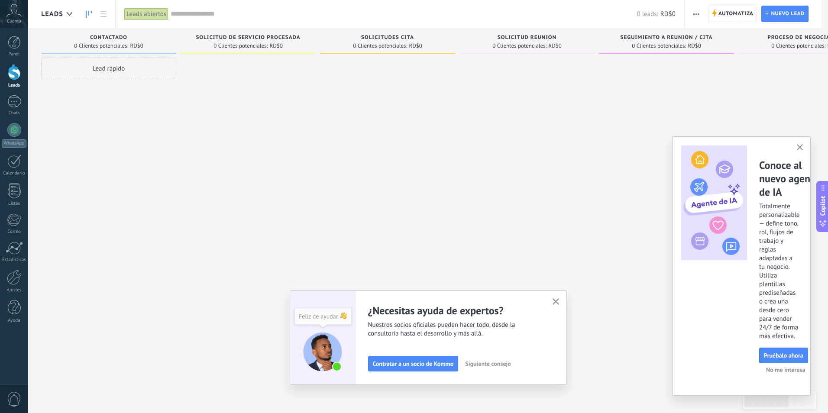
click at [489, 361] on span "Siguiente consejo" at bounding box center [487, 364] width 45 height 6
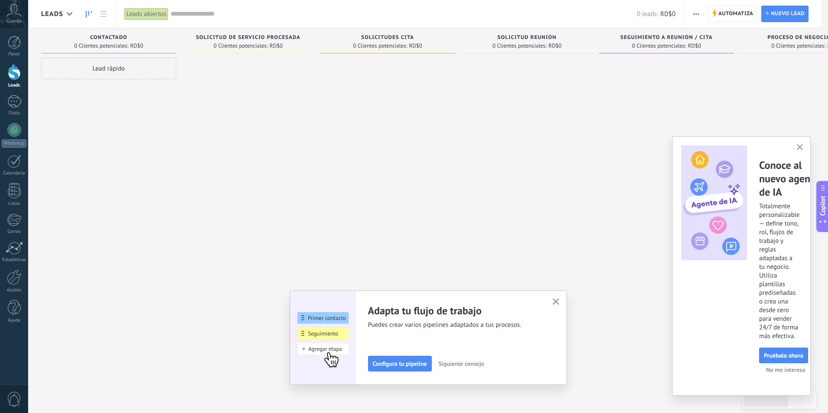
click at [489, 361] on div "Configura tu pipeline Siguiente consejo" at bounding box center [455, 364] width 174 height 16
click at [460, 365] on span "Siguiente consejo" at bounding box center [461, 364] width 45 height 6
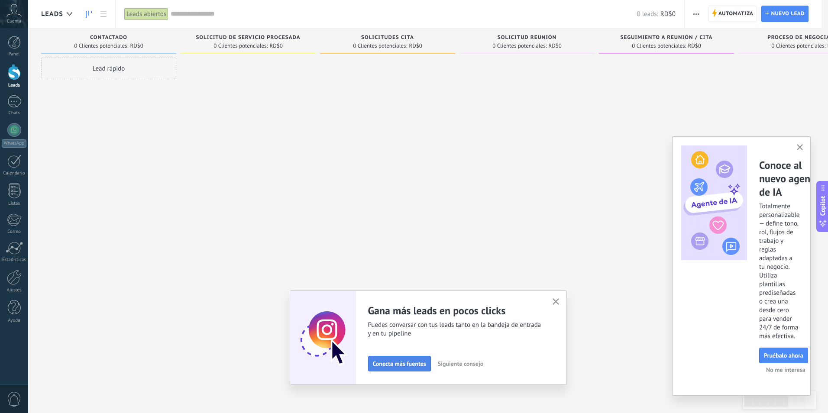
click at [393, 359] on button "Conecta más fuentes" at bounding box center [399, 364] width 63 height 16
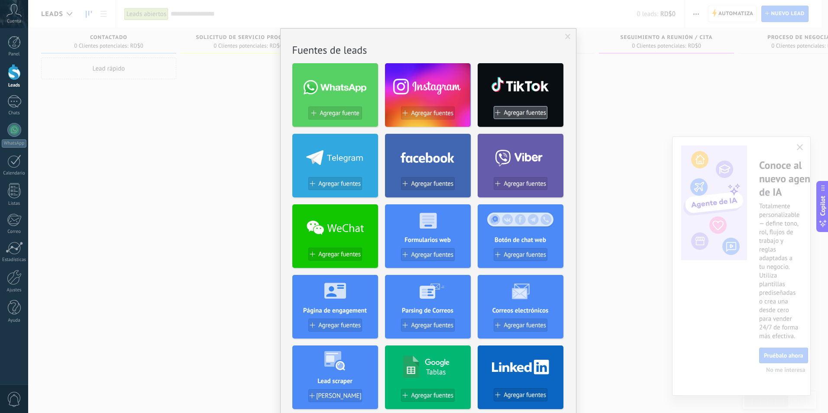
click at [508, 115] on span "Agregar fuentes" at bounding box center [525, 112] width 42 height 7
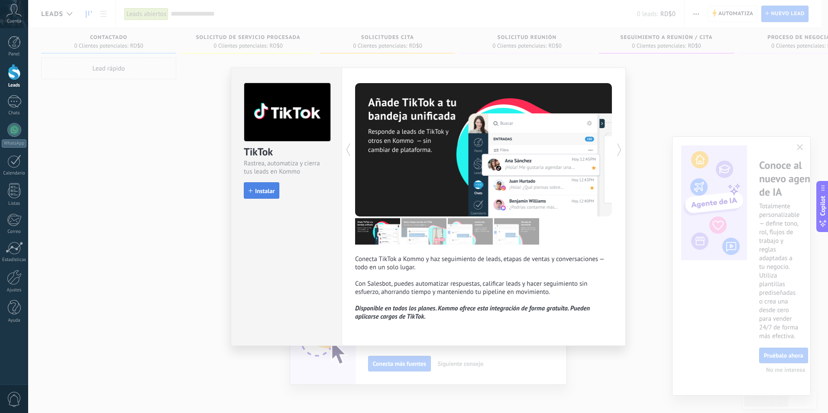
click at [263, 188] on span "Instalar" at bounding box center [264, 191] width 19 height 6
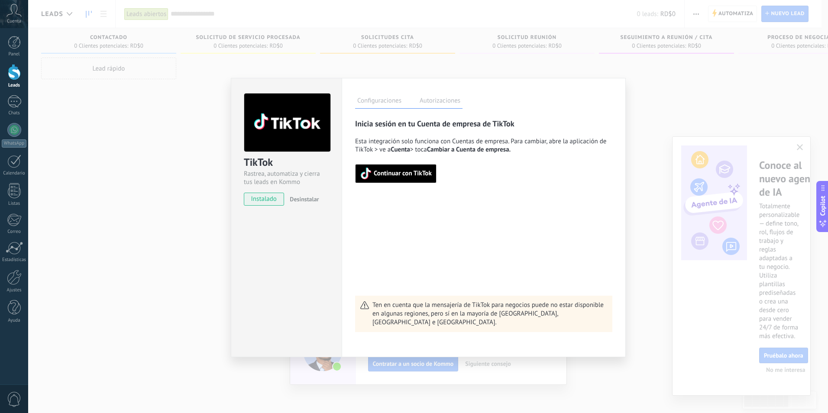
click at [391, 169] on span "Continuar con TikTok" at bounding box center [396, 174] width 72 height 12
click at [414, 174] on span "Continuar con TikTok" at bounding box center [403, 174] width 58 height 6
click at [388, 175] on span "Continuar con TikTok" at bounding box center [403, 174] width 58 height 6
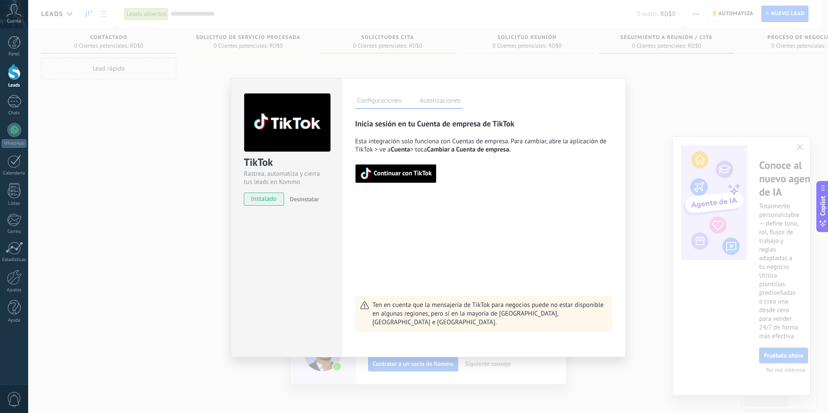
click at [388, 175] on span "Continuar con TikTok" at bounding box center [403, 174] width 58 height 6
click at [450, 98] on label "Autorizaciones" at bounding box center [440, 102] width 45 height 13
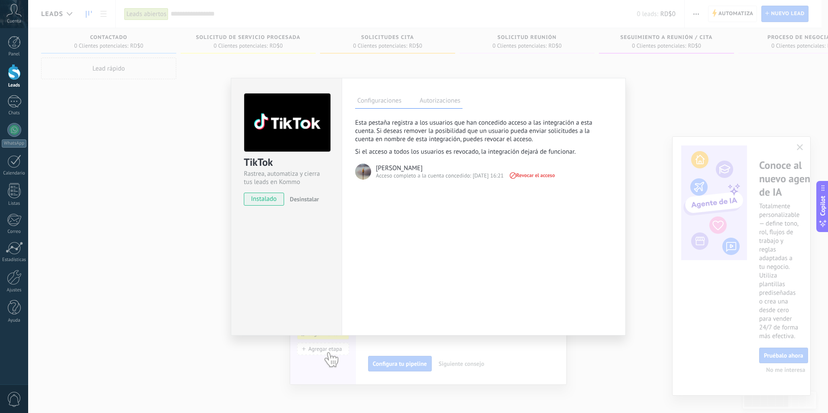
click at [388, 100] on label "Configuraciones" at bounding box center [379, 102] width 49 height 13
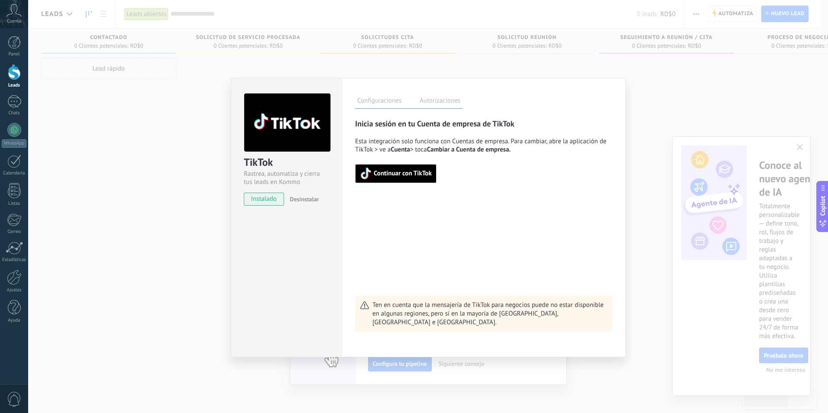
click at [403, 176] on span "Continuar con TikTok" at bounding box center [403, 174] width 58 height 6
click at [330, 374] on div "TikTok Rastrea, automatiza y cierra tus leads en Kommo instalado Desinstalar Co…" at bounding box center [428, 206] width 800 height 413
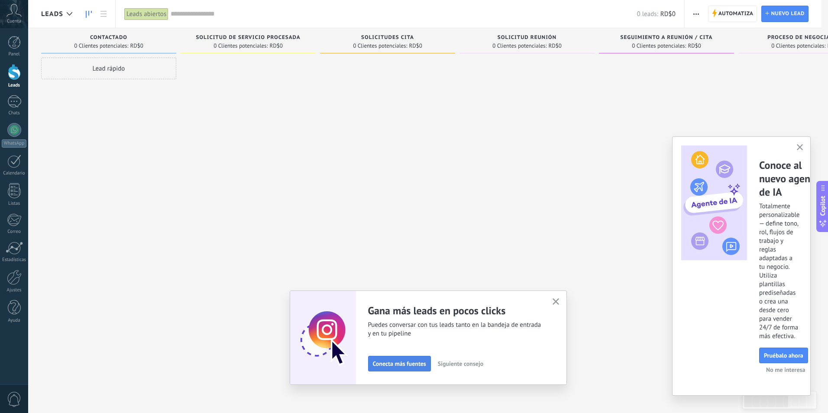
click at [396, 363] on span "Conecta más fuentes" at bounding box center [399, 364] width 53 height 6
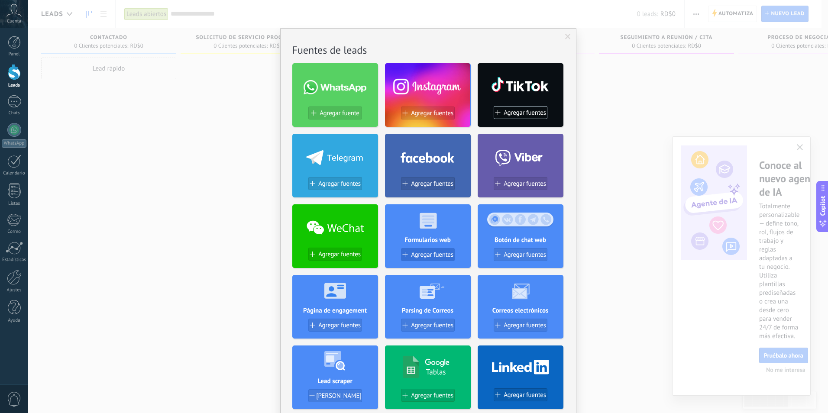
click at [422, 255] on span "Agregar fuentes" at bounding box center [432, 254] width 42 height 7
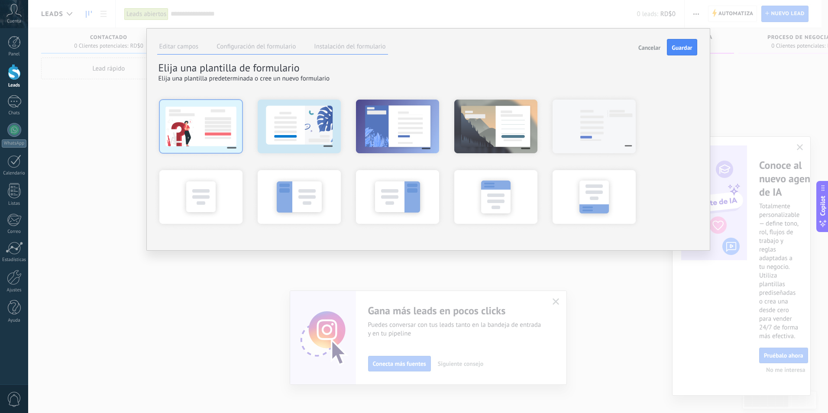
click at [197, 135] on div at bounding box center [200, 126] width 95 height 65
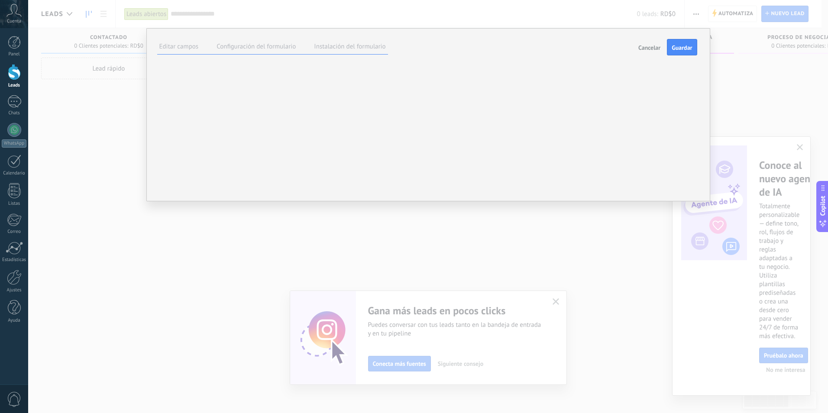
scroll to position [8, 0]
click at [245, 48] on label "Configuración del formulario" at bounding box center [256, 46] width 79 height 8
click at [348, 49] on label "Instalación del formulario" at bounding box center [349, 46] width 71 height 8
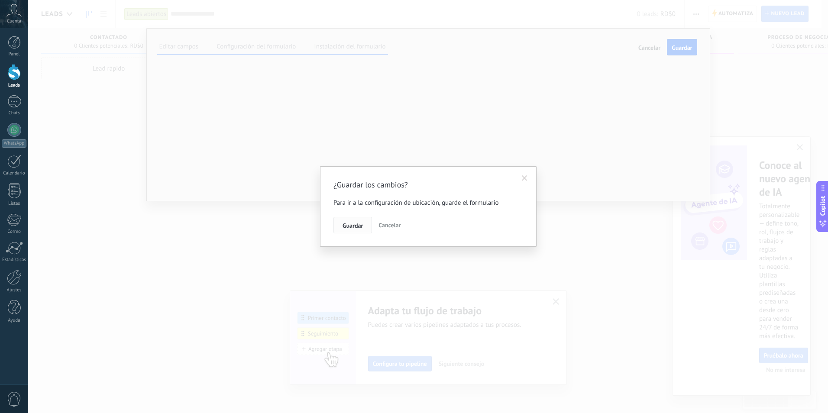
click at [357, 224] on span "Guardar" at bounding box center [353, 226] width 20 height 6
click at [353, 220] on button "Guardar" at bounding box center [353, 225] width 39 height 16
click at [356, 224] on span "Guardar" at bounding box center [353, 226] width 20 height 6
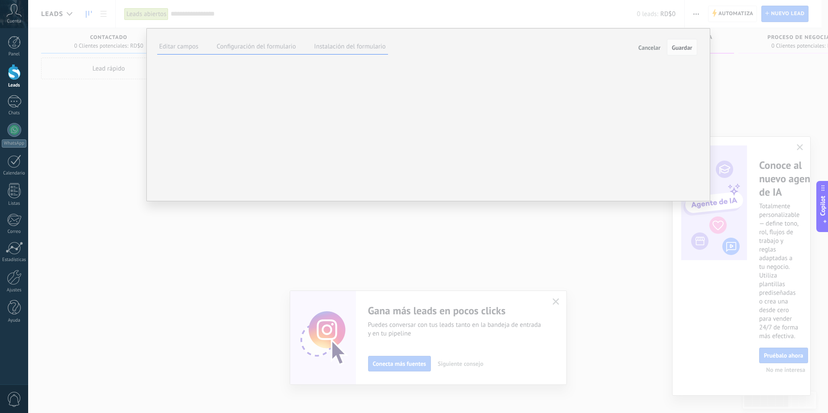
click at [644, 49] on span "Cancelar" at bounding box center [650, 48] width 22 height 6
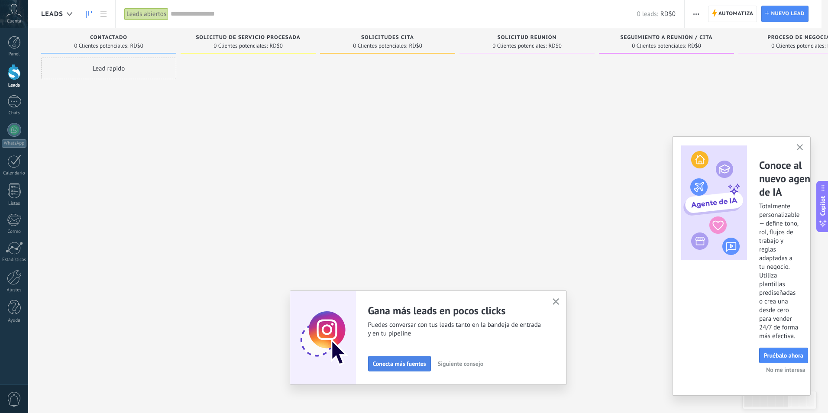
click at [412, 362] on span "Conecta más fuentes" at bounding box center [399, 364] width 53 height 6
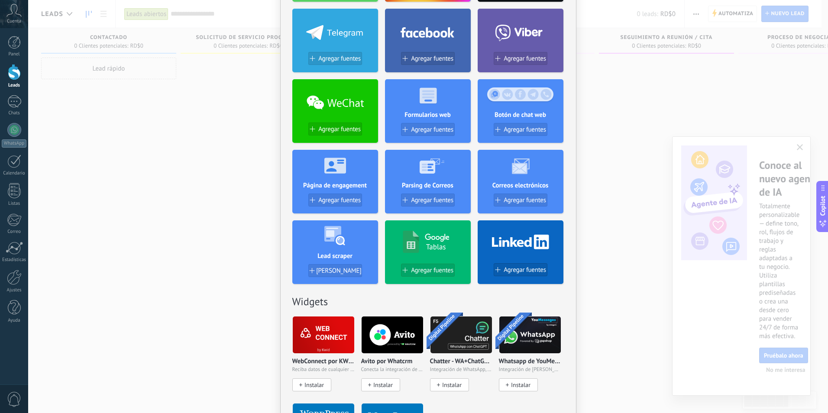
scroll to position [130, 0]
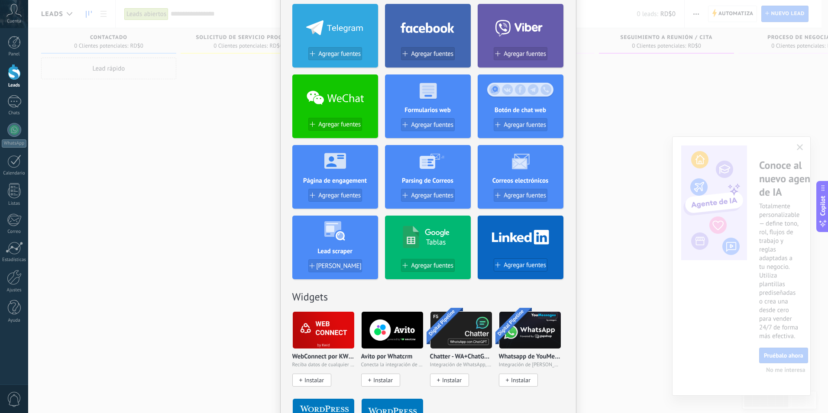
click at [528, 265] on span "Agregar fuentes" at bounding box center [525, 265] width 42 height 7
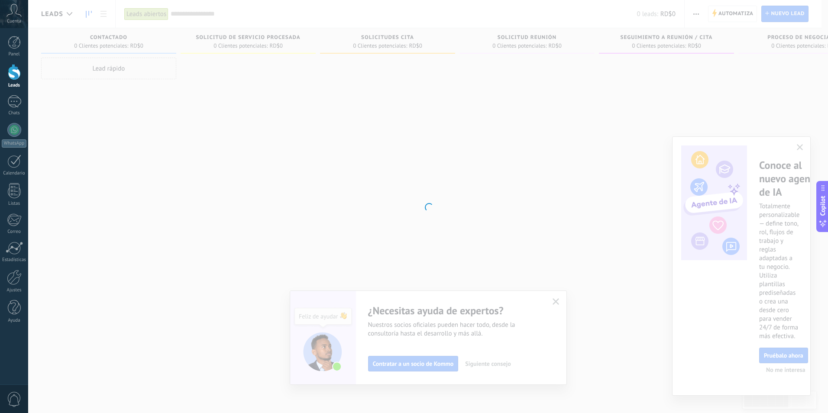
scroll to position [0, 0]
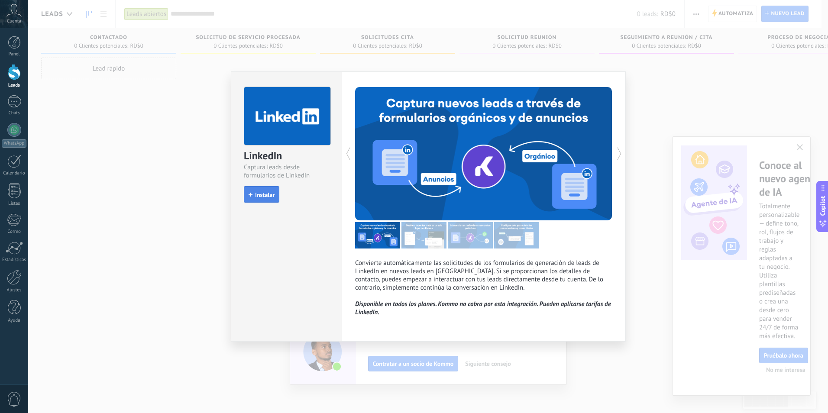
click at [265, 191] on button "Instalar" at bounding box center [262, 194] width 36 height 16
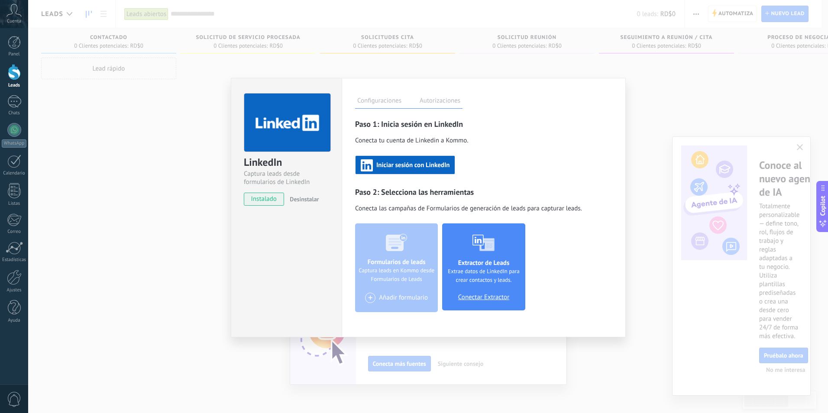
click at [441, 168] on span "Iniciar sesión con LinkedIn" at bounding box center [413, 165] width 73 height 6
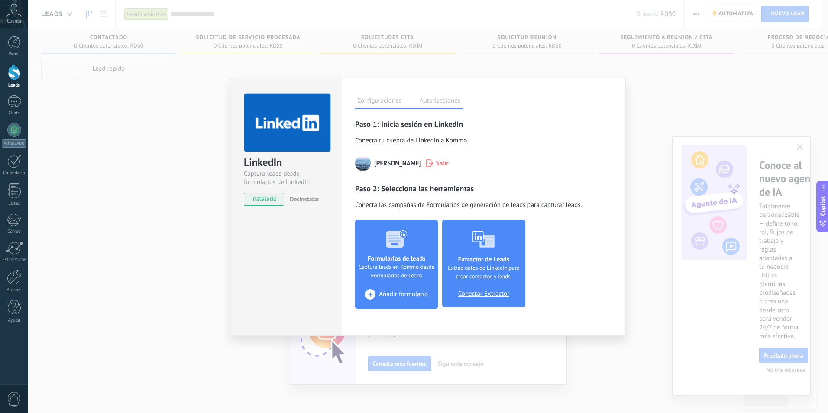
click at [400, 296] on span "Añadir formulario" at bounding box center [403, 295] width 49 height 8
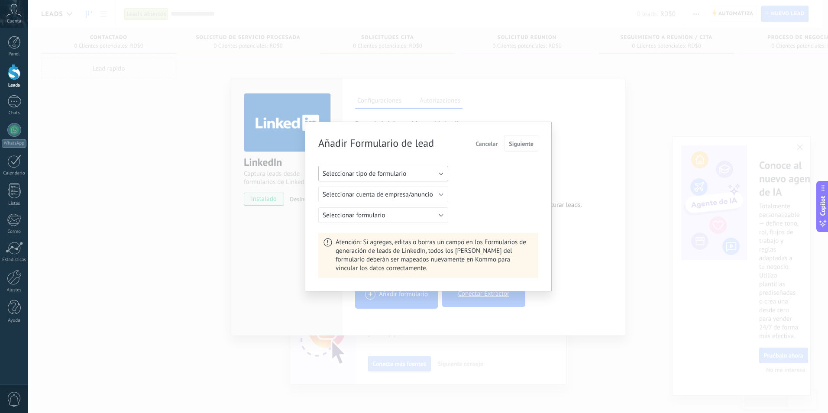
click at [387, 178] on button "Seleccionar tipo de formulario" at bounding box center [383, 174] width 130 height 16
click at [381, 188] on span "Formulario orgánico" at bounding box center [379, 189] width 132 height 8
click at [422, 197] on button "Seleccionar empresa" at bounding box center [383, 195] width 130 height 16
click at [391, 210] on span "Dreamhome Real Estate SRL." at bounding box center [379, 209] width 132 height 8
click at [406, 217] on button "Seleccionar formulario" at bounding box center [383, 216] width 130 height 16
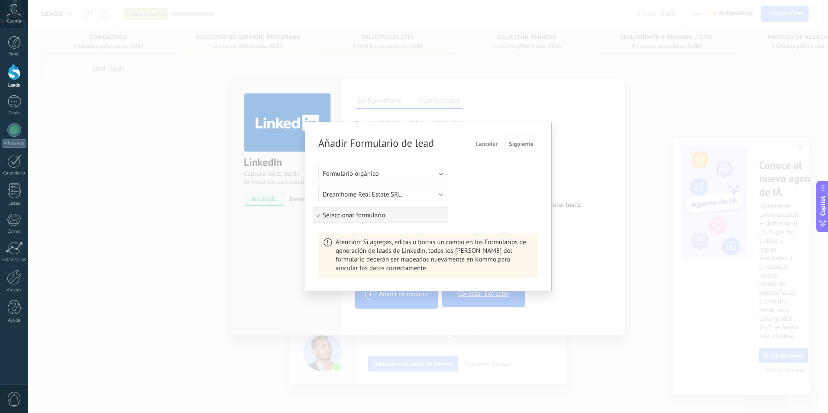
click at [423, 213] on span "Seleccionar formulario" at bounding box center [379, 215] width 132 height 8
click at [488, 218] on div "Seleccionar formulario Seleccionar formulario" at bounding box center [428, 216] width 220 height 16
click at [520, 142] on span "Siguiente" at bounding box center [521, 144] width 25 height 6
click at [516, 141] on span "Siguiente" at bounding box center [521, 144] width 25 height 6
click at [378, 218] on span "Seleccionar formulario" at bounding box center [354, 215] width 62 height 8
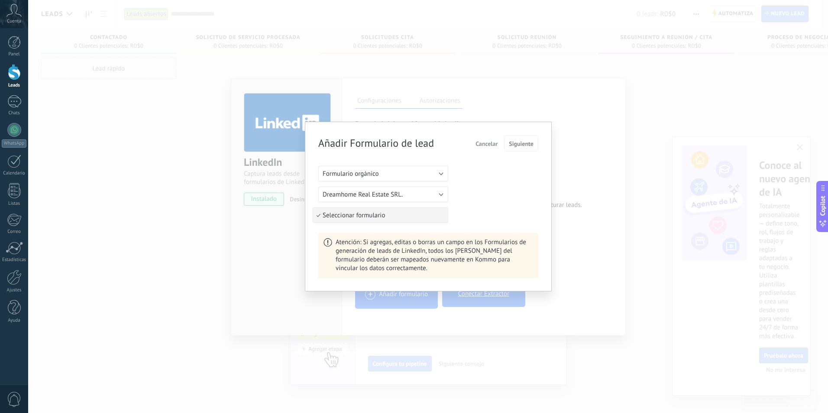
click at [533, 144] on button "Siguiente" at bounding box center [521, 143] width 34 height 16
click at [533, 144] on span "Siguiente" at bounding box center [521, 144] width 25 height 6
click at [516, 143] on span "Siguiente" at bounding box center [521, 144] width 25 height 6
click at [442, 217] on button "Seleccionar formulario" at bounding box center [383, 216] width 130 height 16
click at [521, 141] on span "Siguiente" at bounding box center [521, 144] width 25 height 6
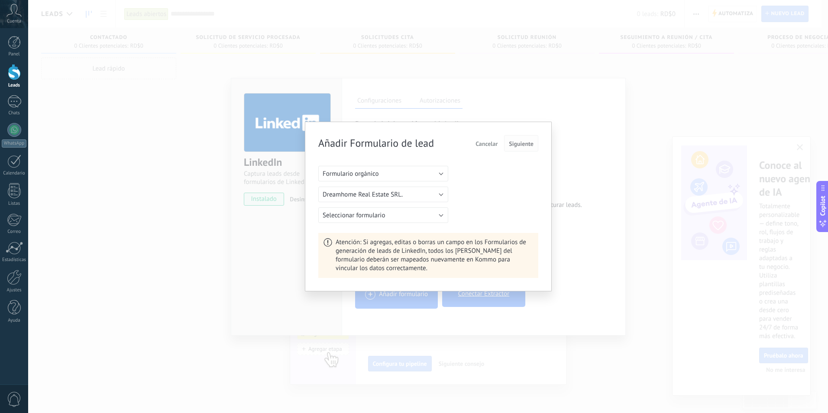
click at [521, 141] on span "Siguiente" at bounding box center [521, 144] width 25 height 6
click at [521, 142] on span "Siguiente" at bounding box center [521, 144] width 25 height 6
drag, startPoint x: 521, startPoint y: 142, endPoint x: 477, endPoint y: 159, distance: 48.0
click at [521, 142] on span "Siguiente" at bounding box center [521, 144] width 25 height 6
click at [417, 215] on button "Seleccionar formulario" at bounding box center [383, 216] width 130 height 16
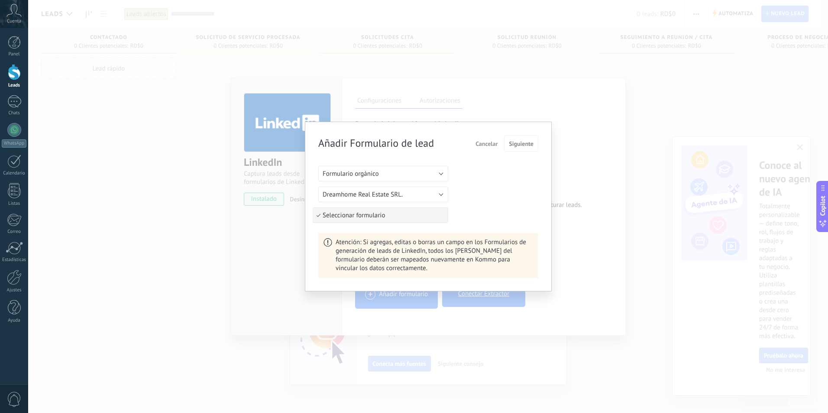
click at [445, 213] on span "Seleccionar formulario" at bounding box center [379, 215] width 132 height 8
click at [387, 212] on span "Seleccionar formulario" at bounding box center [379, 215] width 132 height 8
click at [382, 218] on span "Seleccionar formulario" at bounding box center [379, 215] width 132 height 8
click at [357, 264] on span "Atención: Si agregas, editas o borras un campo en los Formularios de generación…" at bounding box center [435, 255] width 198 height 35
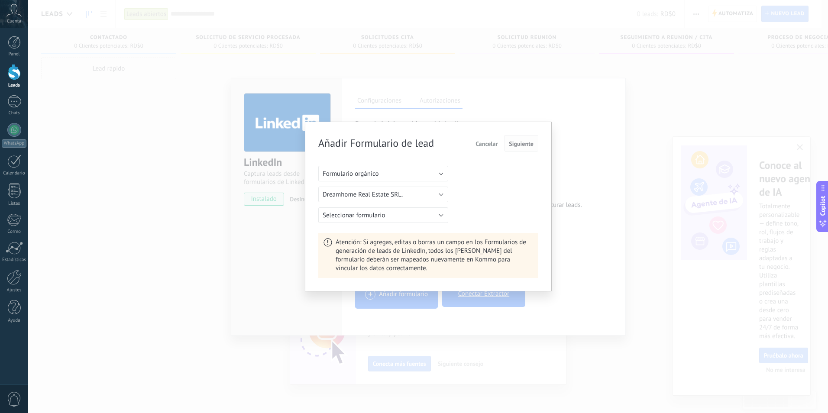
click at [517, 143] on span "Siguiente" at bounding box center [521, 144] width 25 height 6
click at [518, 137] on button "Siguiente" at bounding box center [521, 143] width 34 height 16
click at [540, 143] on div "Añadir Formulario de lead Cancelar Siguiente Formulario orgánico Dreamhome Real…" at bounding box center [428, 207] width 247 height 170
click at [516, 147] on span "Siguiente" at bounding box center [521, 144] width 25 height 6
click at [516, 143] on span "Siguiente" at bounding box center [521, 144] width 25 height 6
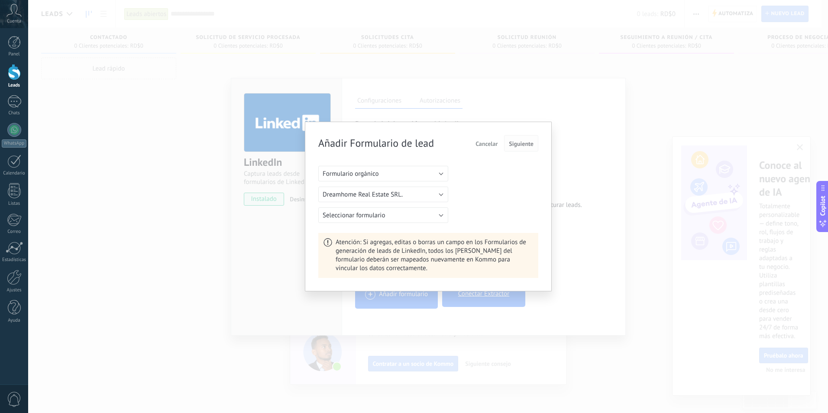
click at [516, 143] on span "Siguiente" at bounding box center [521, 144] width 25 height 6
click at [370, 216] on span "Seleccionar formulario" at bounding box center [354, 215] width 62 height 8
click at [443, 193] on button "Dreamhome Real Estate SRL." at bounding box center [383, 195] width 130 height 16
click at [488, 144] on span "Cancelar" at bounding box center [487, 144] width 22 height 6
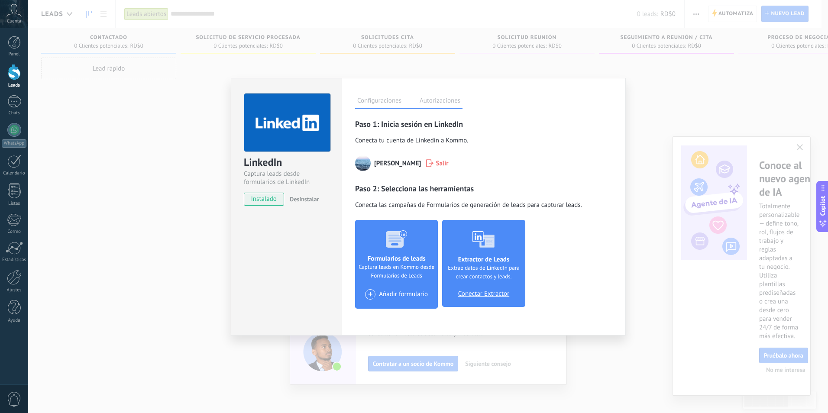
click at [478, 289] on button "Conectar Extractor" at bounding box center [484, 294] width 62 height 12
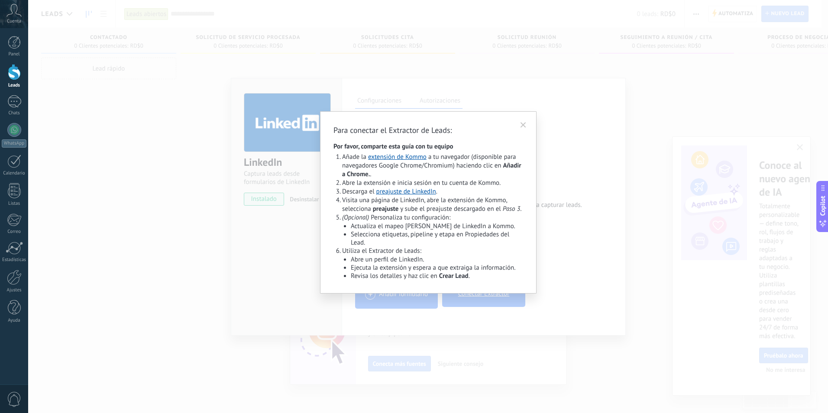
click at [526, 125] on icon at bounding box center [523, 124] width 9 height 9
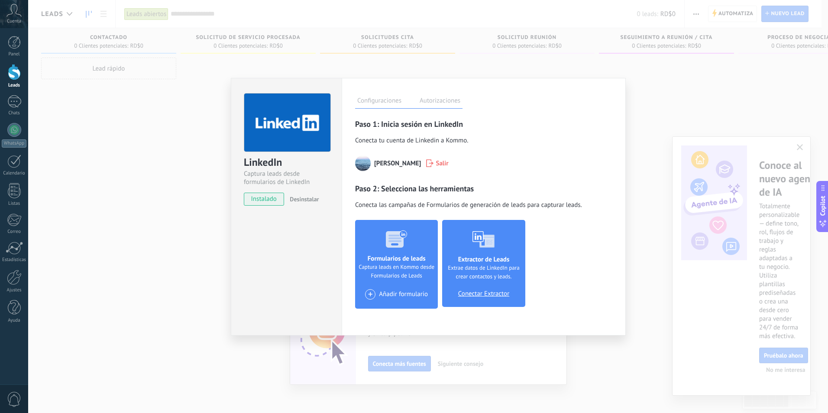
click at [441, 97] on label "Autorizaciones" at bounding box center [440, 102] width 45 height 13
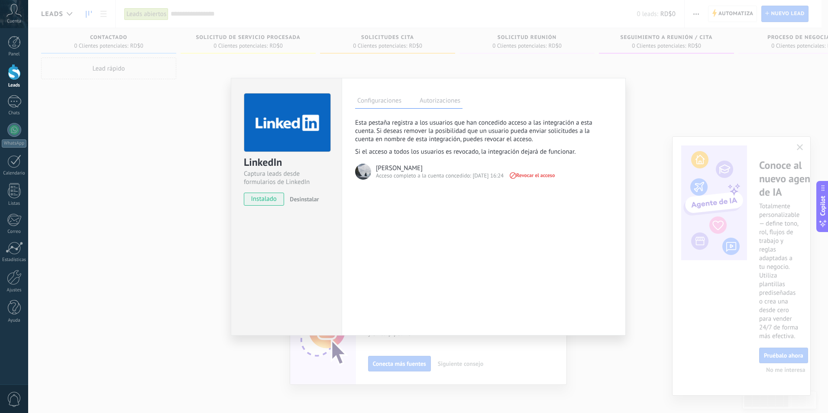
click at [374, 97] on label "Configuraciones" at bounding box center [379, 102] width 49 height 13
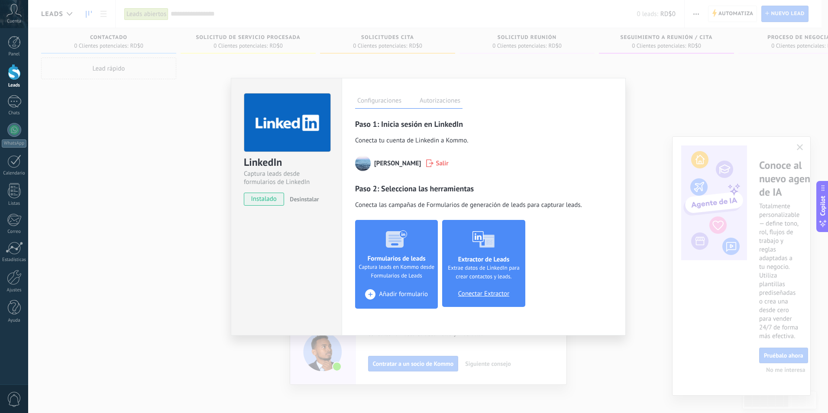
click at [380, 294] on span "Añadir formulario" at bounding box center [403, 295] width 49 height 8
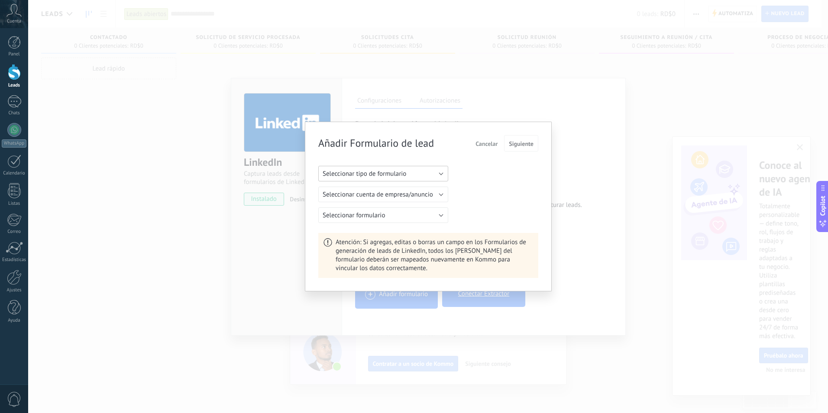
click at [410, 171] on button "Seleccionar tipo de formulario" at bounding box center [383, 174] width 130 height 16
click at [400, 197] on li "Formulario de anuncios" at bounding box center [380, 203] width 135 height 15
click at [417, 196] on button "Seleccionar cuenta de anuncio" at bounding box center [383, 195] width 130 height 16
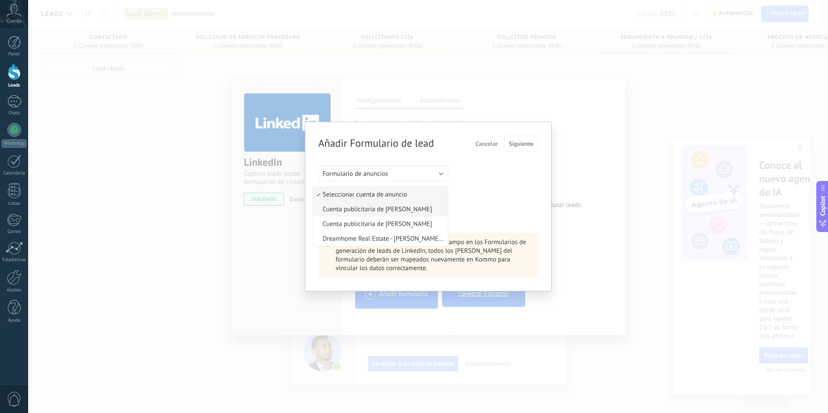
click at [420, 211] on span "Cuenta publicitaria de [PERSON_NAME]" at bounding box center [379, 209] width 132 height 8
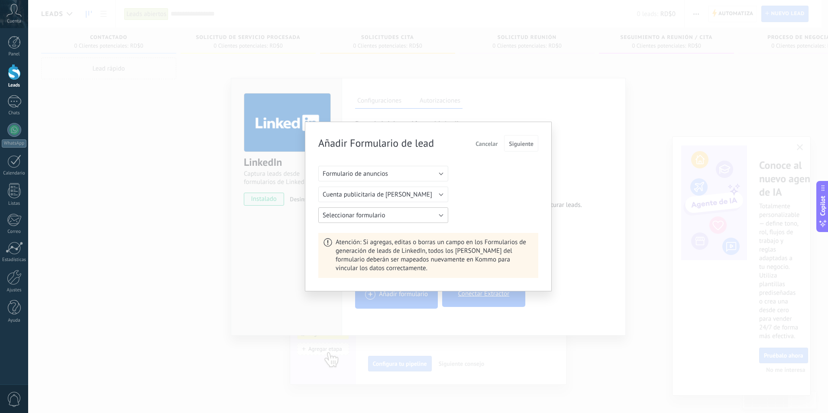
click at [416, 218] on button "Seleccionar formulario" at bounding box center [383, 216] width 130 height 16
click at [408, 215] on span "Seleccionar formulario" at bounding box center [379, 215] width 132 height 8
click at [530, 146] on span "Siguiente" at bounding box center [521, 144] width 25 height 6
click at [530, 143] on span "Siguiente" at bounding box center [521, 144] width 25 height 6
click at [398, 178] on button "Formulario de anuncios" at bounding box center [383, 174] width 130 height 16
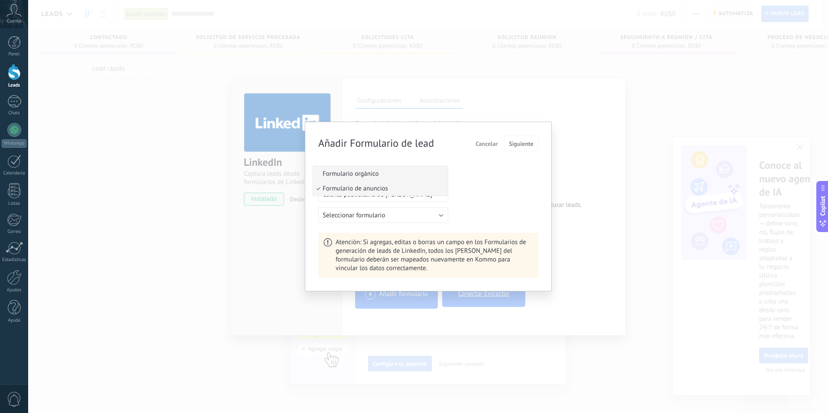
click at [391, 178] on li "Formulario orgánico" at bounding box center [380, 173] width 135 height 15
click at [382, 200] on button "Dreamhome Real Estate SRL." at bounding box center [383, 195] width 130 height 16
click at [511, 142] on span "Siguiente" at bounding box center [521, 144] width 25 height 6
click at [511, 141] on span "Siguiente" at bounding box center [521, 144] width 25 height 6
click at [530, 139] on button "Siguiente" at bounding box center [521, 143] width 34 height 16
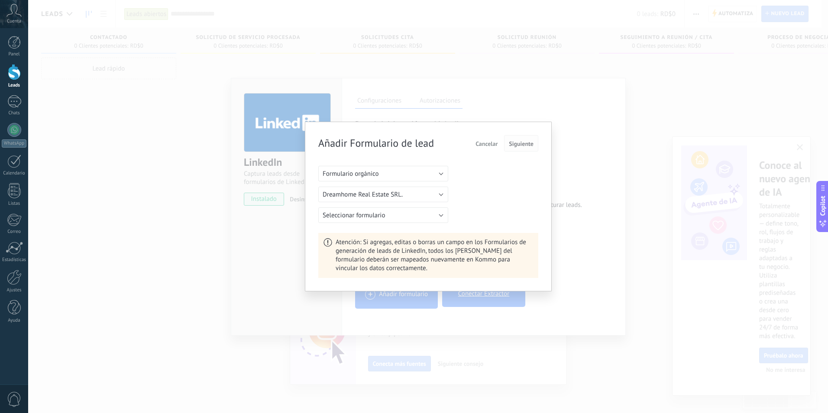
click at [530, 139] on button "Siguiente" at bounding box center [521, 143] width 34 height 16
click at [482, 259] on span "Atención: Si agregas, editas o borras un campo en los Formularios de generación…" at bounding box center [435, 255] width 198 height 35
click at [367, 254] on span "Atención: Si agregas, editas o borras un campo en los Formularios de generación…" at bounding box center [435, 255] width 198 height 35
click at [329, 244] on icon at bounding box center [328, 242] width 9 height 9
click at [481, 142] on span "Cancelar" at bounding box center [487, 144] width 22 height 6
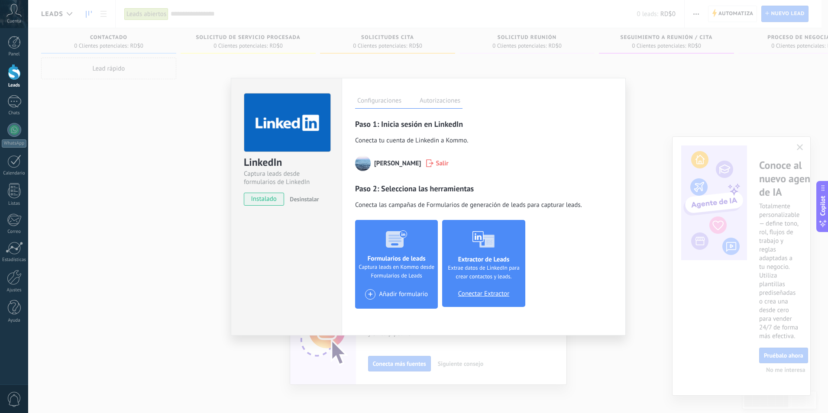
click at [490, 357] on div "LinkedIn Captura leads desde formularios de LinkedIn instalado Desinstalar Conf…" at bounding box center [428, 206] width 800 height 413
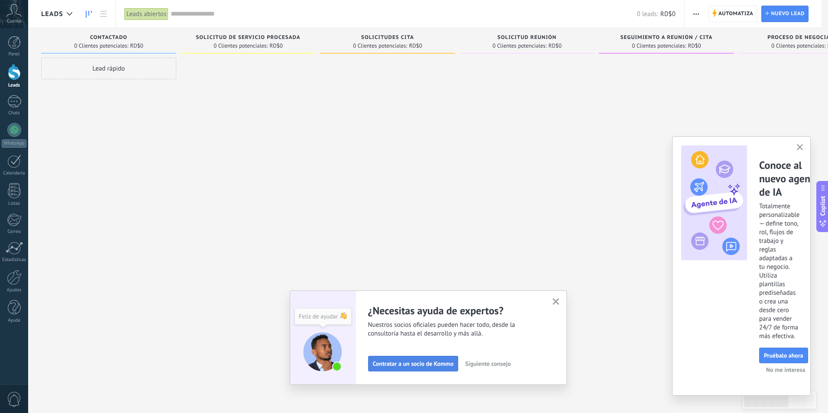
click at [377, 361] on span "Contratar a un socio de Kommo" at bounding box center [413, 364] width 81 height 6
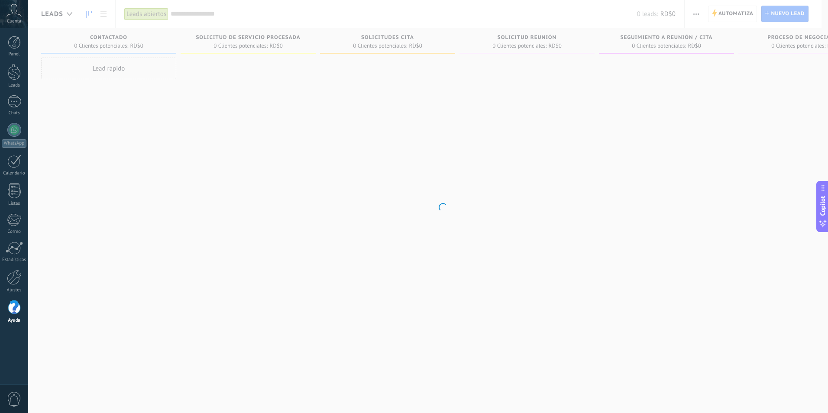
click at [793, 17] on body ".abccls-1,.abccls-2{fill-rule:evenodd}.abccls-2{fill:#fff} .abfcls-1{fill:none}…" at bounding box center [414, 206] width 828 height 413
click at [559, 25] on body ".abccls-1,.abccls-2{fill-rule:evenodd}.abccls-2{fill:#fff} .abfcls-1{fill:none}…" at bounding box center [414, 206] width 828 height 413
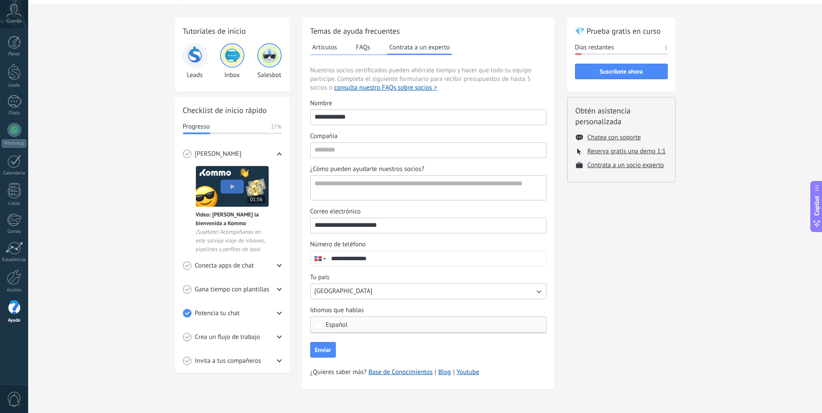
click at [391, 325] on span "Español" at bounding box center [430, 325] width 209 height 6
click at [341, 332] on span "Inglés" at bounding box center [334, 329] width 17 height 9
click at [663, 332] on div "💎 Prueba gratis en curso Días restantes 1 Suscríbete ahora Obtén asistencia per…" at bounding box center [621, 209] width 108 height 383
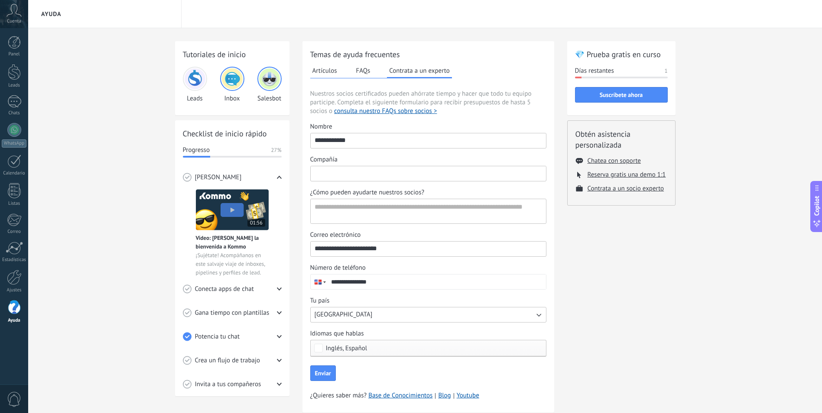
click at [341, 175] on input "Compañía" at bounding box center [428, 173] width 235 height 14
click at [341, 176] on input "Compañía" at bounding box center [428, 173] width 235 height 14
click at [341, 177] on input "Compañía" at bounding box center [428, 173] width 235 height 14
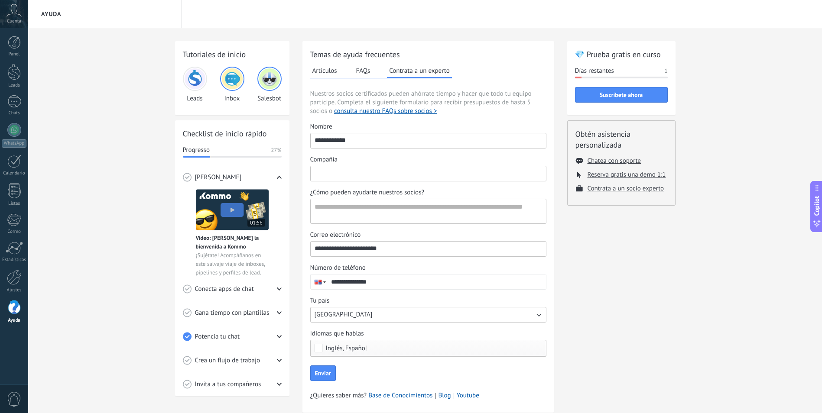
click at [341, 179] on input "Compañía" at bounding box center [428, 173] width 235 height 14
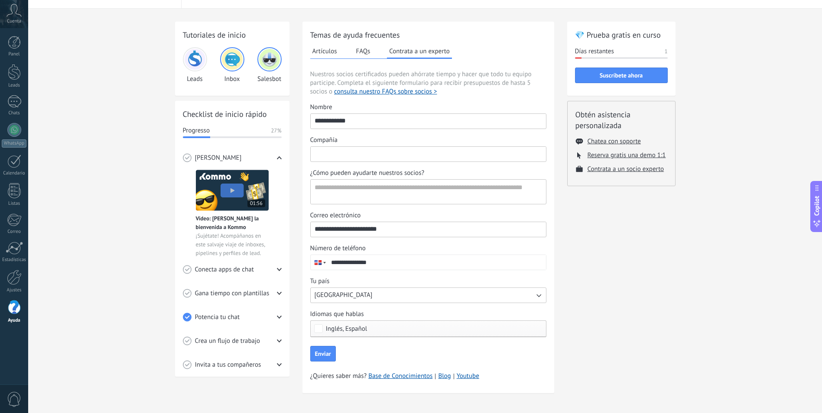
scroll to position [23, 0]
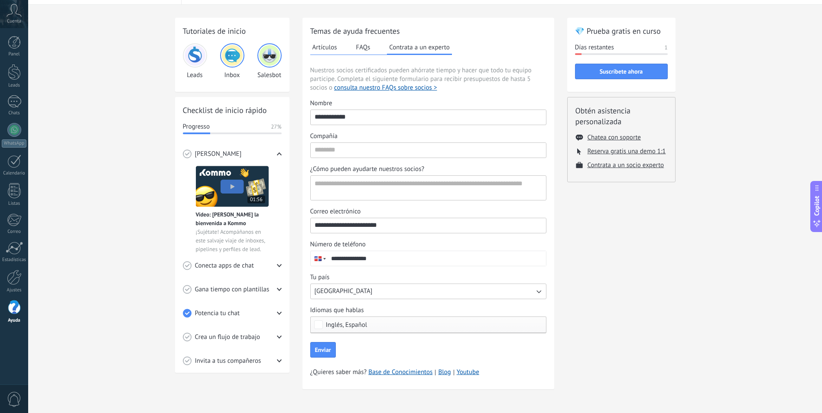
click at [322, 43] on button "Artículos" at bounding box center [324, 47] width 29 height 13
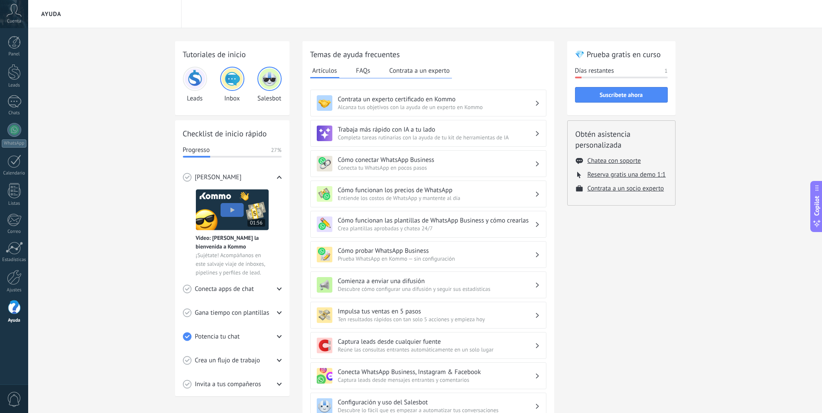
click at [360, 73] on button "FAQs" at bounding box center [363, 70] width 19 height 13
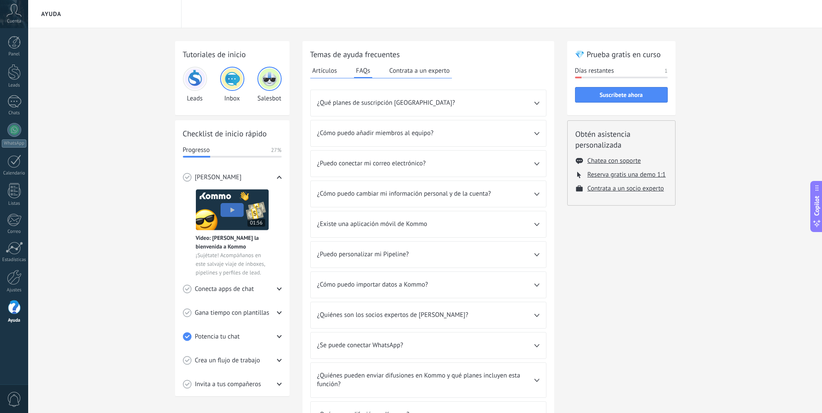
click at [414, 69] on button "Contrata a un experto" at bounding box center [419, 70] width 65 height 13
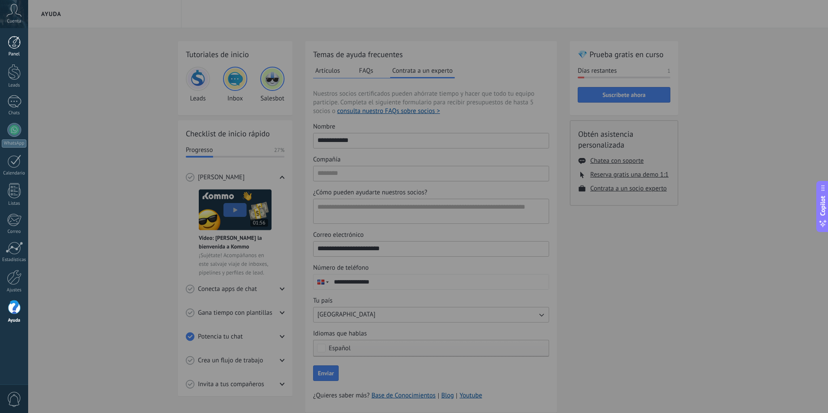
click at [17, 42] on div at bounding box center [14, 42] width 13 height 13
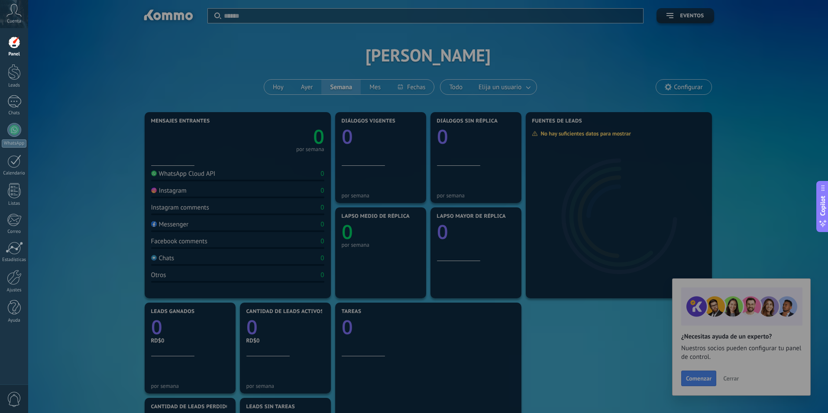
click at [566, 326] on div at bounding box center [442, 206] width 828 height 413
click at [689, 377] on div at bounding box center [442, 206] width 828 height 413
click at [604, 34] on div at bounding box center [442, 206] width 828 height 413
click at [97, 250] on div at bounding box center [442, 206] width 828 height 413
click at [426, 379] on div at bounding box center [442, 206] width 828 height 413
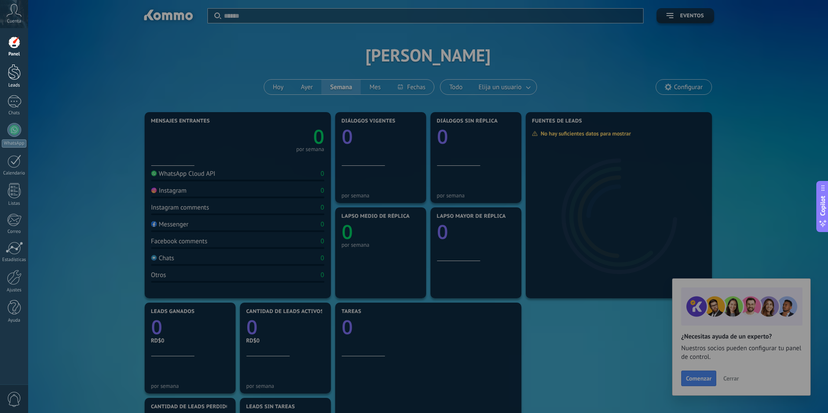
click at [14, 78] on div at bounding box center [14, 72] width 13 height 16
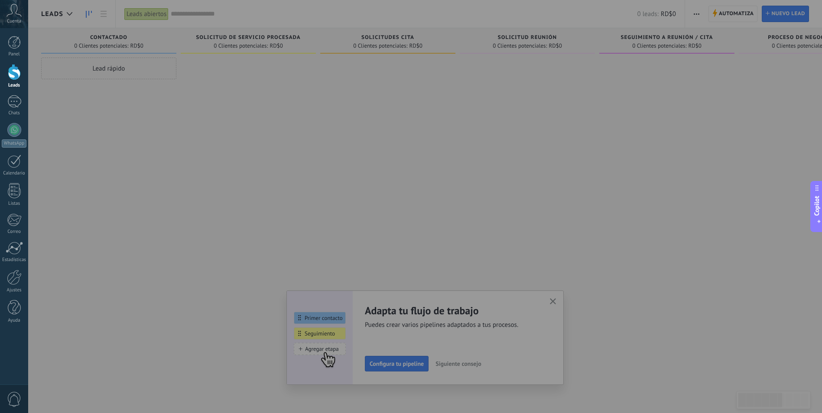
click at [419, 341] on div at bounding box center [439, 206] width 822 height 413
click at [556, 299] on div at bounding box center [439, 206] width 822 height 413
click at [555, 304] on div at bounding box center [439, 206] width 822 height 413
click at [399, 371] on div at bounding box center [439, 206] width 822 height 413
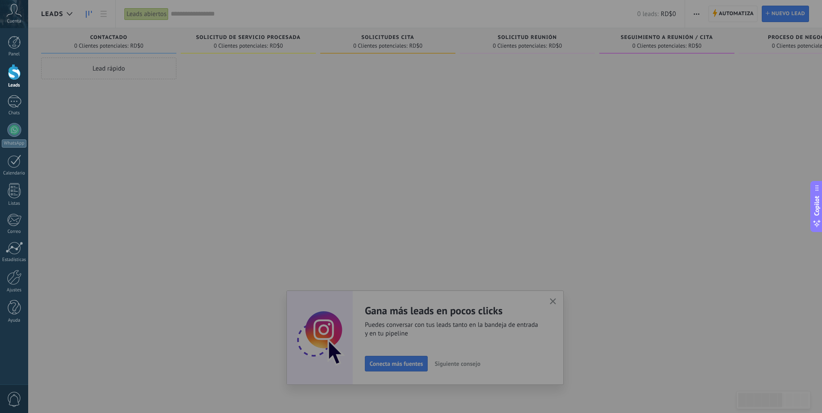
click at [400, 367] on div at bounding box center [439, 206] width 822 height 413
click at [441, 367] on div at bounding box center [439, 206] width 822 height 413
click at [114, 17] on div at bounding box center [439, 206] width 822 height 413
click at [91, 24] on div at bounding box center [439, 206] width 822 height 413
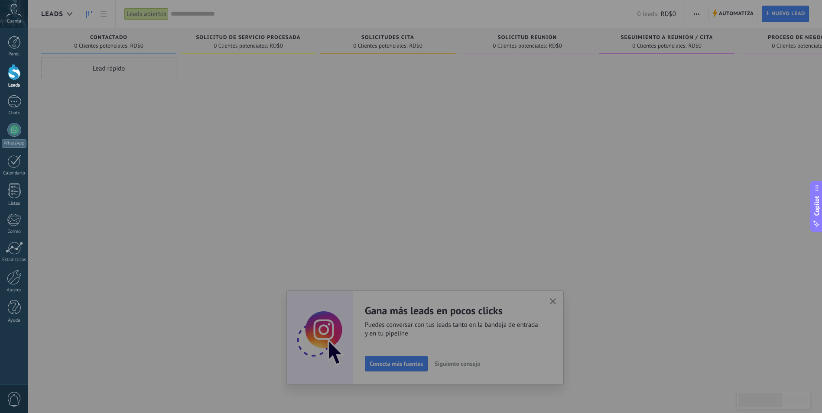
click at [220, 14] on div at bounding box center [439, 206] width 822 height 413
drag, startPoint x: 674, startPoint y: 222, endPoint x: 591, endPoint y: 293, distance: 109.7
click at [672, 222] on div at bounding box center [439, 206] width 822 height 413
click at [559, 301] on div at bounding box center [439, 206] width 822 height 413
click at [11, 19] on span "Cuenta" at bounding box center [14, 22] width 14 height 6
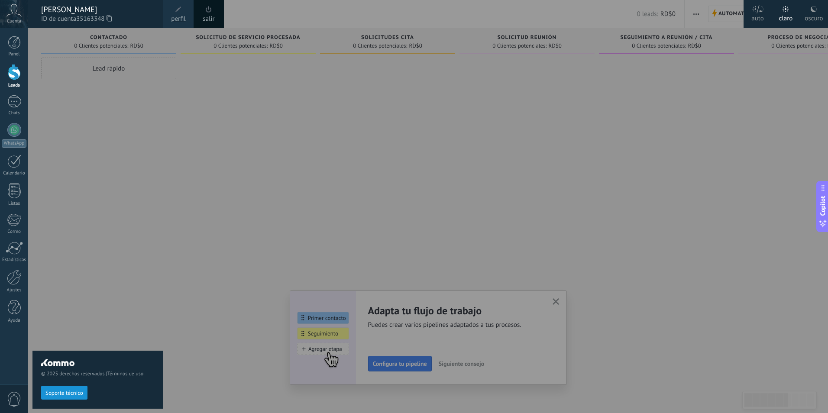
click at [442, 311] on div at bounding box center [442, 206] width 828 height 413
drag, startPoint x: 555, startPoint y: 299, endPoint x: 462, endPoint y: 232, distance: 114.0
click at [555, 298] on div at bounding box center [442, 206] width 828 height 413
drag, startPoint x: 117, startPoint y: 173, endPoint x: 116, endPoint y: 165, distance: 8.2
click at [116, 173] on div "© 2025 derechos reservados | Términos de uso Soporte técnico" at bounding box center [97, 220] width 131 height 385
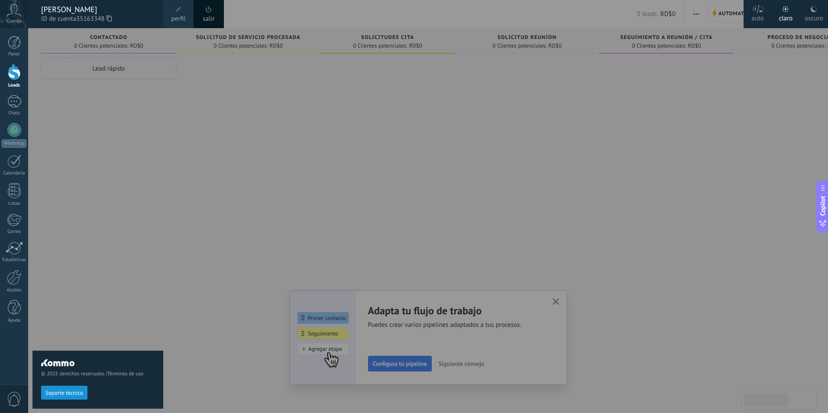
click at [18, 400] on span "0" at bounding box center [14, 399] width 15 height 15
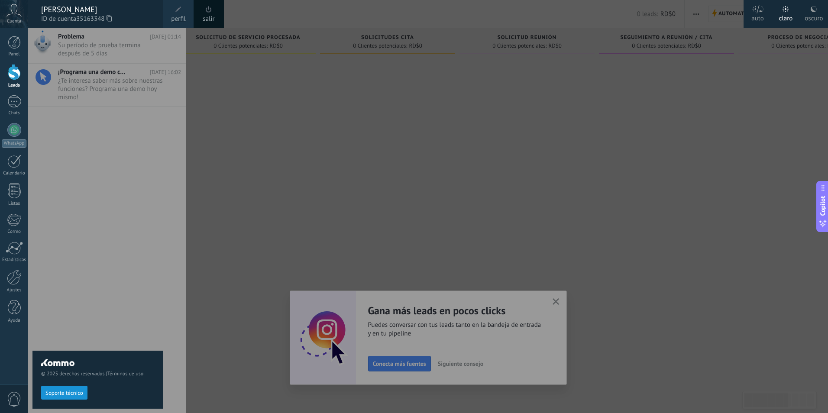
click at [14, 75] on div at bounding box center [14, 72] width 13 height 16
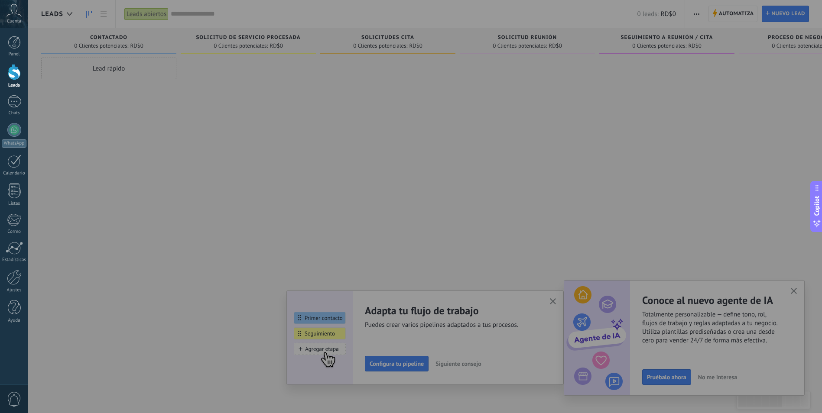
click at [419, 341] on div at bounding box center [439, 206] width 822 height 413
click at [407, 369] on div at bounding box center [439, 206] width 822 height 413
click at [10, 7] on icon at bounding box center [13, 10] width 15 height 13
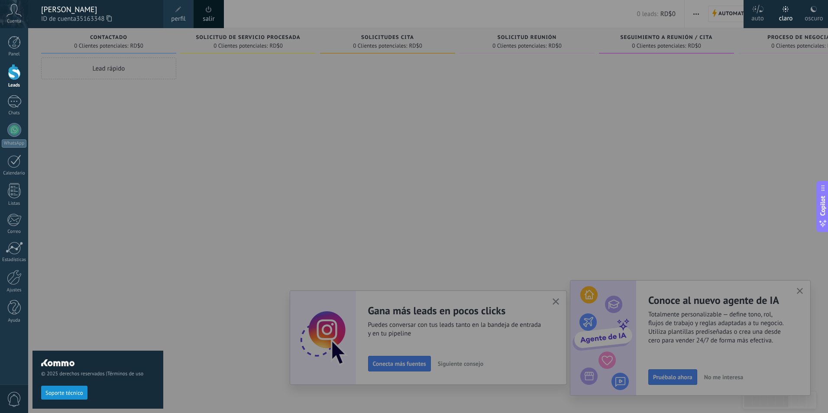
click at [758, 8] on icon at bounding box center [758, 9] width 12 height 9
click at [16, 44] on div at bounding box center [14, 42] width 13 height 13
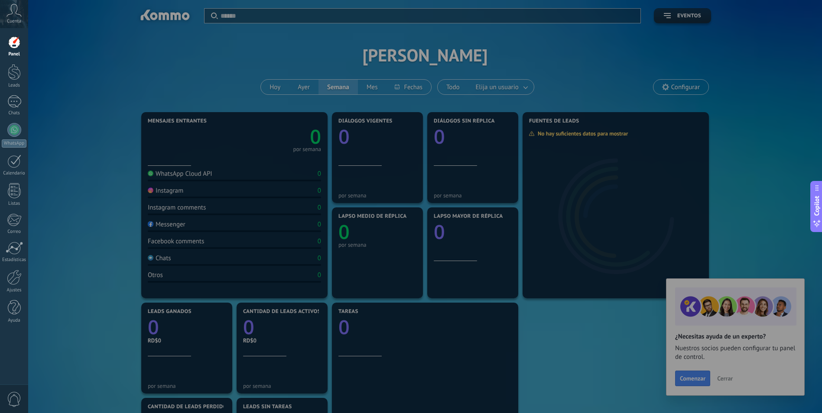
click at [730, 382] on div at bounding box center [439, 206] width 822 height 413
click at [730, 376] on div at bounding box center [439, 206] width 822 height 413
click at [728, 375] on div at bounding box center [439, 206] width 822 height 413
click at [741, 328] on div at bounding box center [439, 206] width 822 height 413
click at [746, 302] on div at bounding box center [439, 206] width 822 height 413
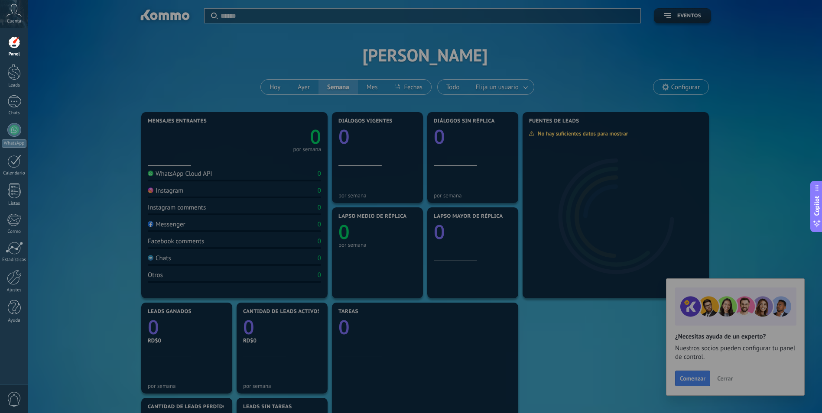
click at [808, 249] on div at bounding box center [439, 206] width 822 height 413
click at [808, 250] on div at bounding box center [439, 206] width 822 height 413
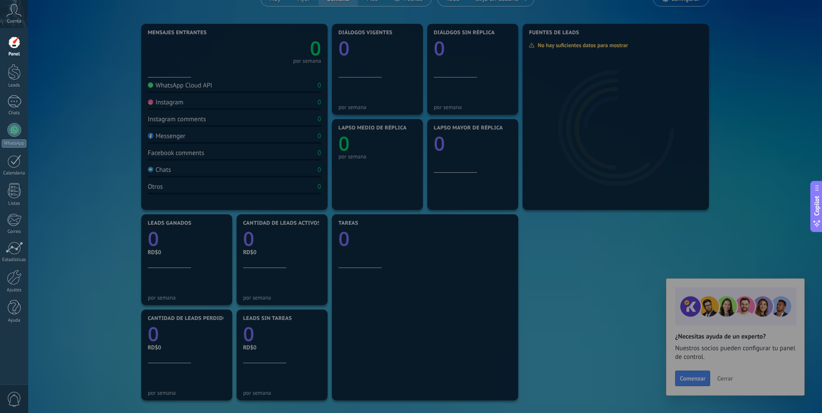
scroll to position [200, 0]
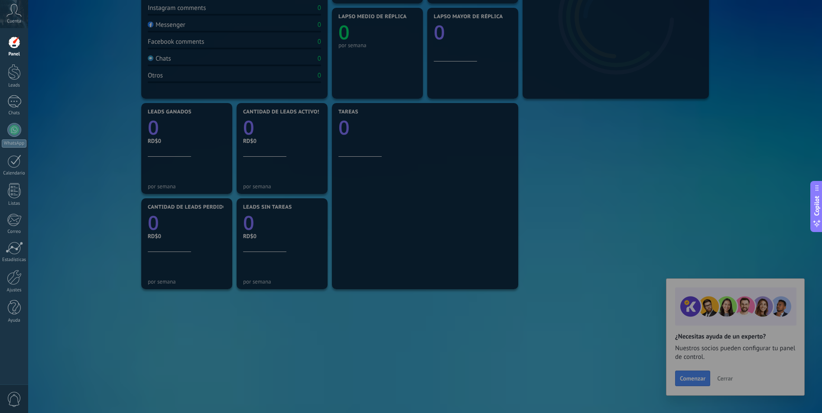
click at [728, 377] on div at bounding box center [439, 206] width 822 height 413
click at [674, 380] on div at bounding box center [439, 206] width 822 height 413
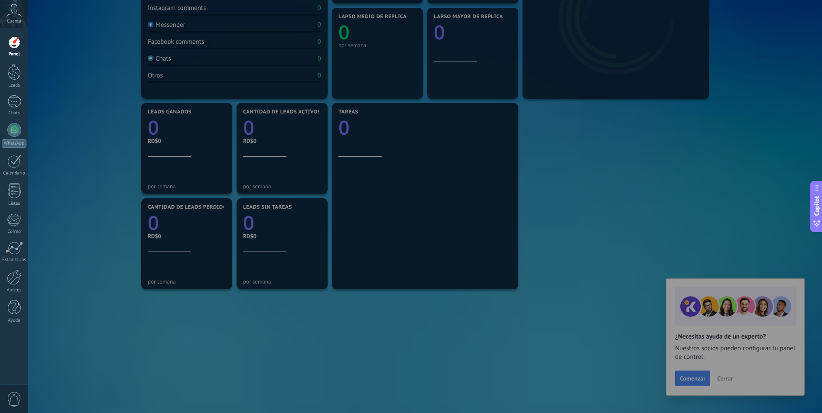
drag, startPoint x: 681, startPoint y: 328, endPoint x: 692, endPoint y: 283, distance: 45.5
click at [681, 327] on div at bounding box center [439, 206] width 822 height 413
click at [693, 286] on div at bounding box center [439, 206] width 822 height 413
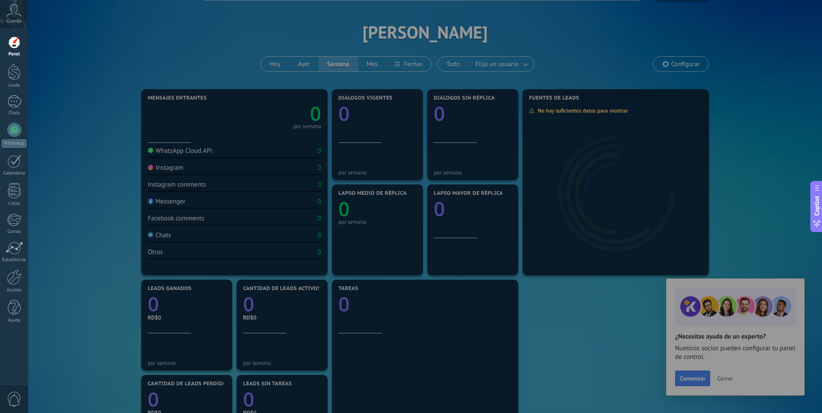
scroll to position [0, 0]
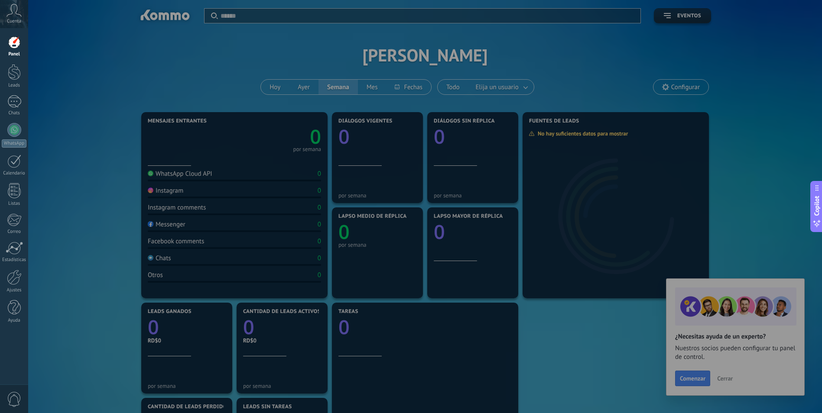
click at [174, 175] on div at bounding box center [439, 206] width 822 height 413
click at [16, 284] on div at bounding box center [14, 277] width 15 height 15
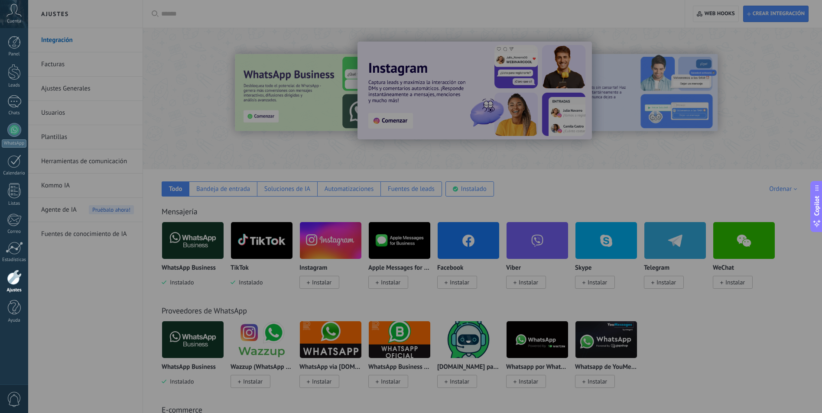
click at [429, 211] on div at bounding box center [439, 206] width 822 height 413
click at [387, 118] on div at bounding box center [439, 206] width 822 height 413
click at [480, 69] on div at bounding box center [439, 206] width 822 height 413
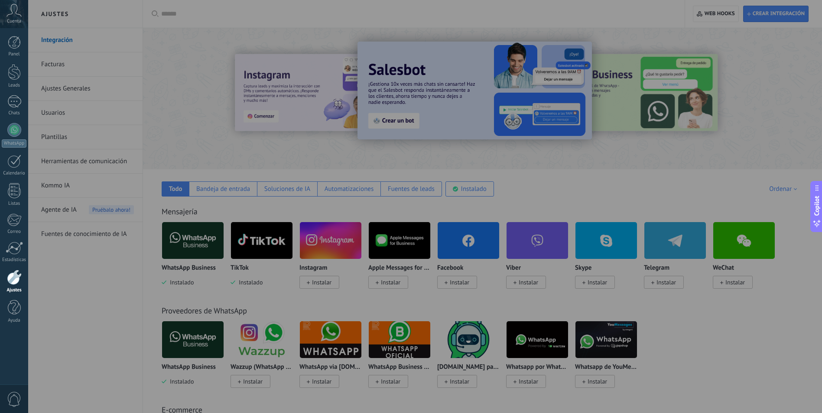
click at [441, 164] on div at bounding box center [439, 206] width 822 height 413
click at [424, 123] on div at bounding box center [439, 206] width 822 height 413
click at [397, 123] on div at bounding box center [439, 206] width 822 height 413
click at [409, 68] on div at bounding box center [439, 206] width 822 height 413
click at [597, 71] on div at bounding box center [439, 206] width 822 height 413
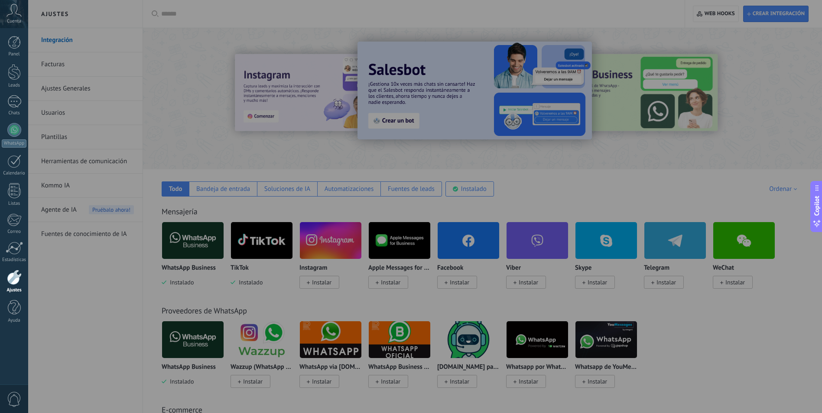
click at [702, 64] on div at bounding box center [439, 206] width 822 height 413
click at [790, 15] on div at bounding box center [439, 206] width 822 height 413
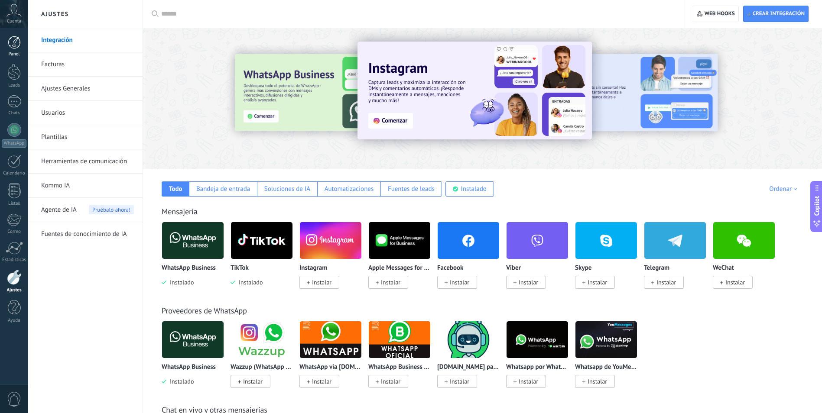
click at [19, 45] on div at bounding box center [14, 42] width 13 height 13
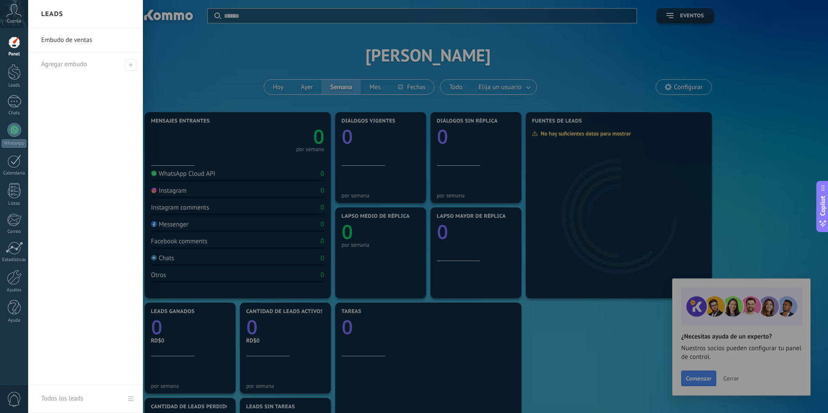
click at [723, 381] on div at bounding box center [442, 206] width 828 height 413
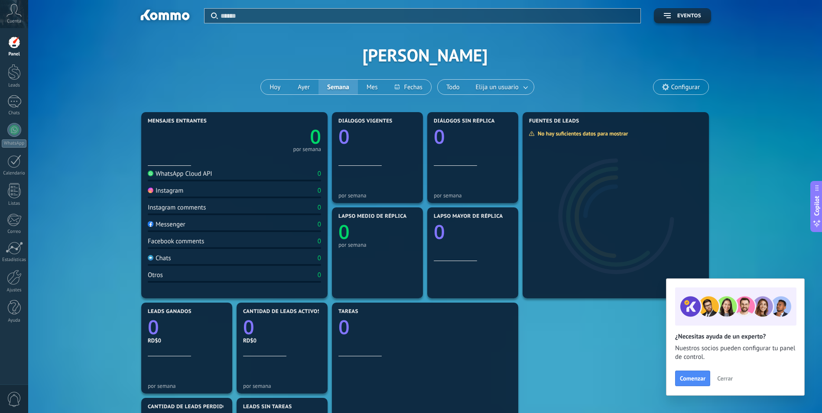
click at [722, 377] on span "Cerrar" at bounding box center [725, 379] width 16 height 6
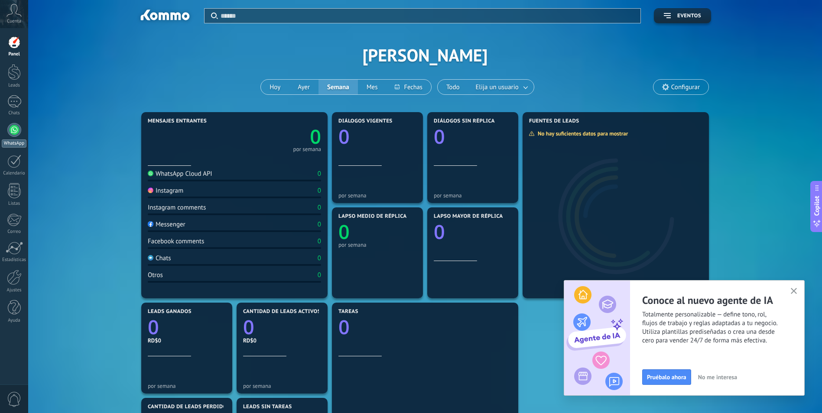
click at [12, 129] on div at bounding box center [14, 130] width 14 height 14
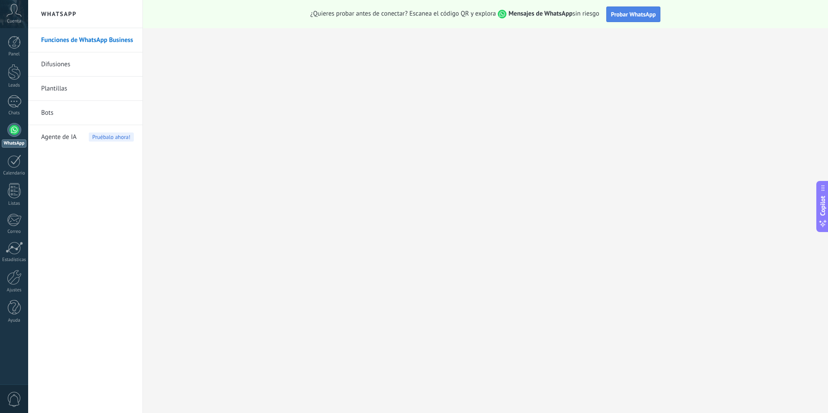
click at [647, 14] on span "Probar WhatsApp" at bounding box center [633, 14] width 45 height 8
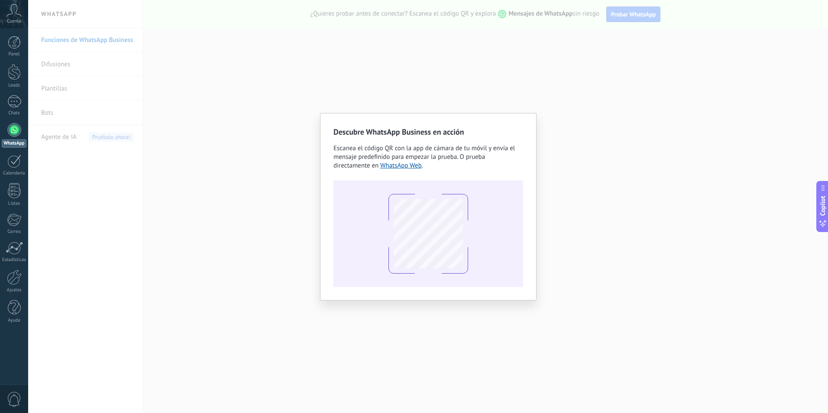
click at [576, 133] on div "Descubre WhatsApp Business en acción Escanea el código QR con la app de cámara …" at bounding box center [428, 206] width 800 height 413
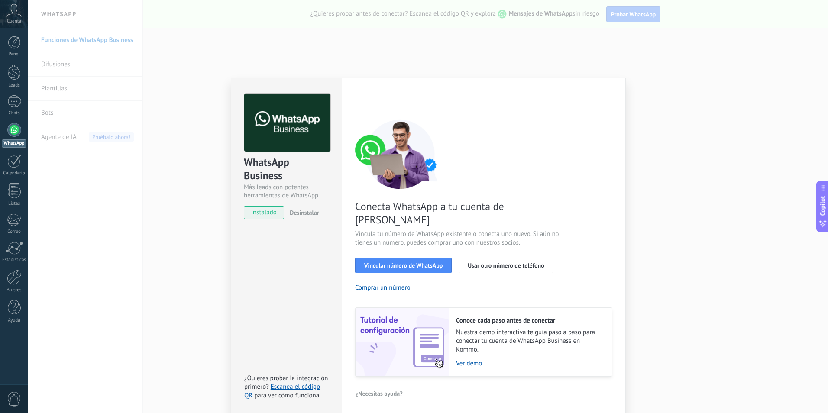
click at [392, 55] on div "WhatsApp Business Más leads con potentes herramientas de WhatsApp instalado Des…" at bounding box center [428, 206] width 800 height 413
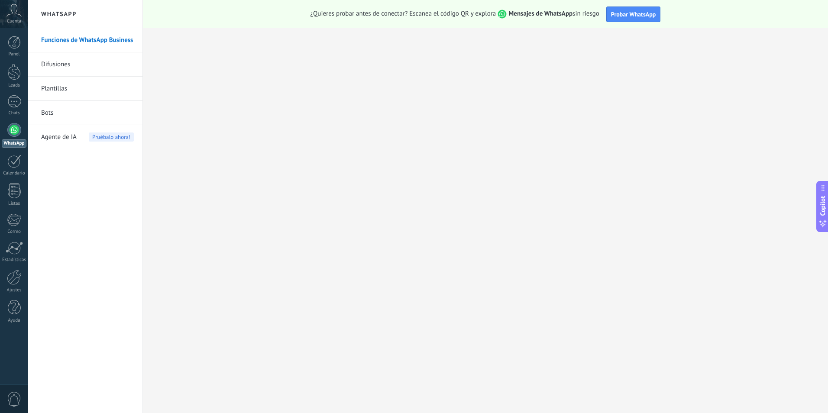
click at [52, 86] on link "Plantillas" at bounding box center [87, 89] width 93 height 24
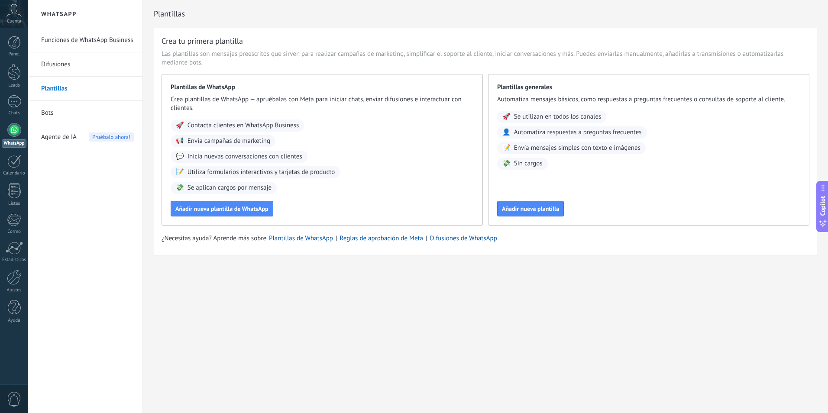
click at [15, 136] on div at bounding box center [14, 130] width 14 height 14
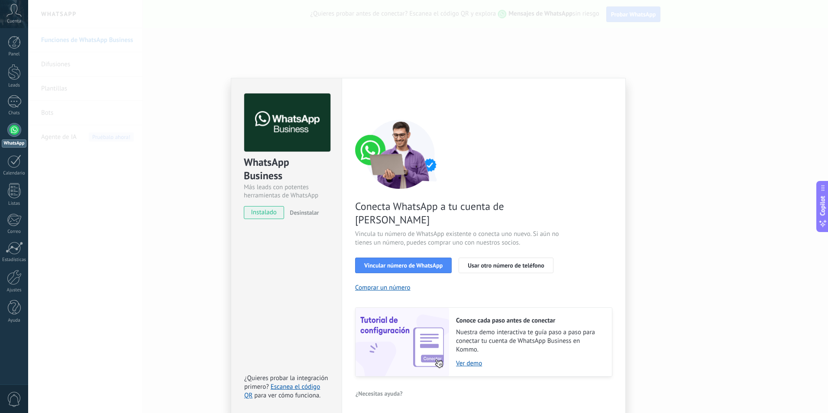
click at [606, 66] on div "WhatsApp Business Más leads con potentes herramientas de WhatsApp instalado Des…" at bounding box center [428, 206] width 800 height 413
click at [638, 56] on div "WhatsApp Business Más leads con potentes herramientas de WhatsApp instalado Des…" at bounding box center [428, 206] width 800 height 413
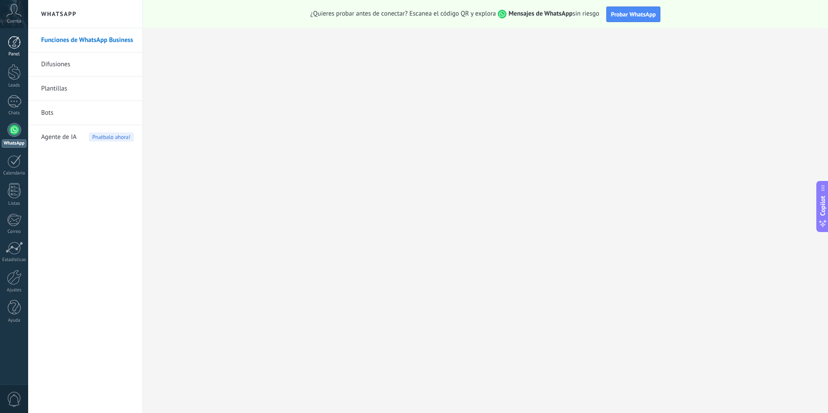
click at [14, 48] on div at bounding box center [14, 42] width 13 height 13
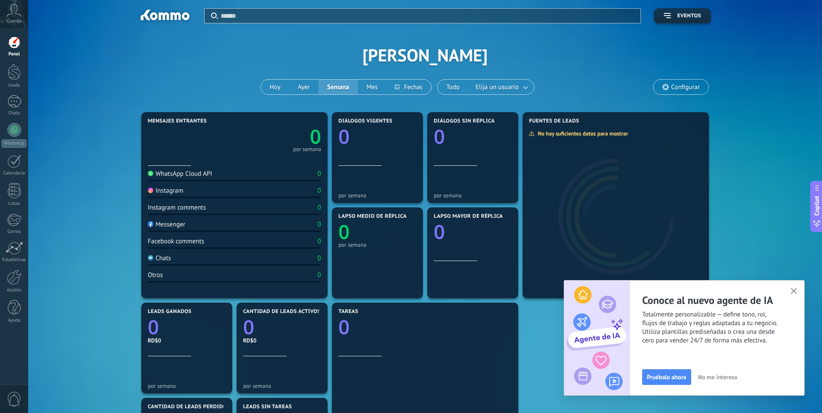
click at [13, 1] on div "Cuenta" at bounding box center [14, 14] width 28 height 28
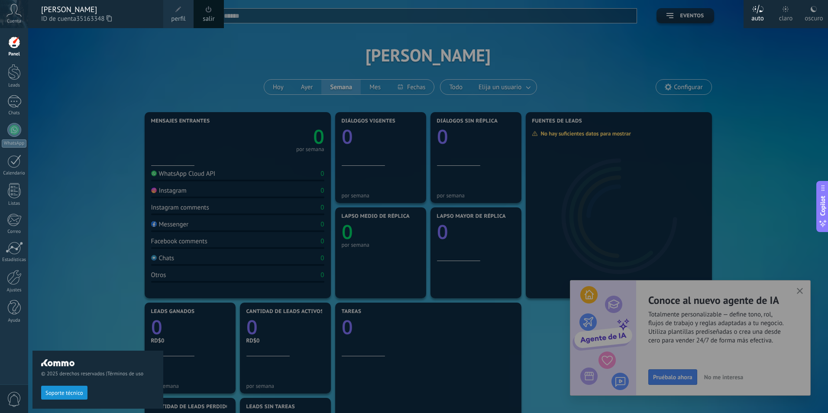
click at [174, 16] on span "perfil" at bounding box center [178, 19] width 14 height 10
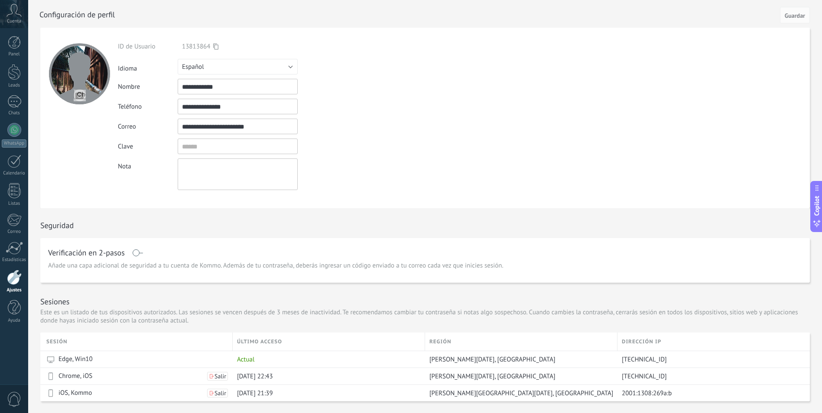
click at [78, 94] on input "file" at bounding box center [80, 95] width 12 height 12
click at [79, 97] on input "file" at bounding box center [80, 95] width 12 height 12
click at [78, 96] on input "file" at bounding box center [80, 95] width 12 height 12
type input "**********"
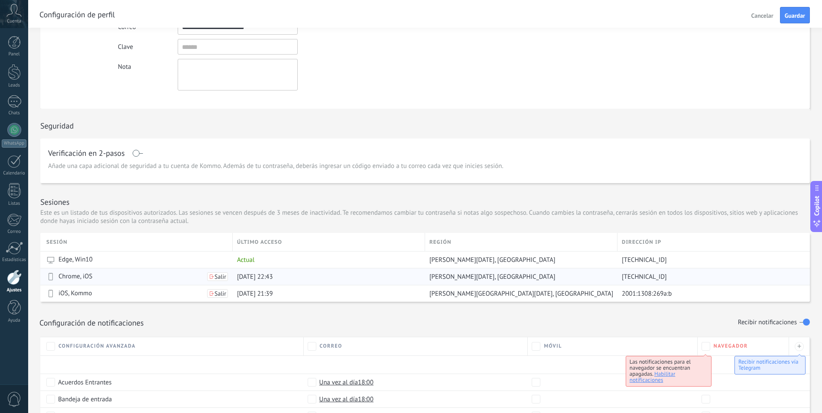
scroll to position [217, 0]
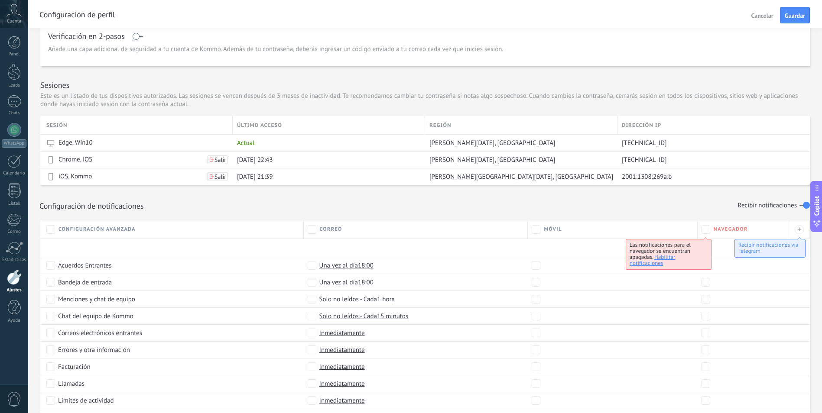
click at [655, 262] on span "Habilitar notificaciones" at bounding box center [653, 259] width 46 height 13
click at [659, 265] on span "Habilitar notificaciones" at bounding box center [653, 259] width 46 height 13
click at [661, 257] on span "Habilitar notificaciones" at bounding box center [653, 259] width 46 height 13
click at [661, 255] on span "Habilitar notificaciones" at bounding box center [653, 259] width 46 height 13
click at [9, 77] on div at bounding box center [14, 72] width 13 height 16
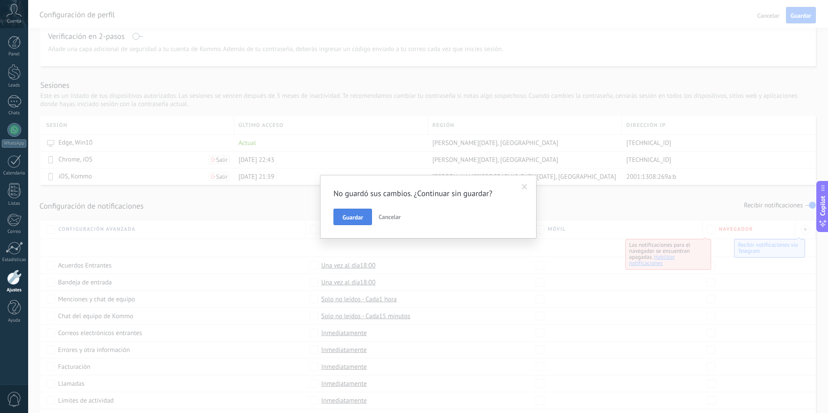
click at [355, 214] on span "Guardar" at bounding box center [353, 217] width 20 height 6
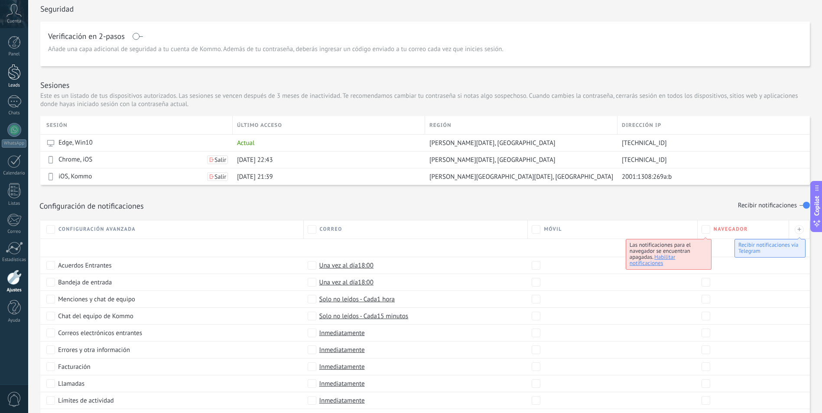
click at [17, 73] on div at bounding box center [14, 72] width 13 height 16
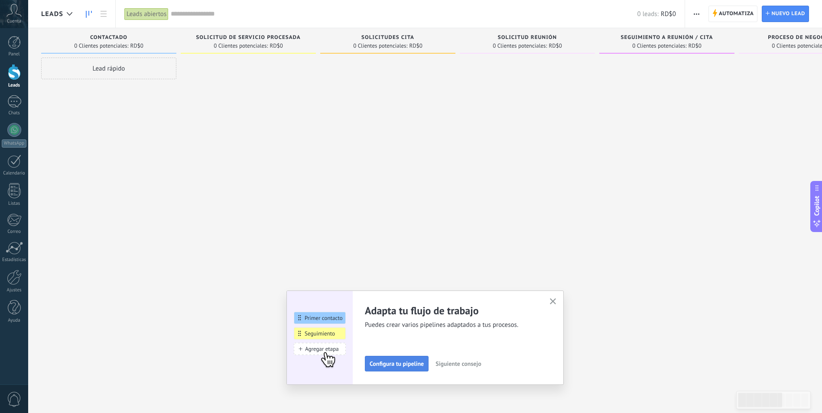
click at [413, 360] on button "Configura tu pipeline" at bounding box center [397, 364] width 64 height 16
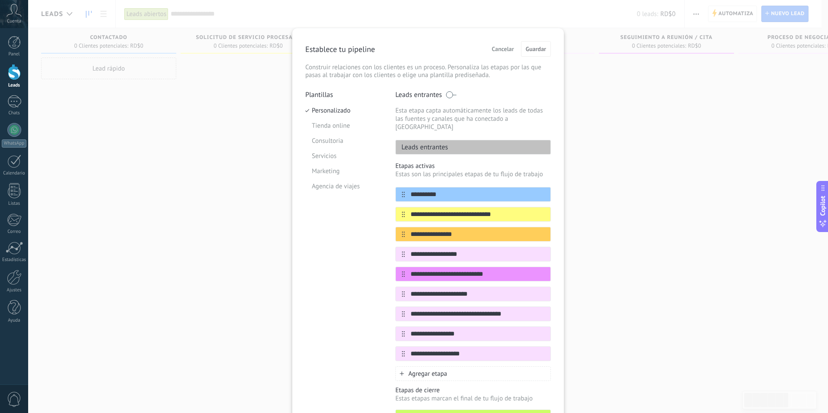
click at [489, 49] on button "Cancelar" at bounding box center [503, 48] width 30 height 13
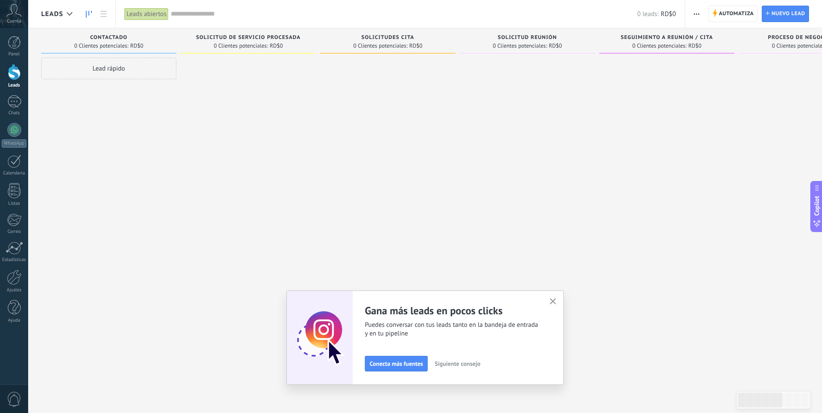
click at [552, 301] on button "button" at bounding box center [553, 302] width 11 height 12
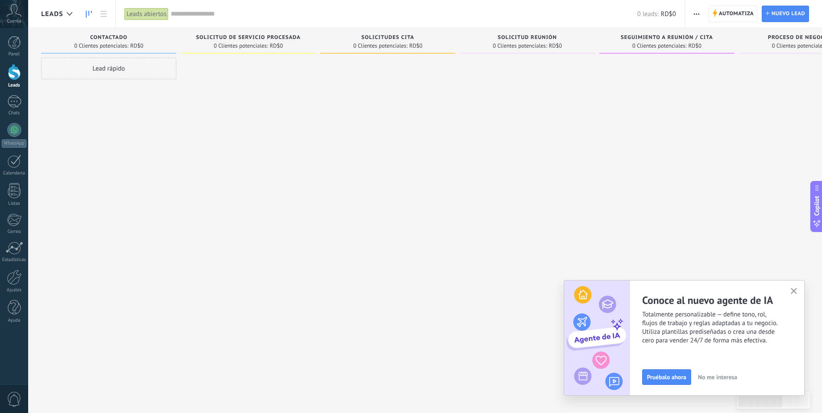
click at [18, 398] on span "0" at bounding box center [14, 399] width 15 height 15
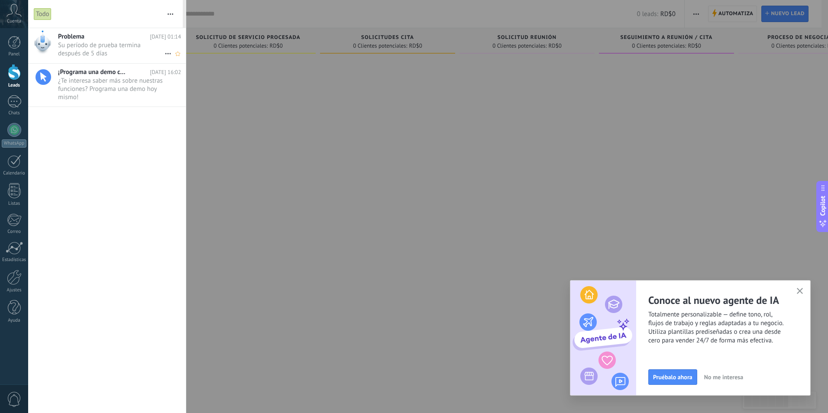
click at [167, 52] on icon at bounding box center [168, 54] width 10 height 10
click at [140, 196] on div at bounding box center [414, 206] width 828 height 413
click at [10, 8] on icon at bounding box center [13, 10] width 15 height 13
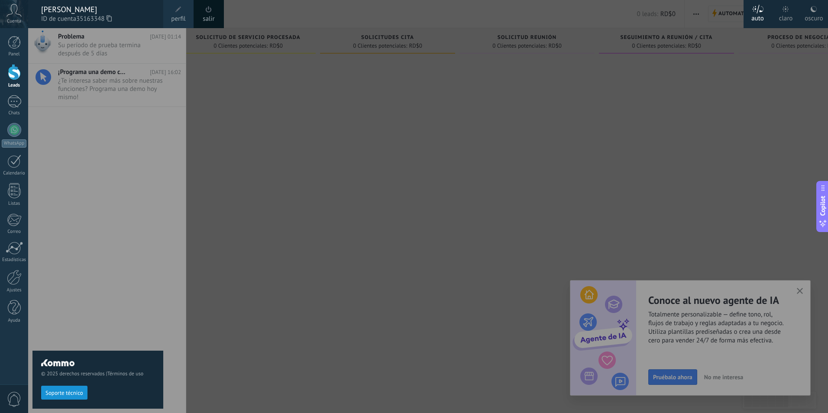
click at [70, 8] on div "[PERSON_NAME]" at bounding box center [98, 10] width 114 height 10
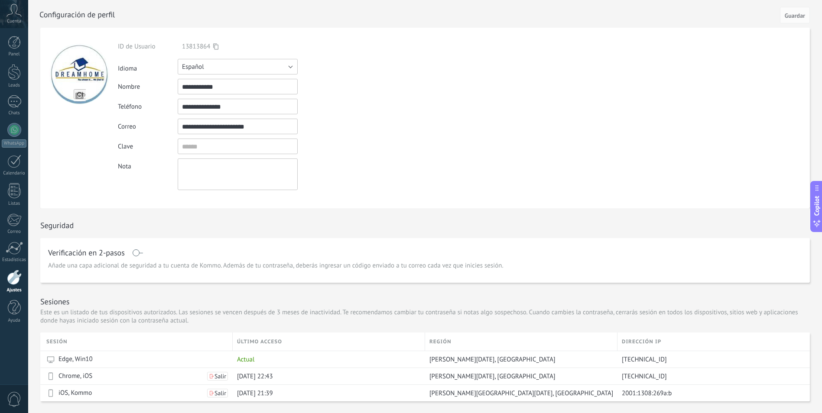
click at [286, 67] on button "Español" at bounding box center [238, 67] width 120 height 16
click at [435, 94] on form "**********" at bounding box center [425, 118] width 770 height 181
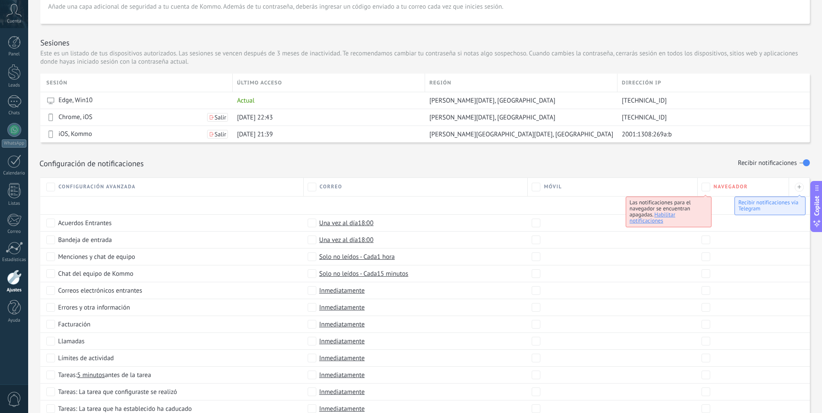
scroll to position [57, 0]
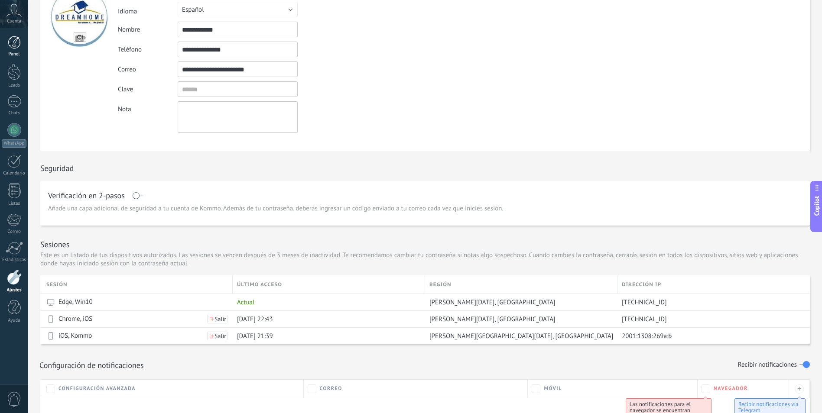
click at [16, 46] on div at bounding box center [14, 42] width 13 height 13
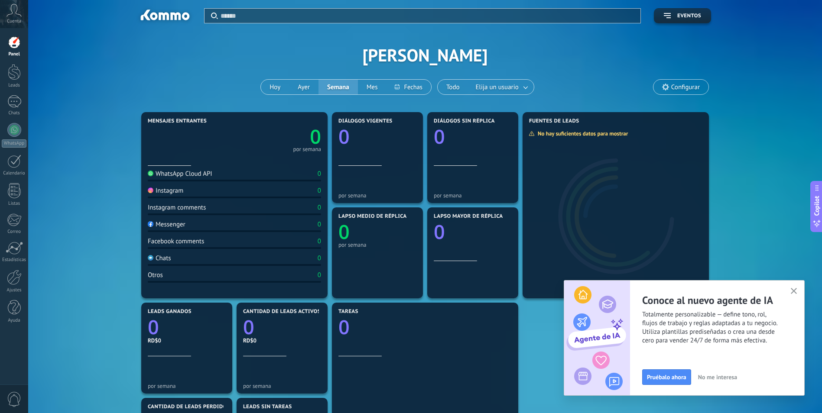
click at [679, 84] on span "Configurar" at bounding box center [685, 87] width 29 height 7
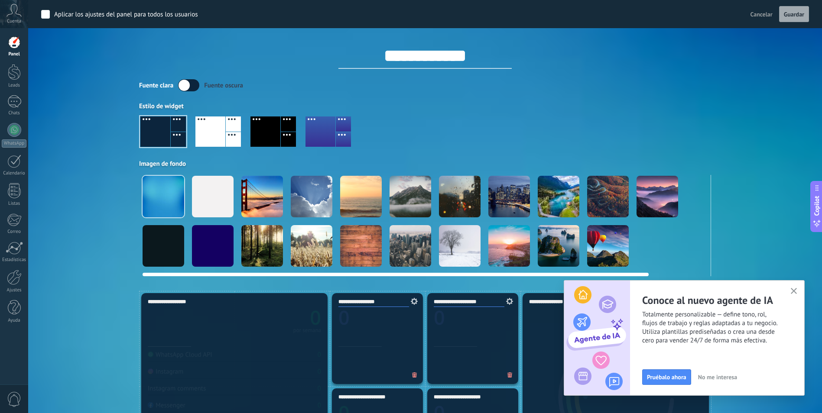
click at [216, 200] on div at bounding box center [213, 197] width 42 height 42
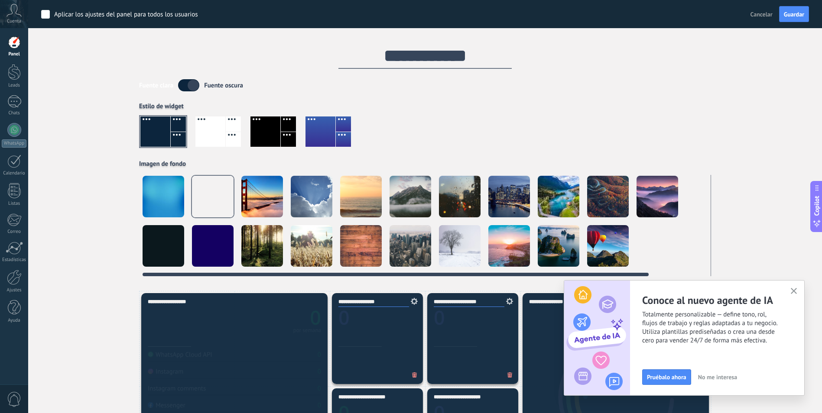
click at [258, 204] on div at bounding box center [262, 197] width 42 height 42
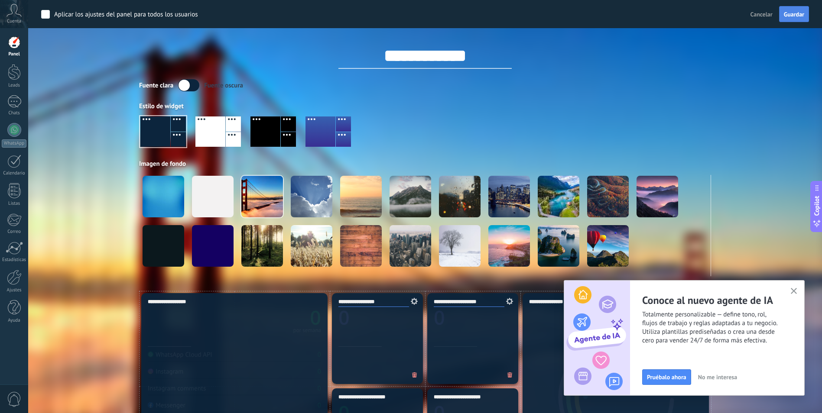
click at [792, 15] on span "Guardar" at bounding box center [794, 14] width 20 height 6
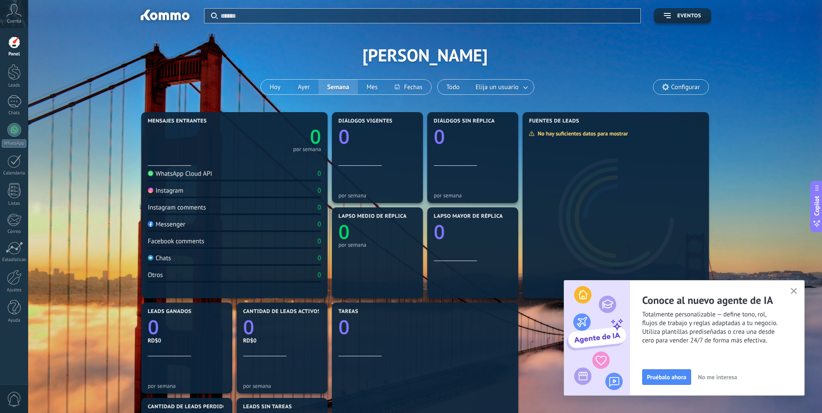
click at [753, 113] on div "Mensajes entrantes 0 por semana WhatsApp Cloud API 0 Instagram 0 Instagram comm…" at bounding box center [425, 348] width 768 height 477
click at [689, 407] on div "Mensajes entrantes 0 por semana WhatsApp Cloud API 0 Instagram 0 Instagram comm…" at bounding box center [425, 348] width 572 height 477
click at [694, 393] on div "Conoce al nuevo agente de IA Totalmente personalizable — define tono, rol, fluj…" at bounding box center [717, 338] width 174 height 115
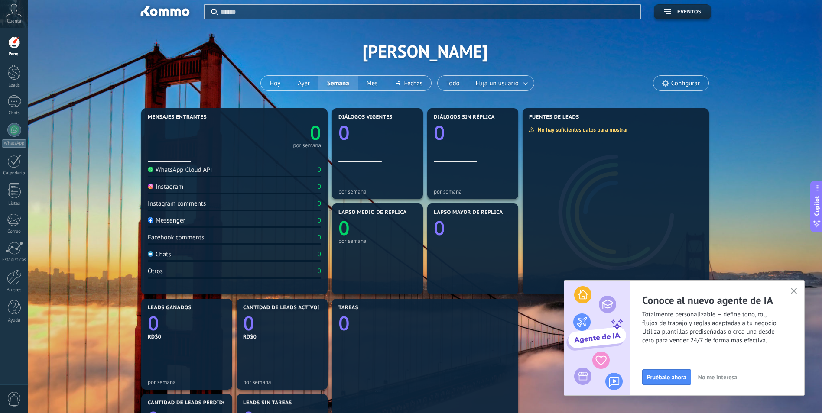
scroll to position [3, 0]
